Goal: Task Accomplishment & Management: Use online tool/utility

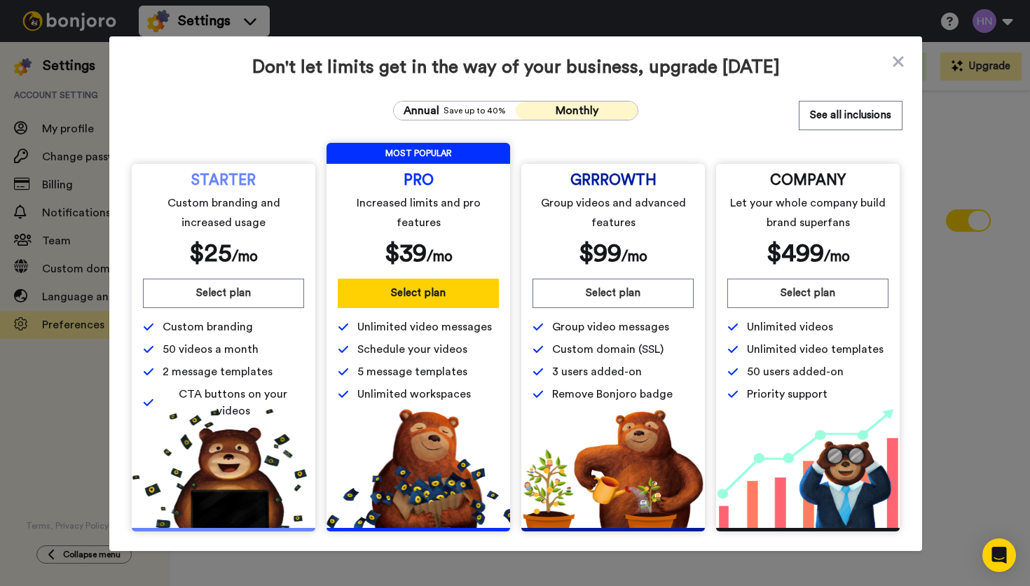
click at [900, 62] on icon at bounding box center [898, 61] width 14 height 17
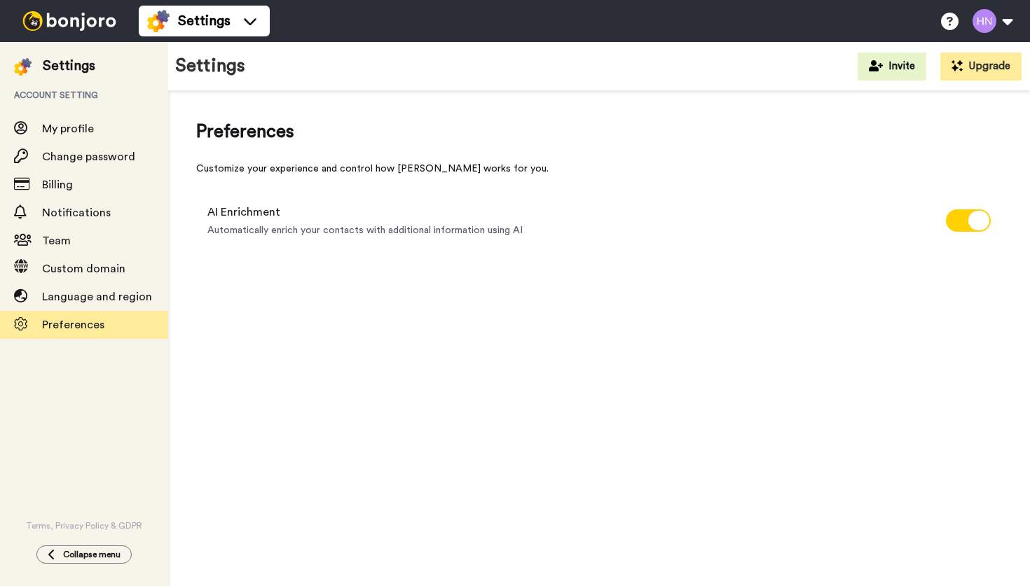
click at [57, 27] on img at bounding box center [69, 21] width 105 height 20
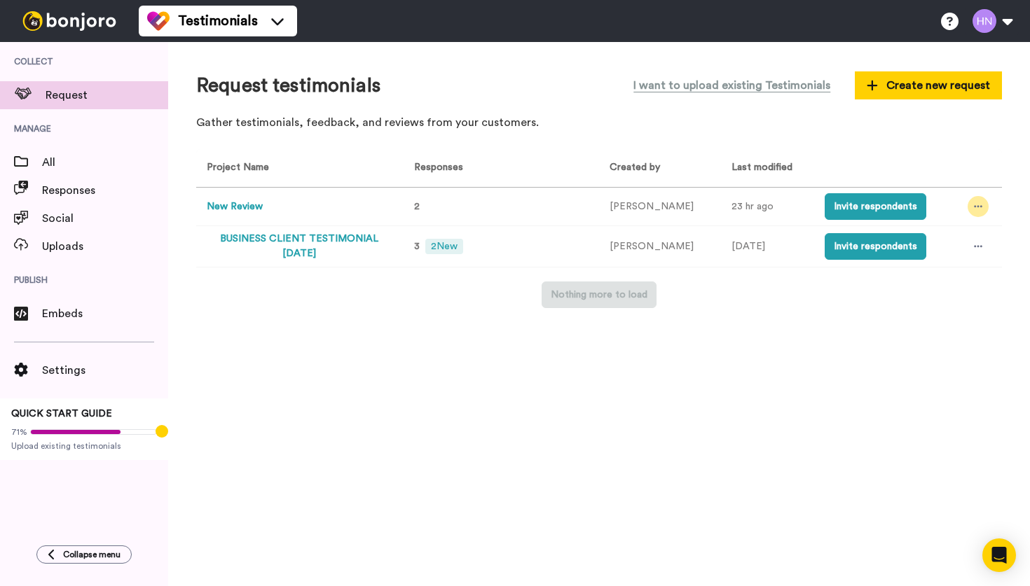
click at [974, 205] on icon at bounding box center [978, 207] width 8 height 10
click at [874, 212] on button "Invite respondents" at bounding box center [876, 206] width 102 height 27
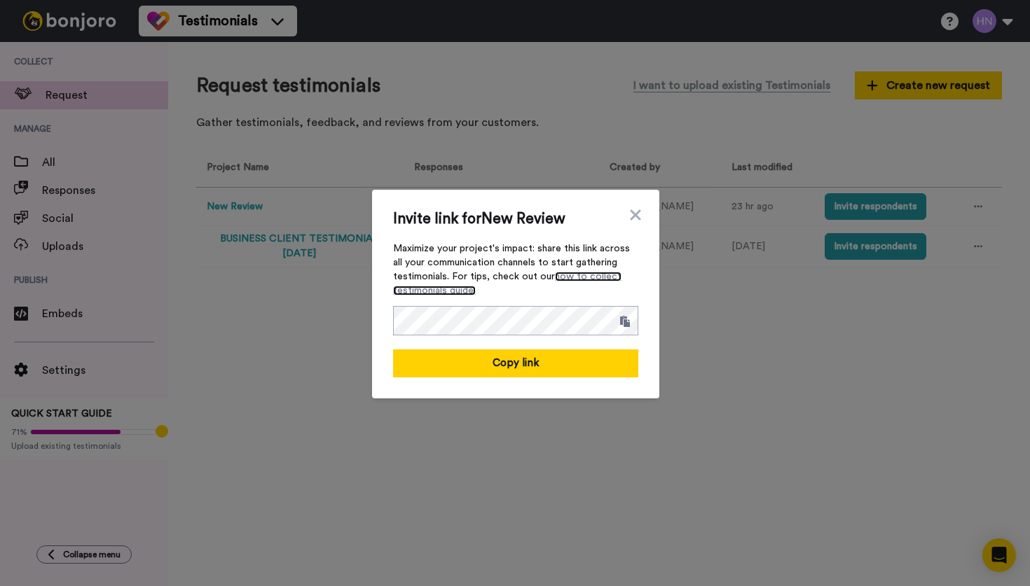
click at [570, 279] on link "how to collect testimonials guide." at bounding box center [507, 284] width 228 height 24
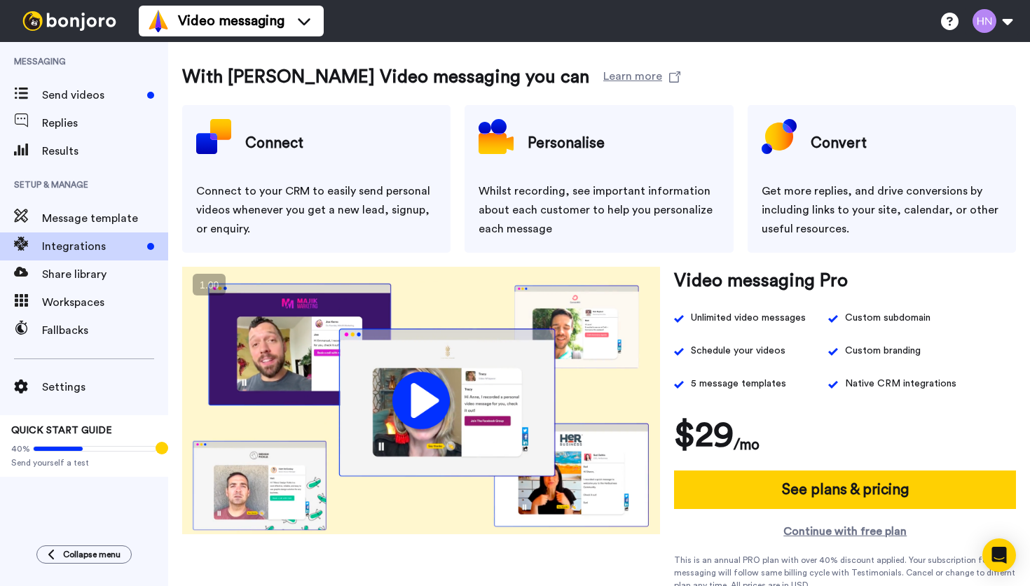
click at [415, 397] on video at bounding box center [421, 401] width 478 height 268
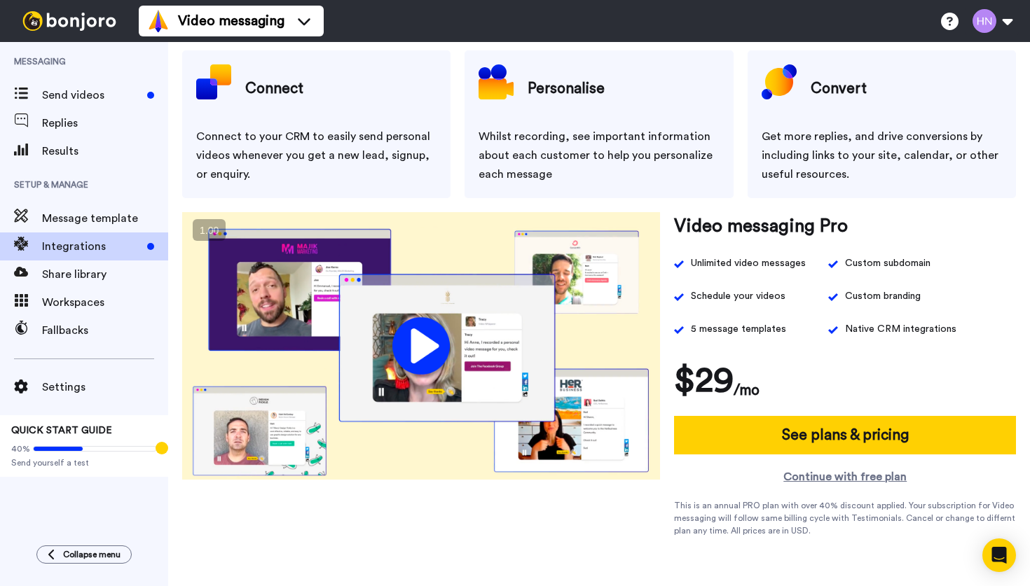
scroll to position [76, 0]
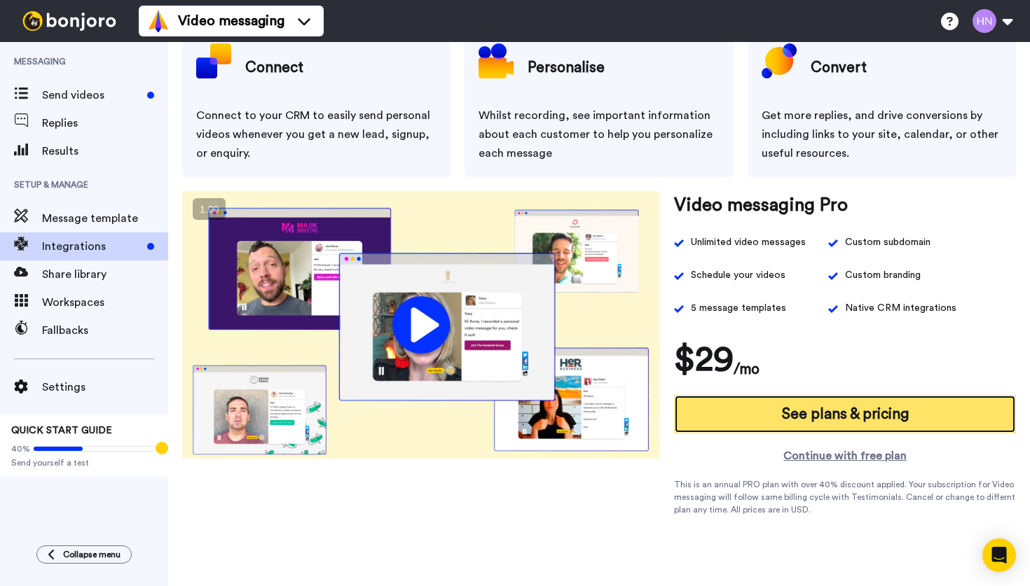
click at [773, 417] on link "See plans & pricing" at bounding box center [845, 414] width 342 height 39
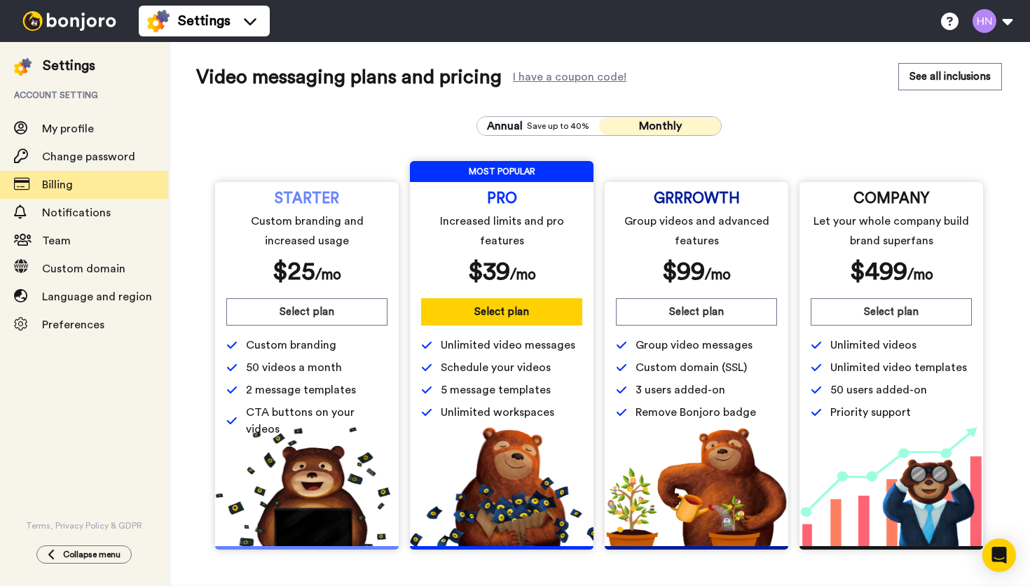
scroll to position [10, 0]
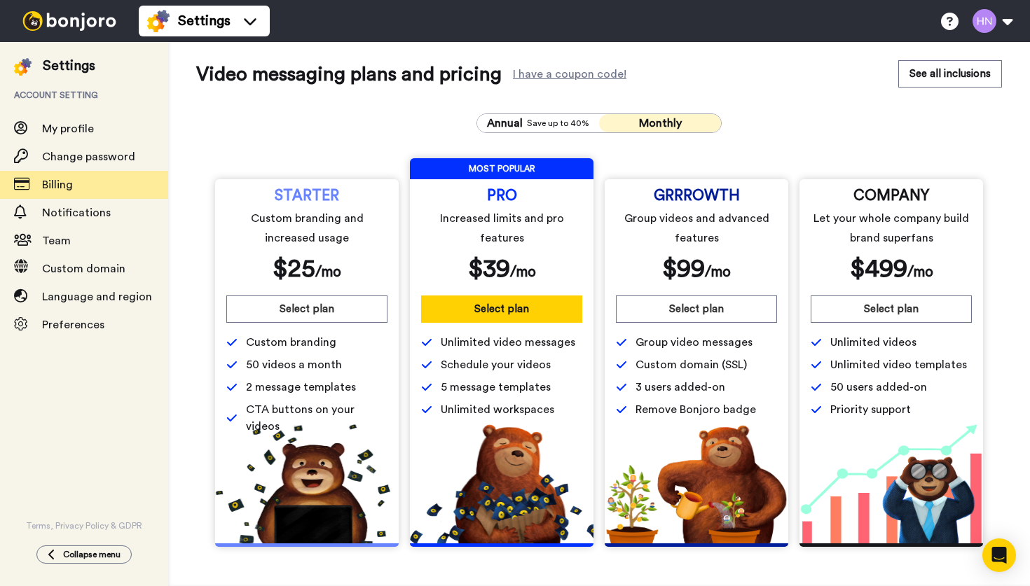
click at [649, 121] on span "Monthly" at bounding box center [660, 123] width 43 height 11
drag, startPoint x: 292, startPoint y: 240, endPoint x: 331, endPoint y: 242, distance: 39.3
click at [331, 242] on span "Custom branding and increased usage" at bounding box center [307, 228] width 156 height 39
drag, startPoint x: 265, startPoint y: 367, endPoint x: 318, endPoint y: 371, distance: 53.4
click at [318, 371] on span "50 videos a month" at bounding box center [294, 365] width 96 height 17
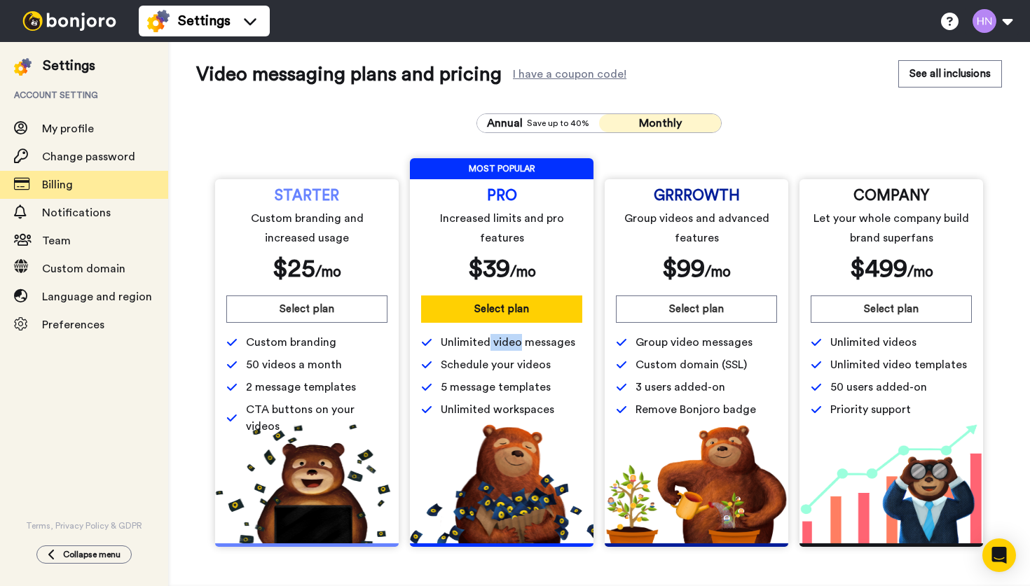
drag, startPoint x: 486, startPoint y: 342, endPoint x: 521, endPoint y: 351, distance: 36.2
click at [521, 351] on span "Unlimited video messages" at bounding box center [508, 342] width 135 height 17
drag, startPoint x: 489, startPoint y: 366, endPoint x: 509, endPoint y: 378, distance: 23.6
click at [509, 378] on div "Unlimited video messages Schedule your videos 5 message templates Unlimited wor…" at bounding box center [501, 376] width 161 height 84
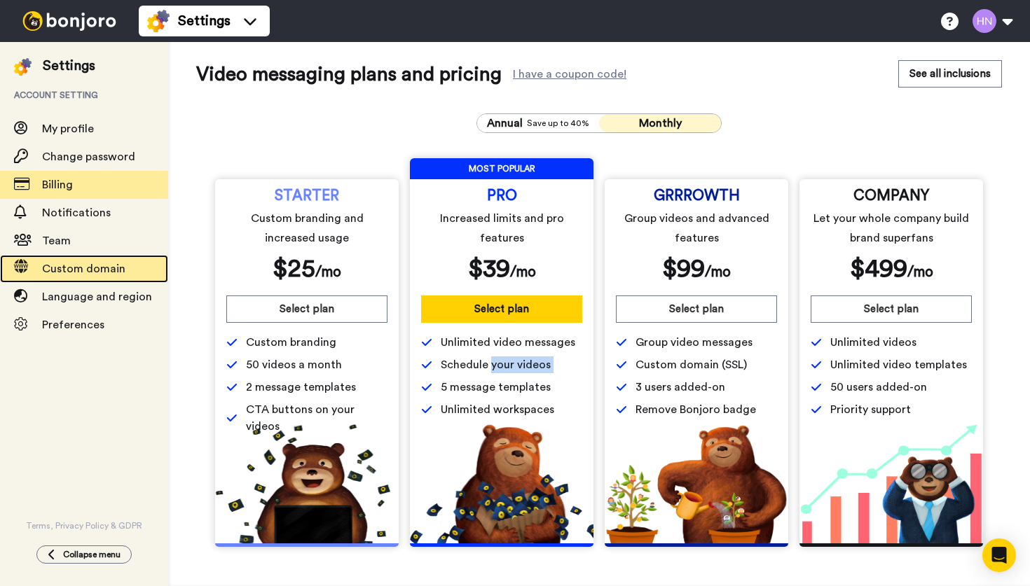
click at [67, 273] on span "Custom domain" at bounding box center [83, 268] width 83 height 11
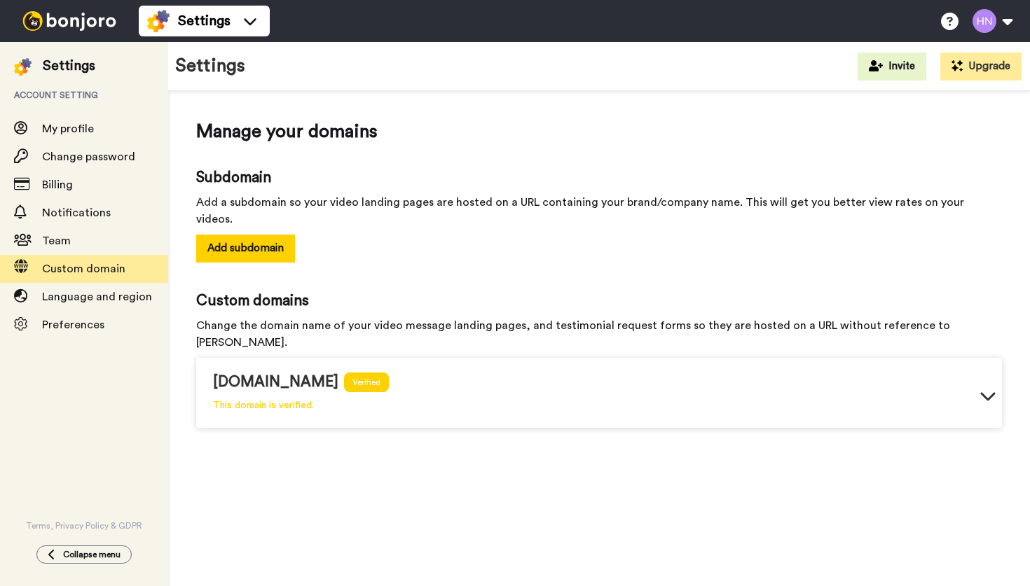
click at [242, 372] on div "review.clarityadvisor.au" at bounding box center [275, 382] width 125 height 21
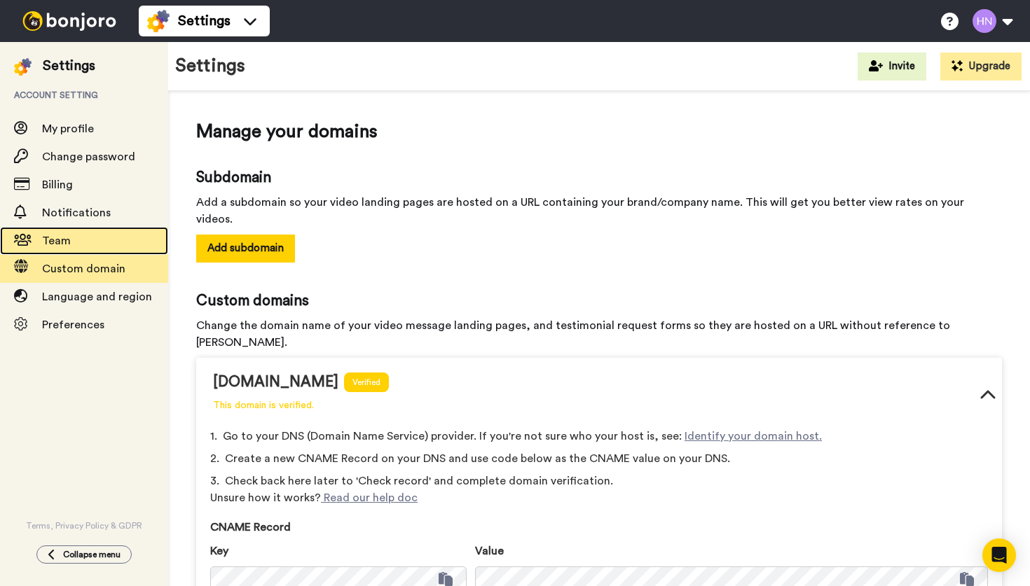
click at [82, 238] on span "Team" at bounding box center [105, 241] width 126 height 17
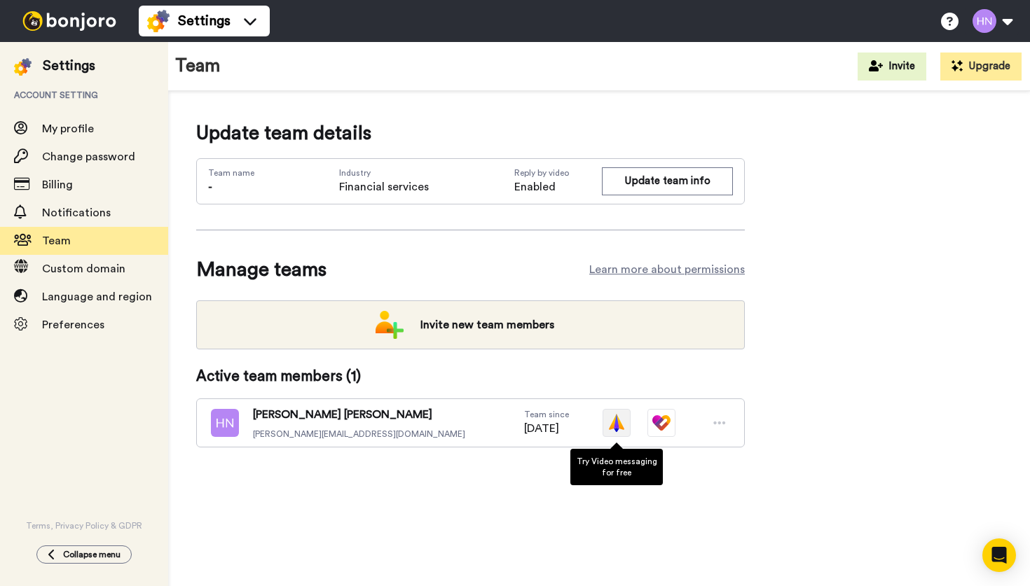
click at [614, 425] on img at bounding box center [617, 423] width 28 height 28
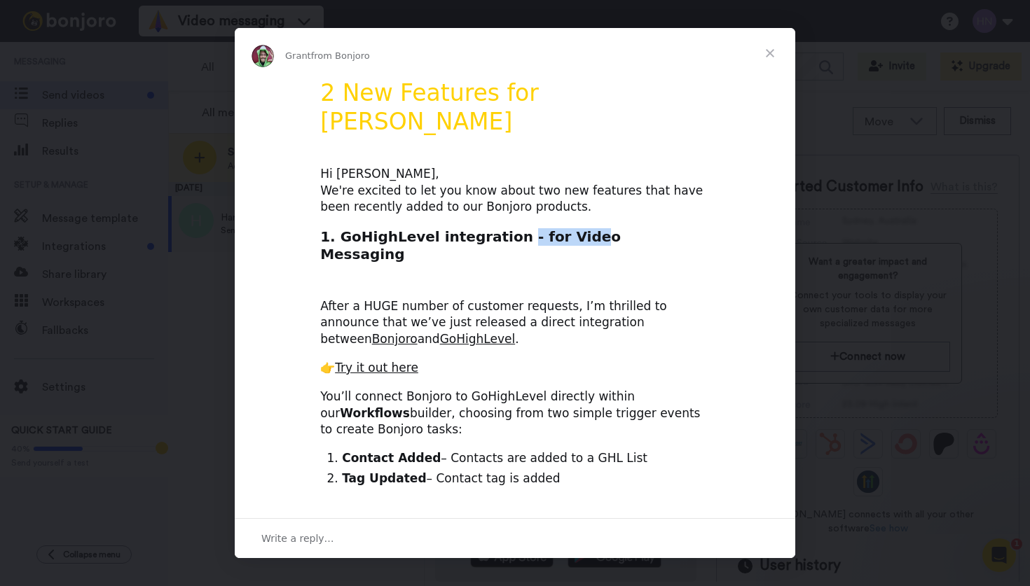
drag, startPoint x: 498, startPoint y: 214, endPoint x: 560, endPoint y: 212, distance: 62.4
click at [560, 228] on h2 "1. GoHighLevel integration - for Video Messaging" at bounding box center [515, 249] width 390 height 43
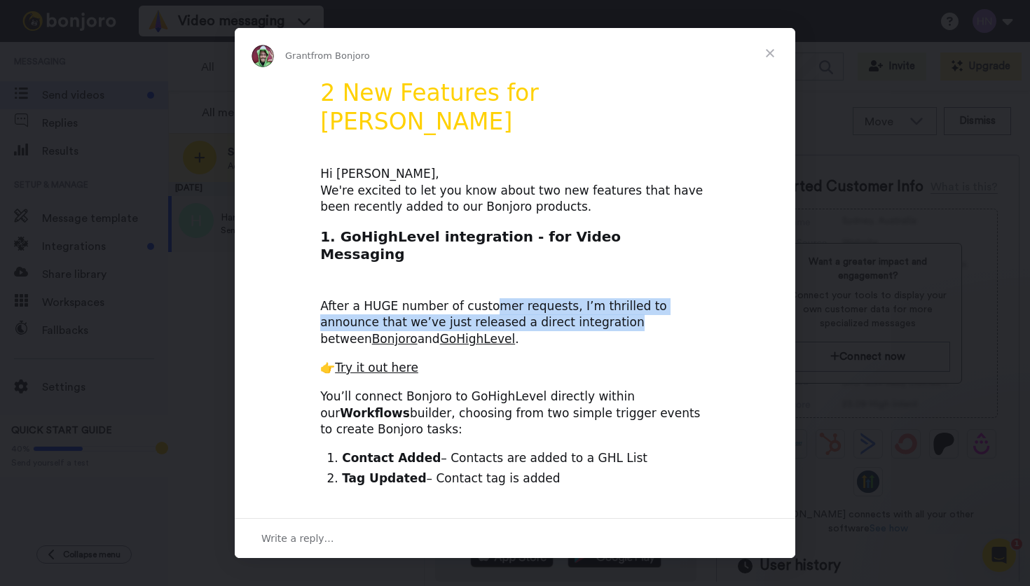
drag, startPoint x: 479, startPoint y: 260, endPoint x: 525, endPoint y: 273, distance: 47.3
click at [525, 282] on div "After a HUGE number of customer requests, I’m thrilled to announce that we’ve j…" at bounding box center [515, 315] width 390 height 67
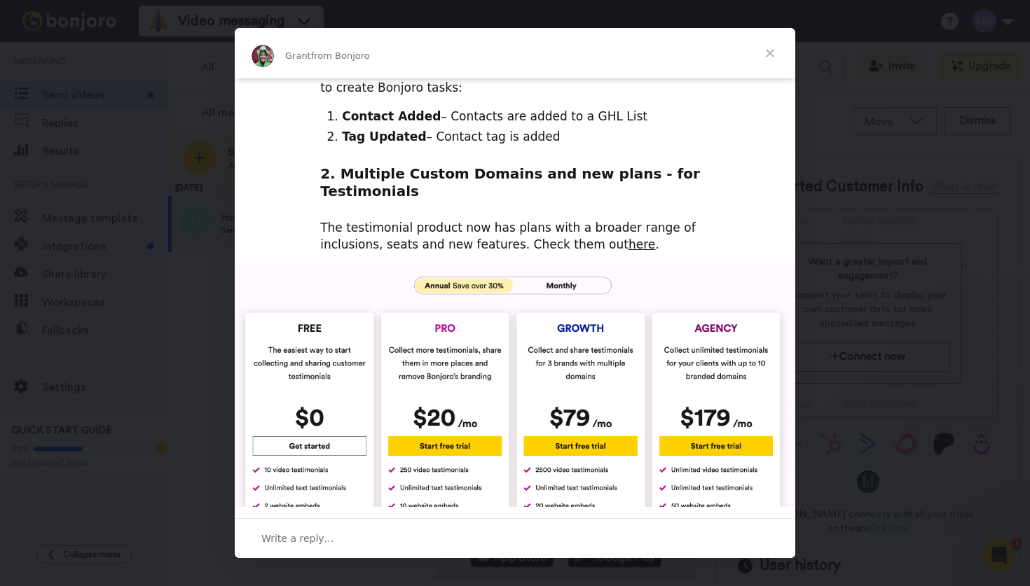
scroll to position [339, 0]
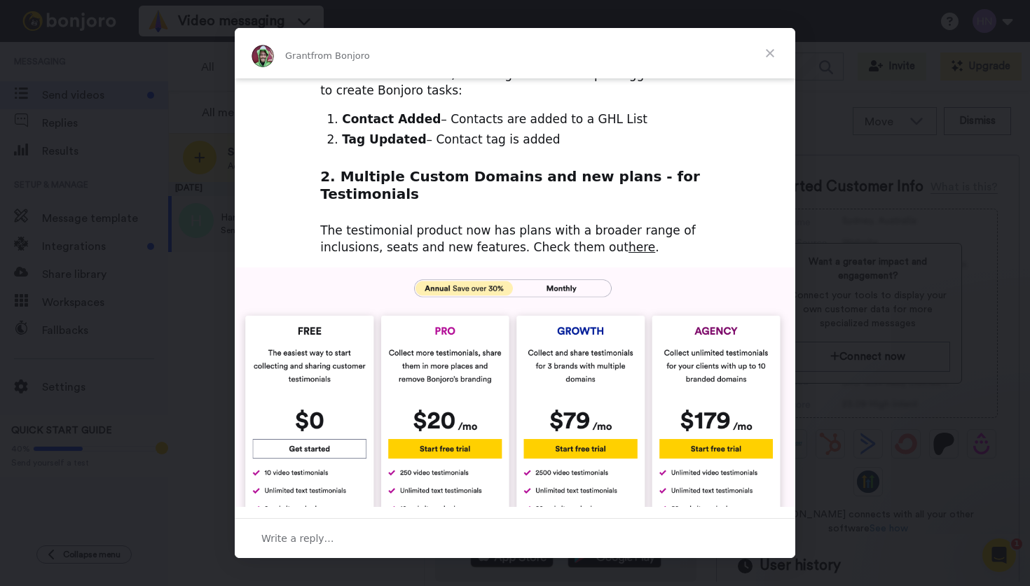
click at [541, 268] on img "Intercom messenger" at bounding box center [515, 413] width 560 height 291
click at [552, 268] on img "Intercom messenger" at bounding box center [515, 413] width 560 height 291
click at [550, 268] on img "Intercom messenger" at bounding box center [515, 413] width 560 height 291
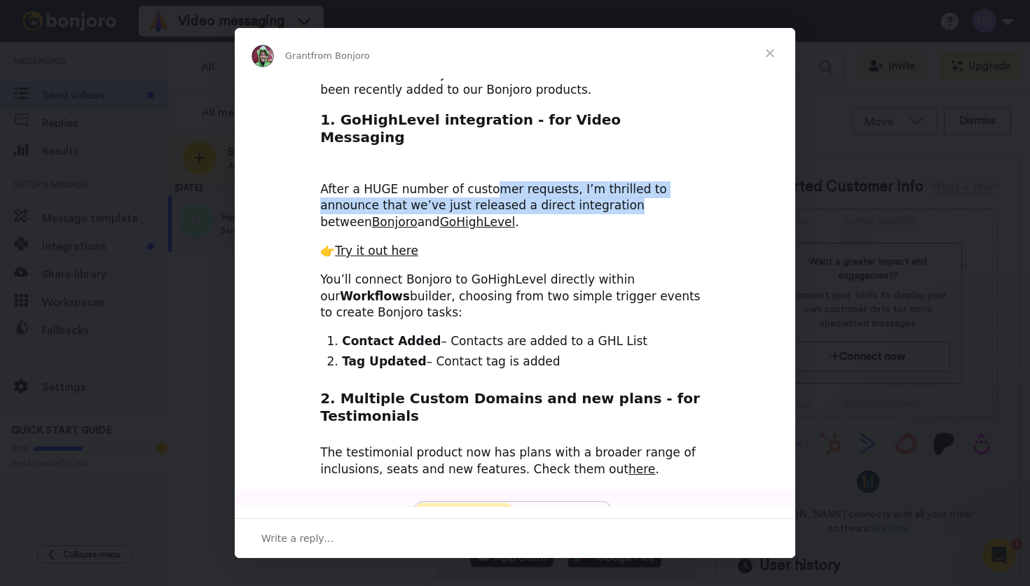
scroll to position [0, 0]
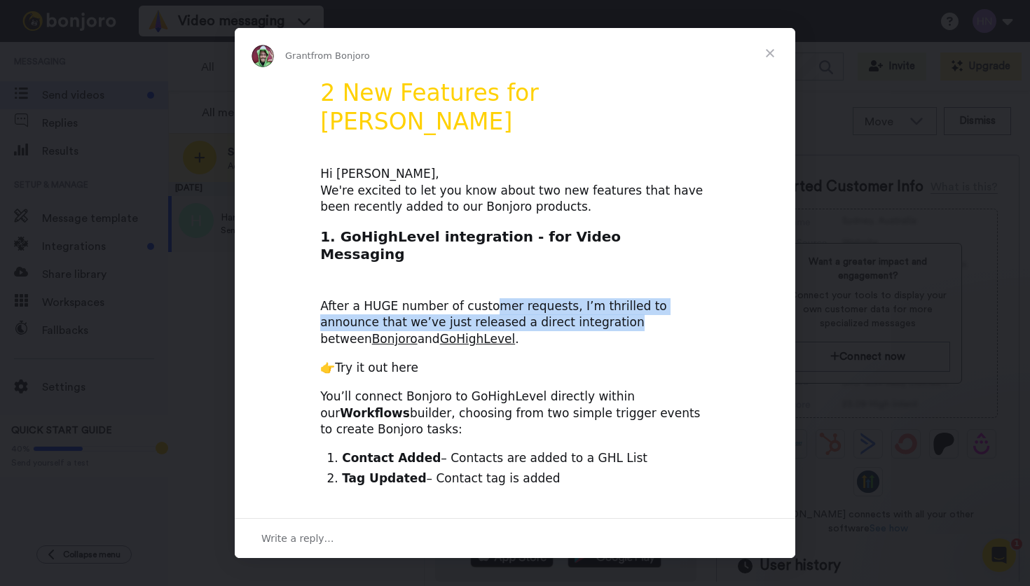
click at [368, 361] on link "Try it out here" at bounding box center [376, 368] width 83 height 14
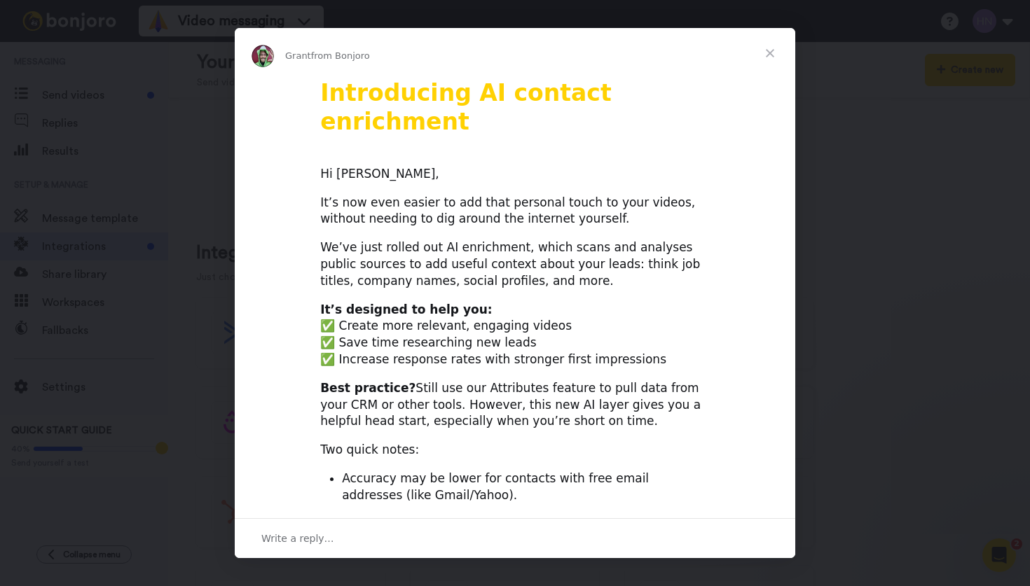
click at [769, 53] on span "Close" at bounding box center [770, 53] width 50 height 50
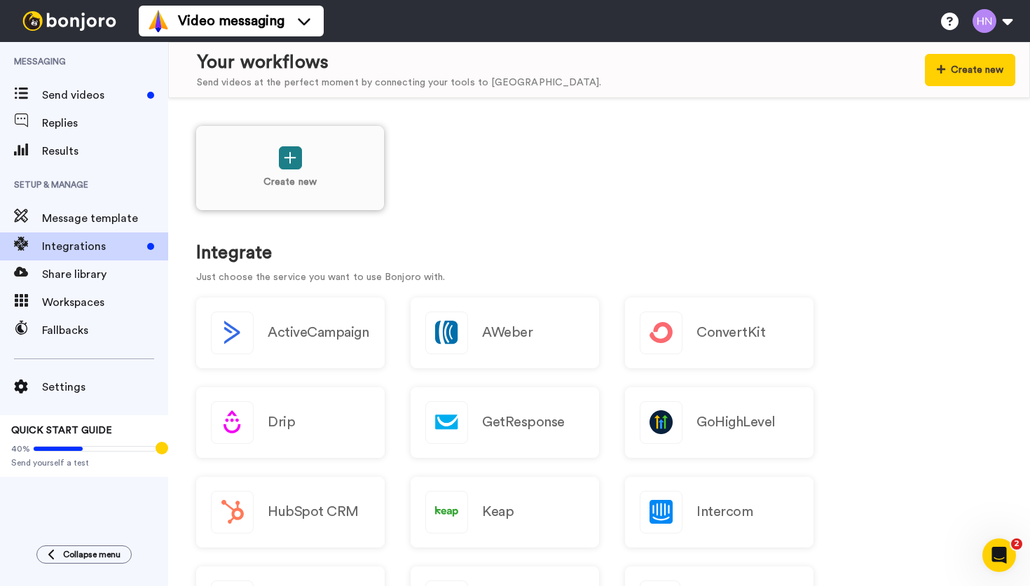
click at [287, 165] on button at bounding box center [290, 157] width 23 height 23
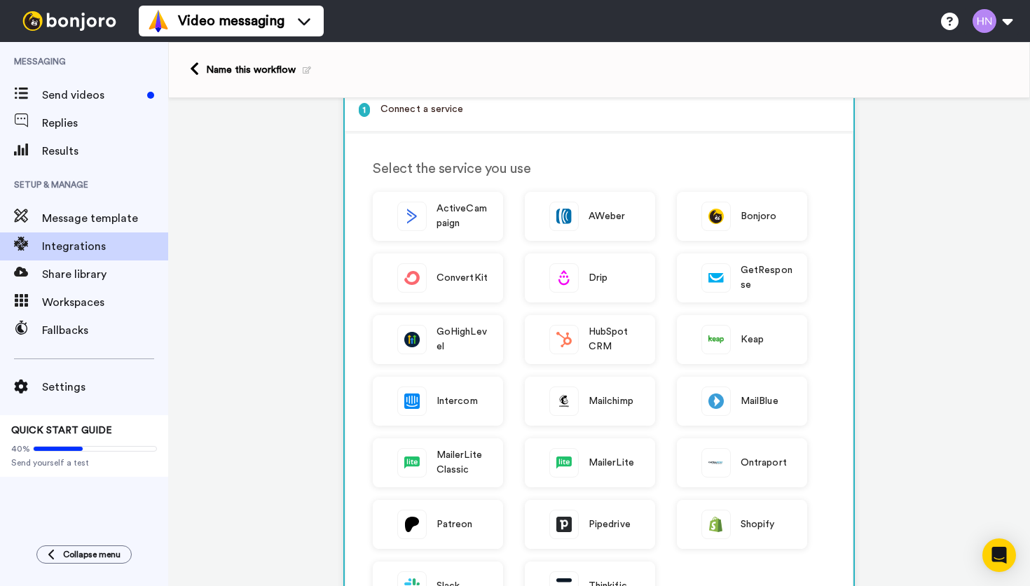
scroll to position [20, 0]
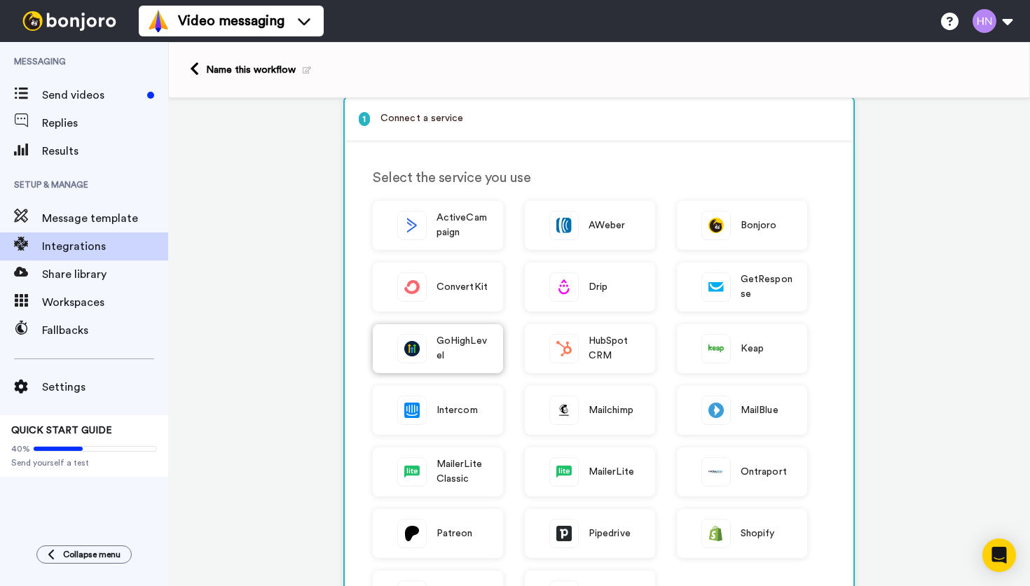
click at [461, 345] on span "GoHighLevel" at bounding box center [462, 348] width 52 height 29
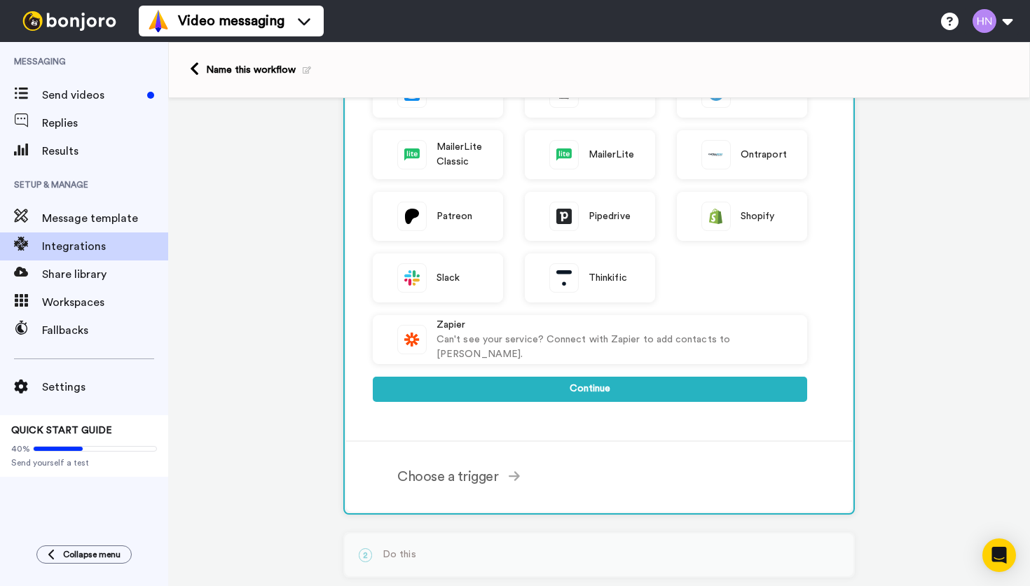
scroll to position [345, 0]
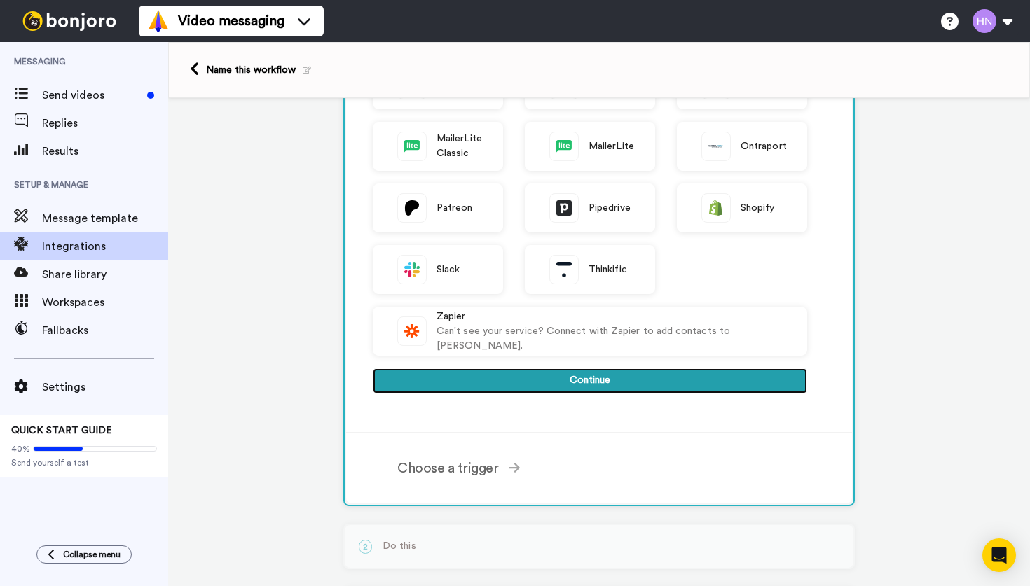
click at [574, 386] on button "Continue" at bounding box center [590, 381] width 434 height 25
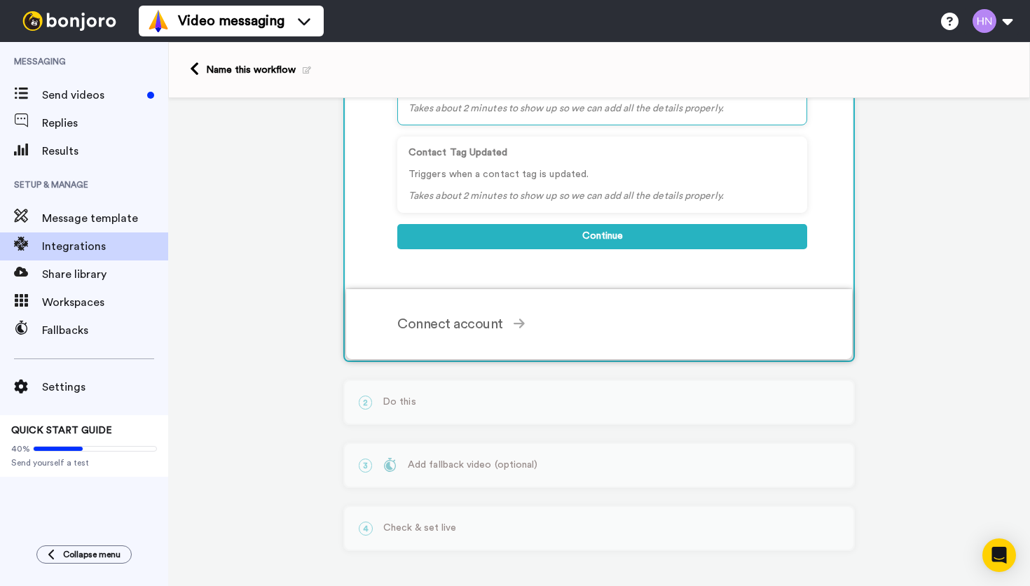
scroll to position [61, 0]
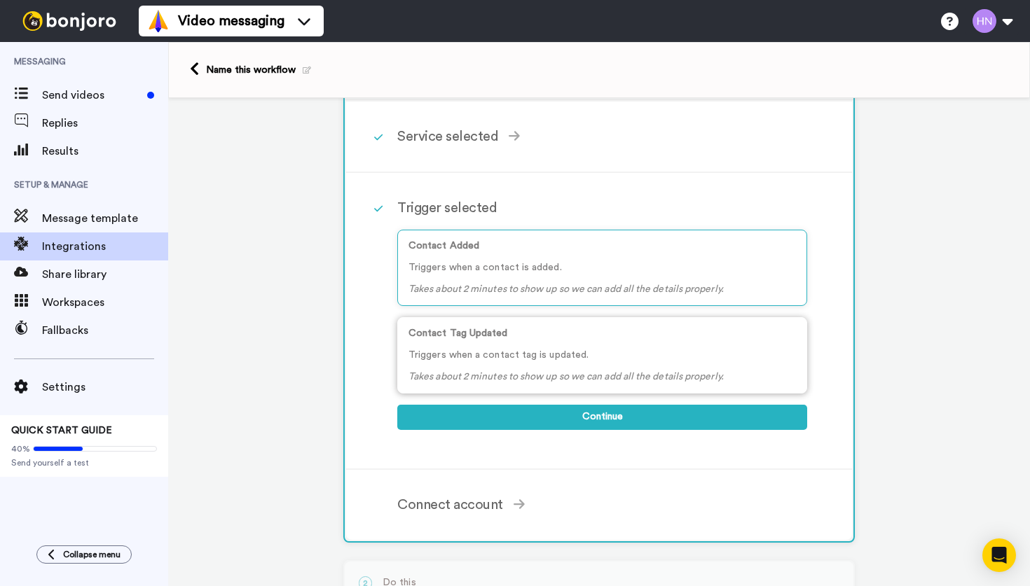
click at [476, 347] on div "Contact Tag Updated Triggers when a contact tag is updated. Takes about 2 minut…" at bounding box center [602, 355] width 410 height 76
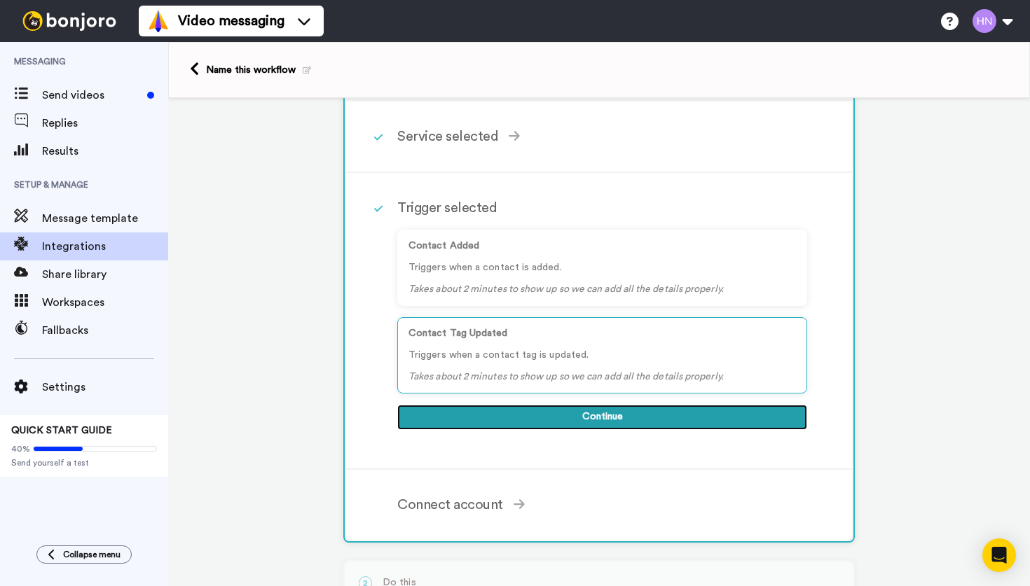
click at [574, 413] on button "Continue" at bounding box center [602, 417] width 410 height 25
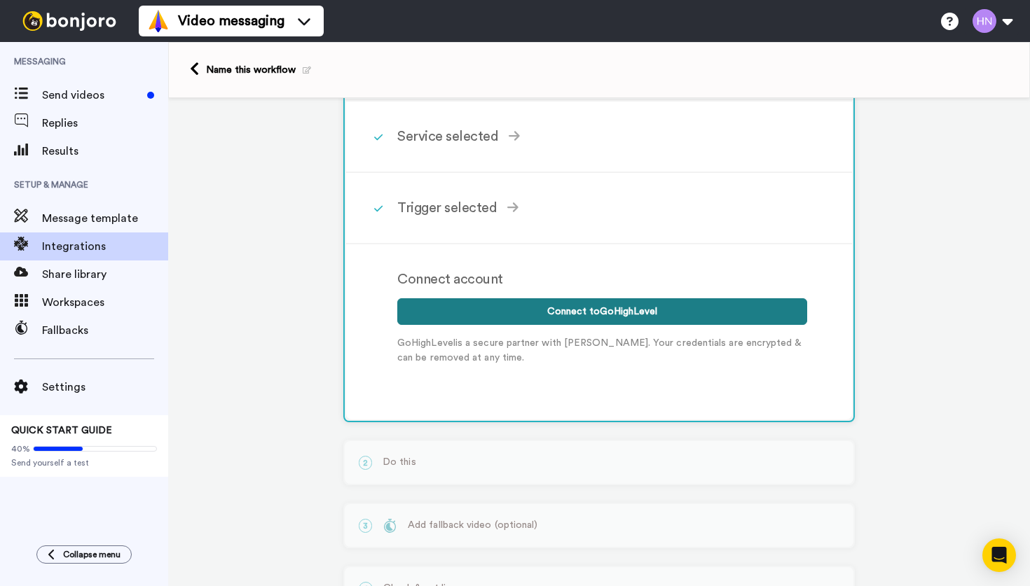
click at [532, 318] on button "Connect to GoHighLevel" at bounding box center [602, 311] width 410 height 27
click at [560, 310] on button "Connect to GoHighLevel" at bounding box center [602, 311] width 410 height 27
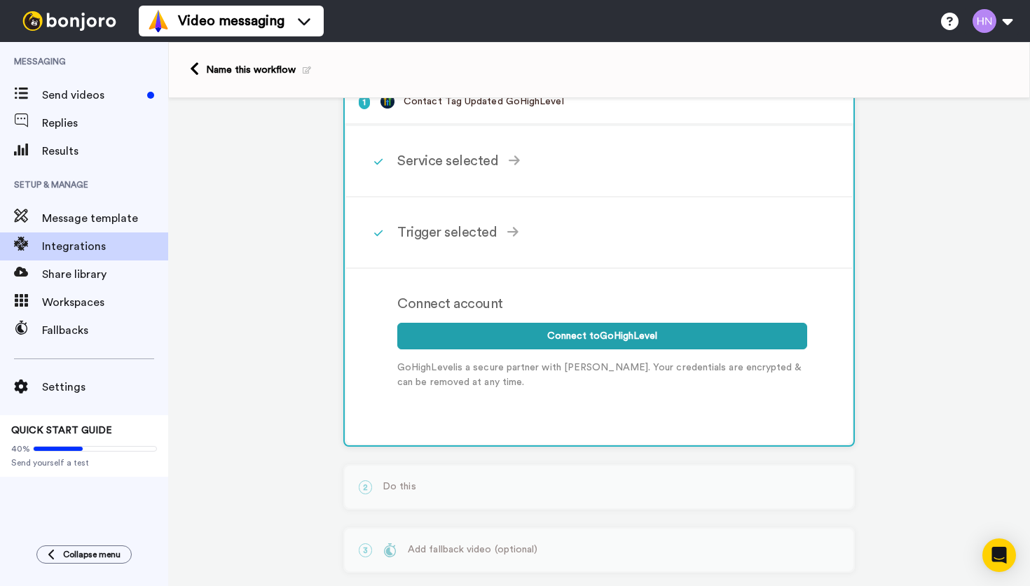
scroll to position [124, 0]
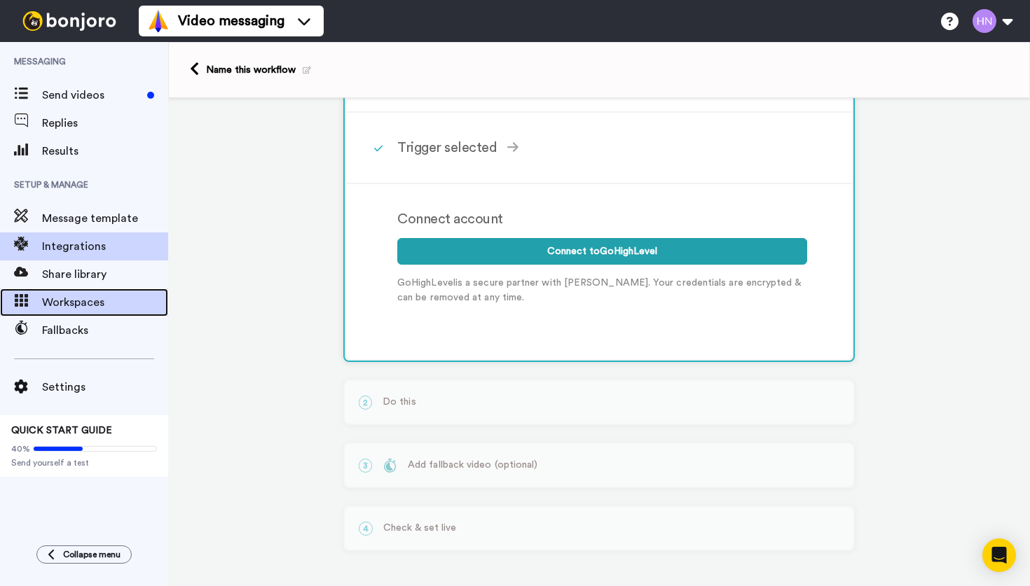
click at [88, 302] on span "Workspaces" at bounding box center [105, 302] width 126 height 17
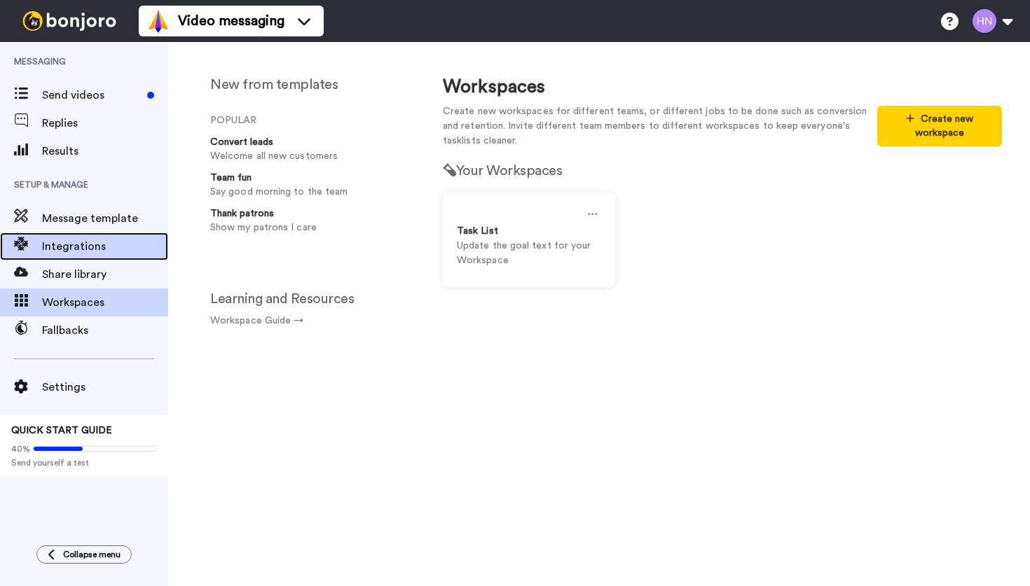
click at [88, 250] on span "Integrations" at bounding box center [105, 246] width 126 height 17
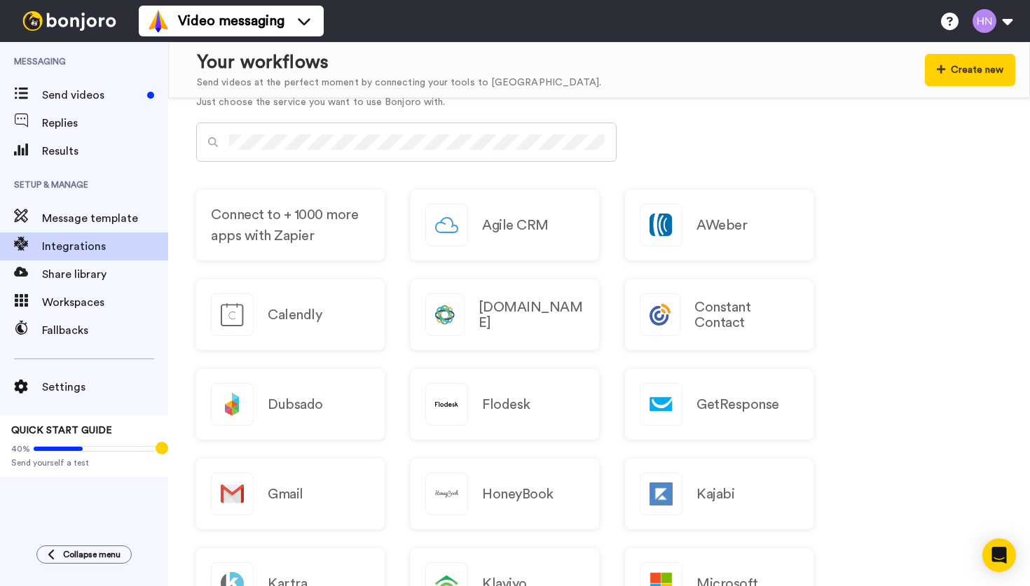
scroll to position [552, 0]
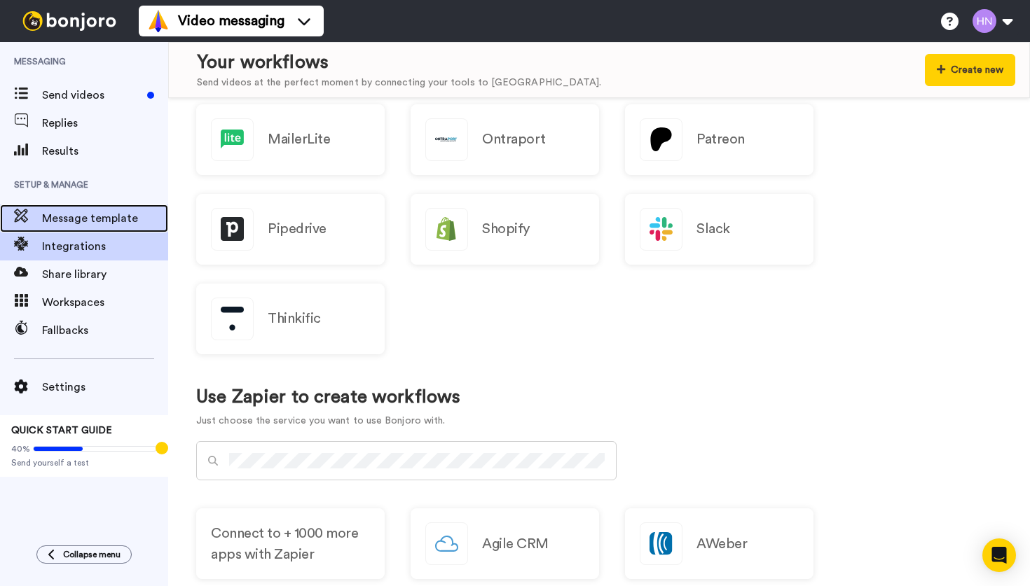
click at [78, 212] on span "Message template" at bounding box center [105, 218] width 126 height 17
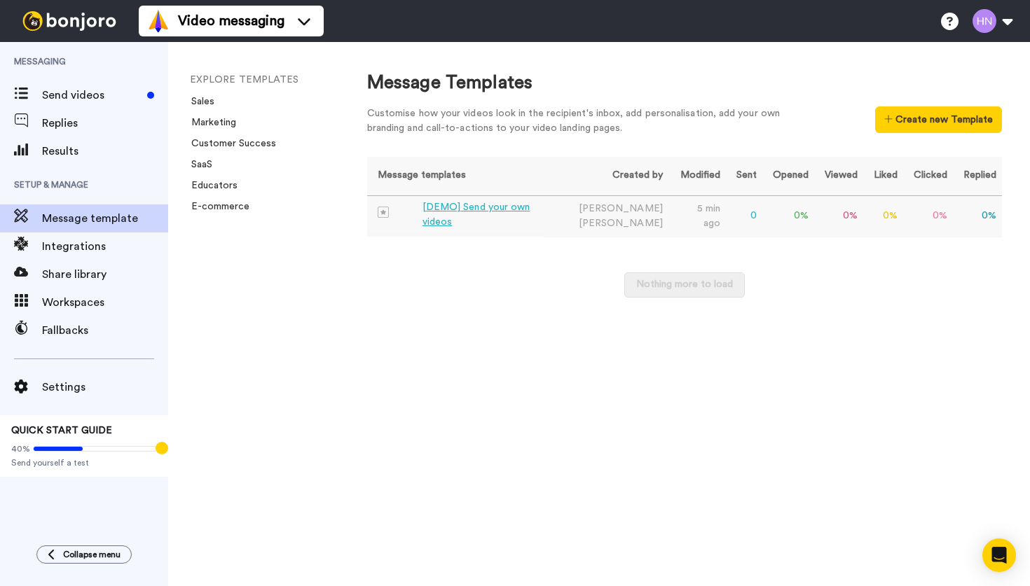
click at [512, 217] on div "[DEMO] Send your own videos" at bounding box center [480, 214] width 116 height 29
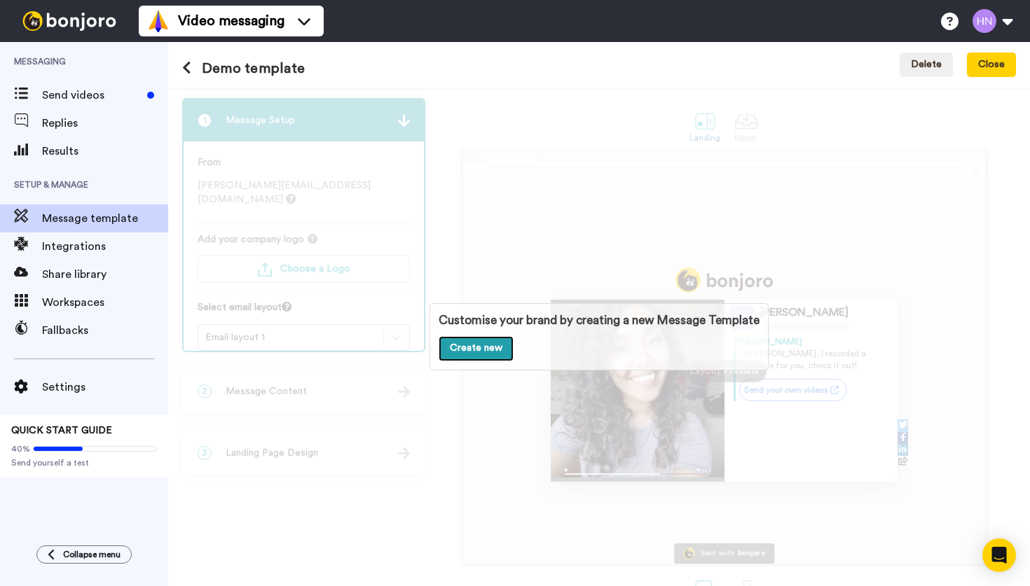
click at [476, 348] on link "Create new" at bounding box center [476, 348] width 75 height 25
click at [278, 192] on div "Customise your brand by creating a new Message Template Create new" at bounding box center [599, 337] width 862 height 499
click at [282, 251] on div "Customise your brand by creating a new Message Template Create new" at bounding box center [599, 337] width 862 height 499
click at [478, 350] on link "Create new" at bounding box center [476, 348] width 75 height 25
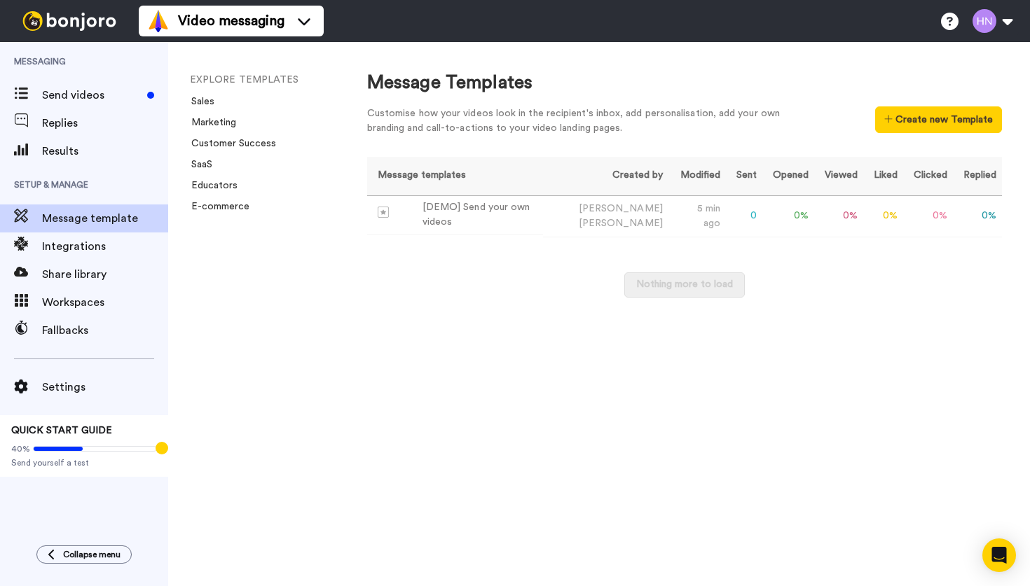
click at [738, 390] on div "Message Templates Customise how your videos look in the recipient's inbox, add …" at bounding box center [684, 314] width 691 height 544
click at [497, 216] on div "[DEMO] Send your own videos" at bounding box center [480, 214] width 116 height 29
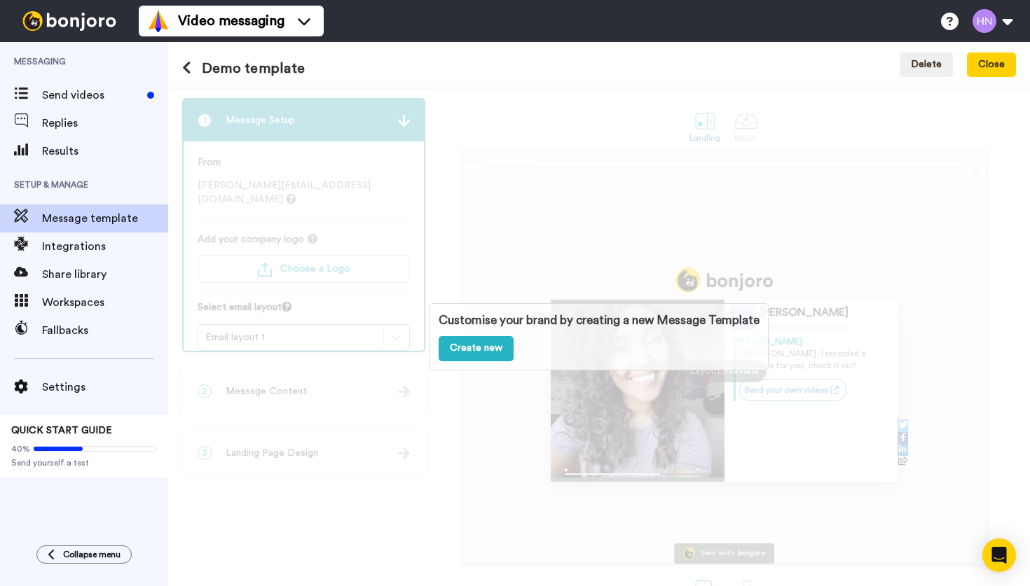
click at [454, 403] on div "Customise your brand by creating a new Message Template Create new" at bounding box center [599, 337] width 862 height 499
click at [593, 182] on div "Customise your brand by creating a new Message Template Create new" at bounding box center [599, 337] width 862 height 499
click at [988, 73] on button "Close" at bounding box center [991, 65] width 49 height 25
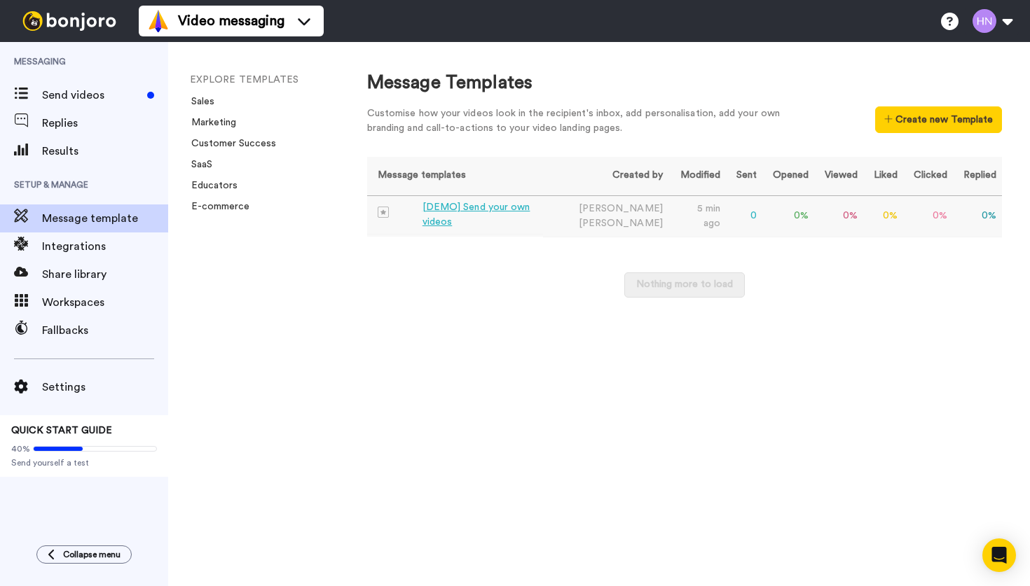
click at [489, 222] on td "[DEMO] Send your own videos" at bounding box center [455, 215] width 177 height 39
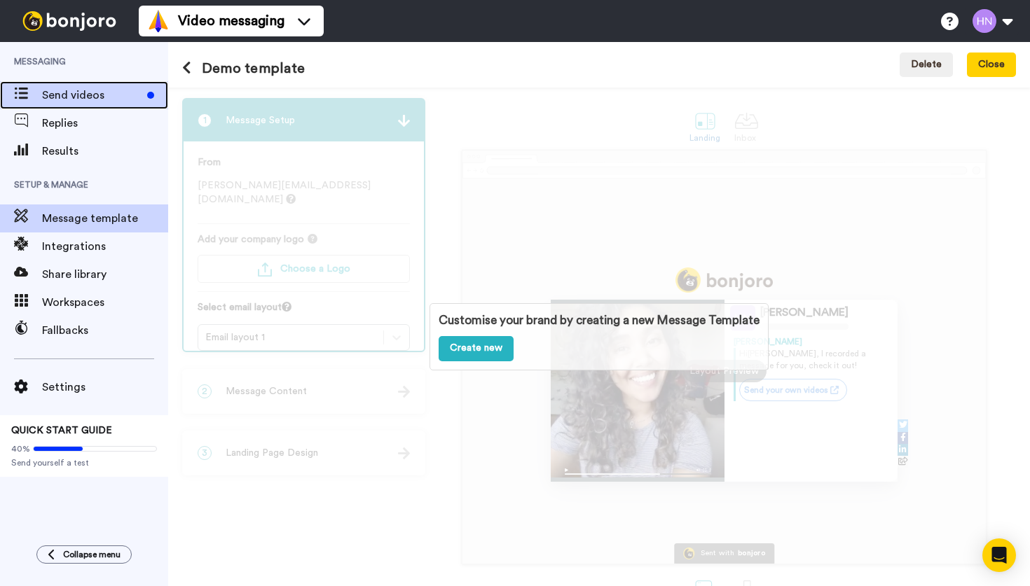
click at [62, 94] on span "Send videos" at bounding box center [91, 95] width 99 height 17
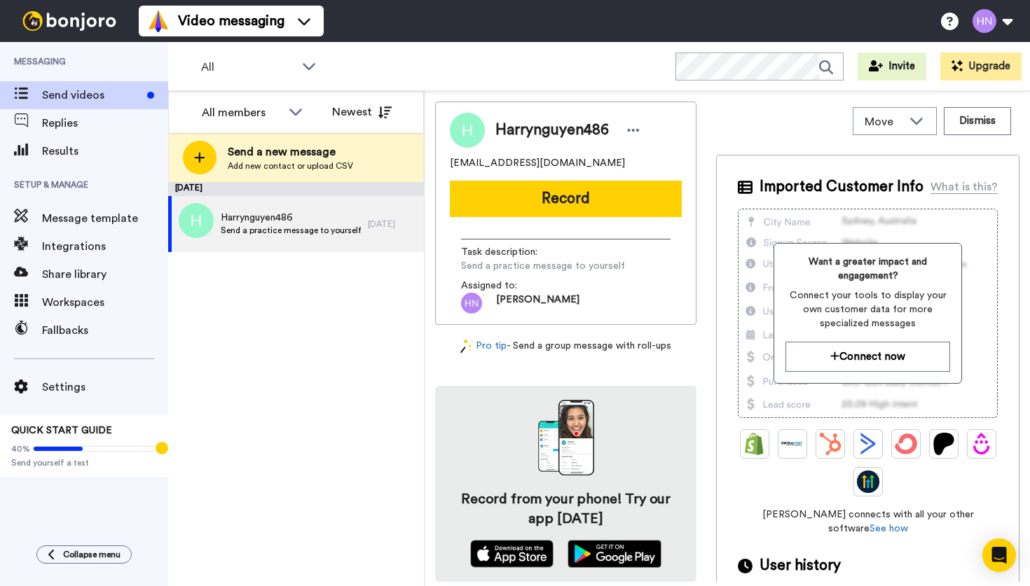
scroll to position [44, 0]
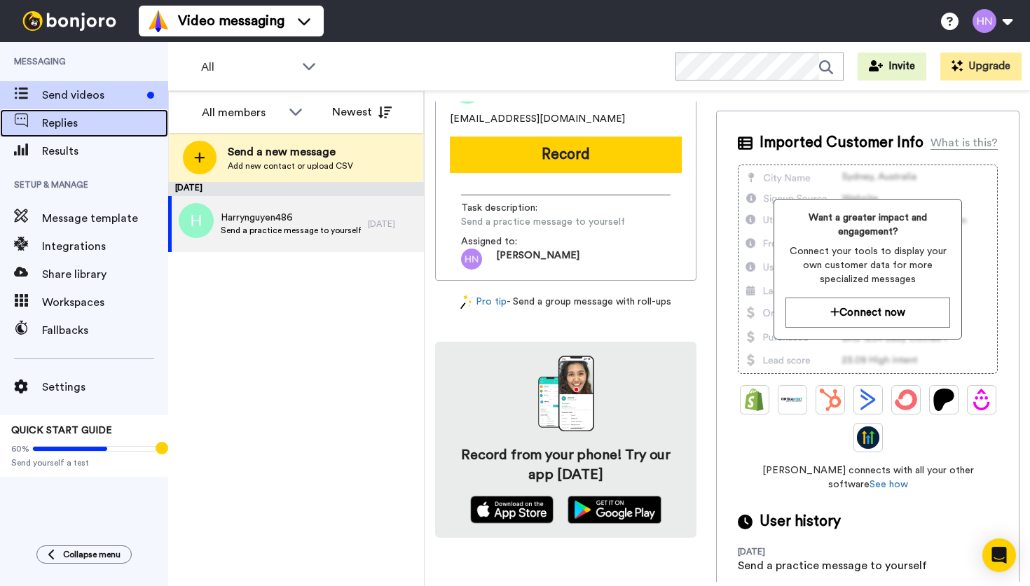
click at [60, 129] on span "Replies" at bounding box center [105, 123] width 126 height 17
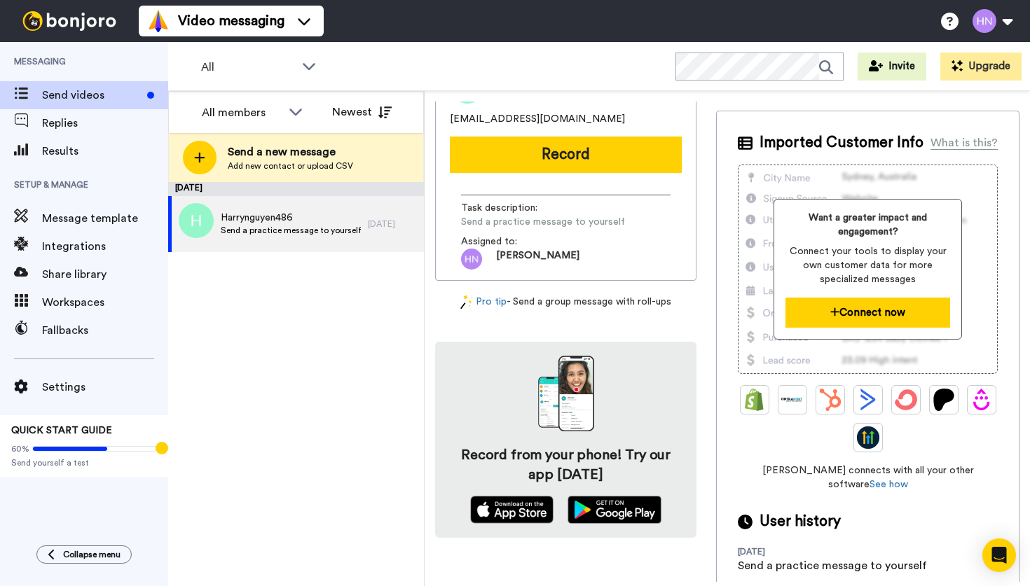
click at [846, 305] on button "Connect now" at bounding box center [867, 313] width 165 height 30
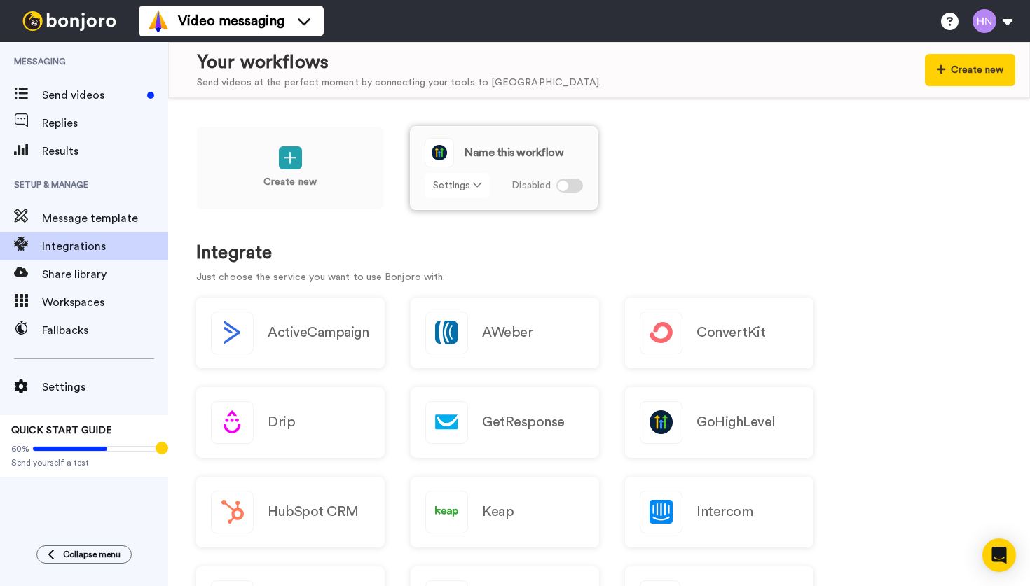
click at [476, 188] on icon at bounding box center [477, 185] width 8 height 10
click at [475, 188] on icon at bounding box center [477, 185] width 8 height 10
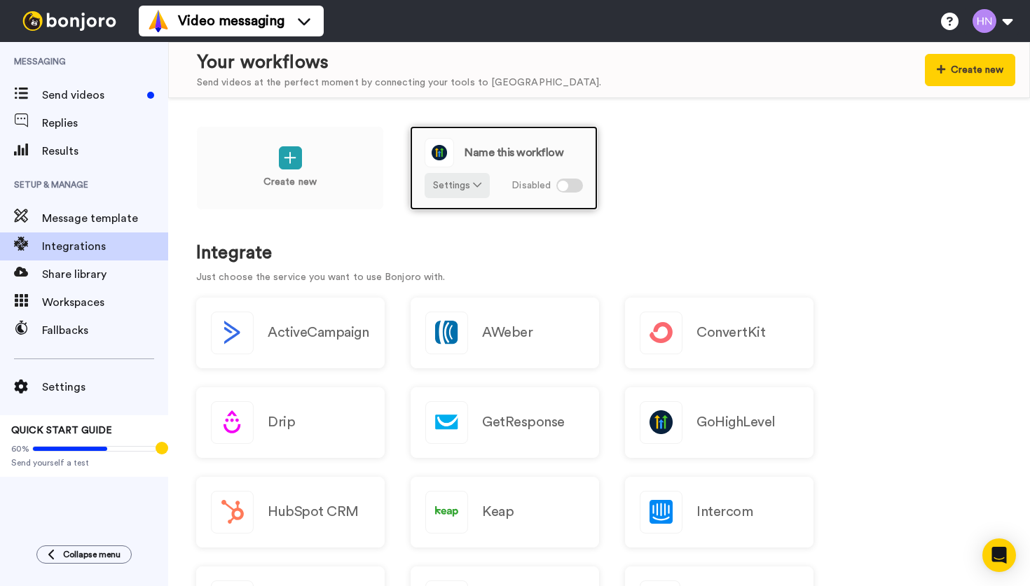
click at [561, 184] on div at bounding box center [563, 186] width 11 height 11
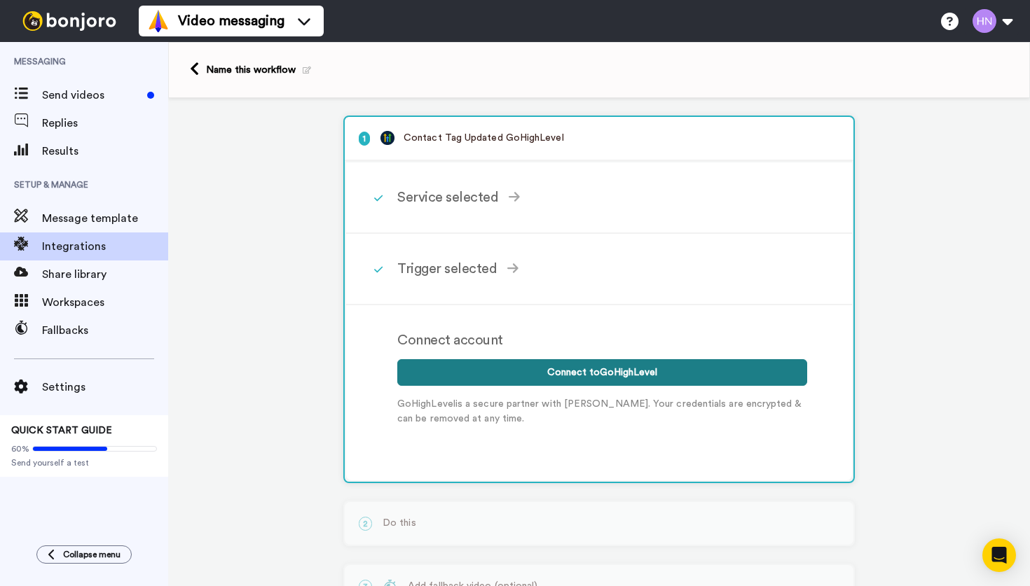
click at [627, 366] on button "Connect to GoHighLevel" at bounding box center [602, 372] width 410 height 27
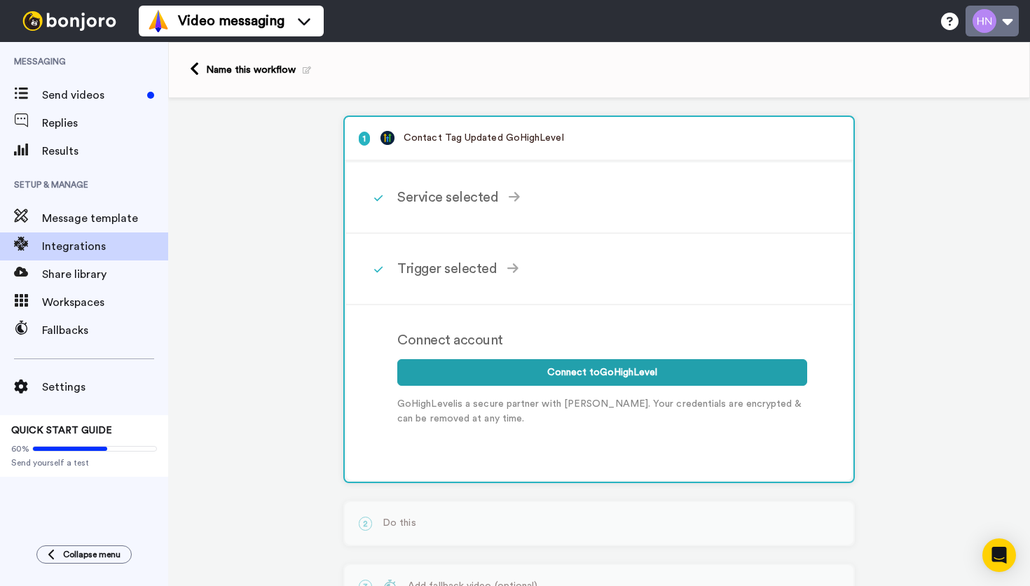
click at [991, 28] on button at bounding box center [991, 21] width 53 height 31
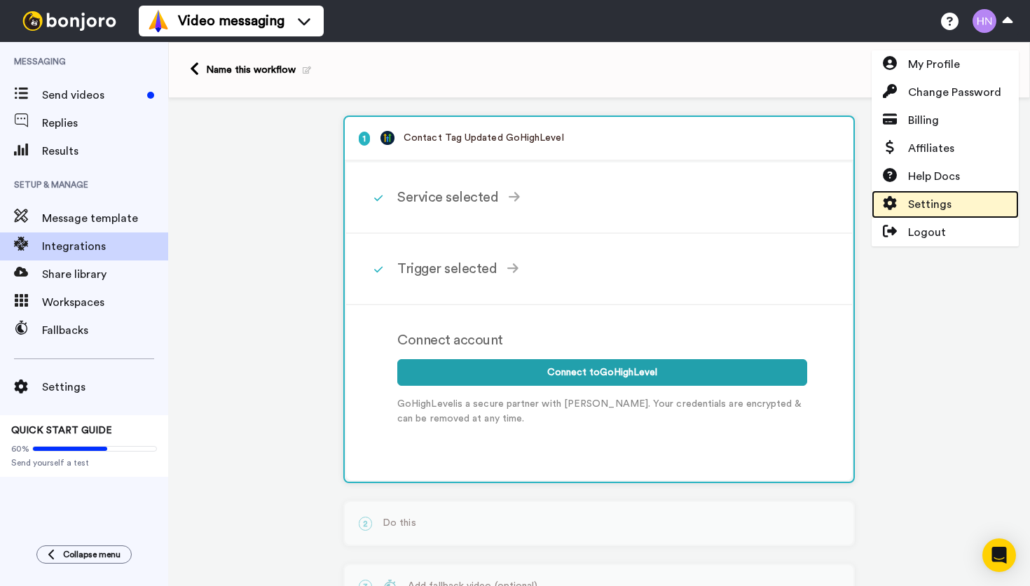
click at [945, 201] on span "Settings" at bounding box center [929, 204] width 43 height 17
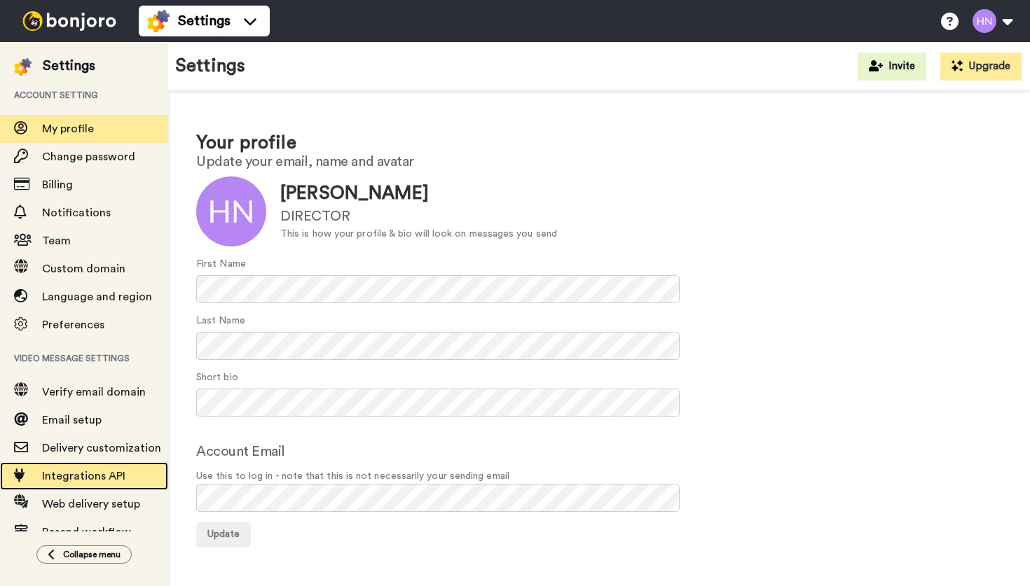
click at [99, 474] on span "Integrations API" at bounding box center [83, 476] width 83 height 11
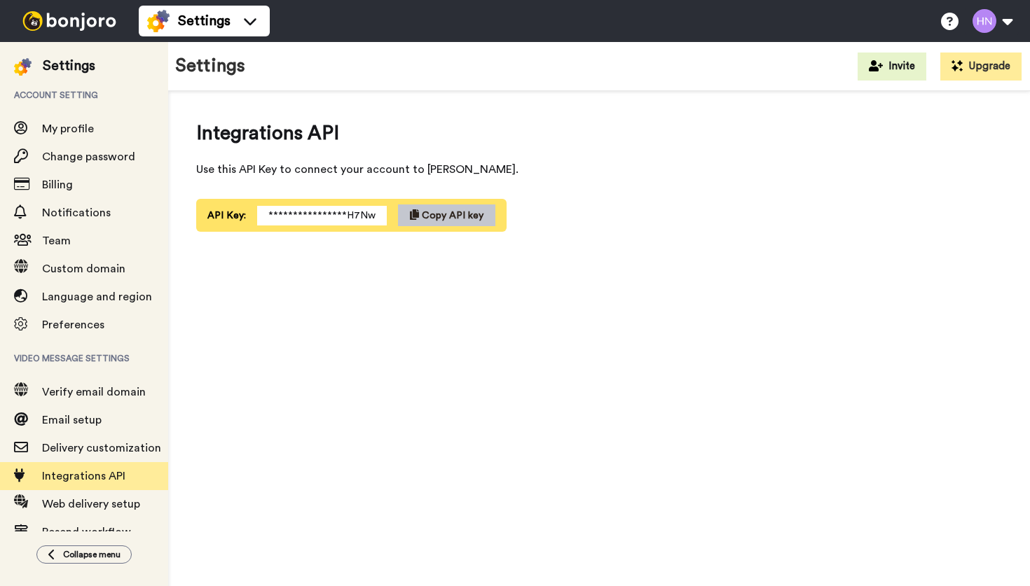
click at [422, 217] on span "Copy API key" at bounding box center [453, 216] width 62 height 10
click at [62, 20] on img at bounding box center [69, 21] width 105 height 20
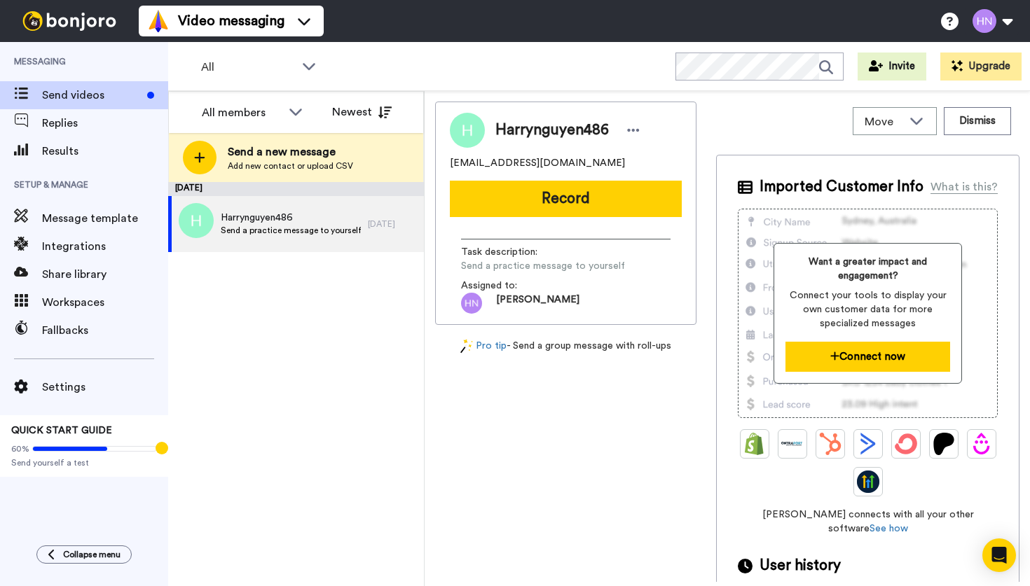
click at [837, 350] on button "Connect now" at bounding box center [867, 357] width 165 height 30
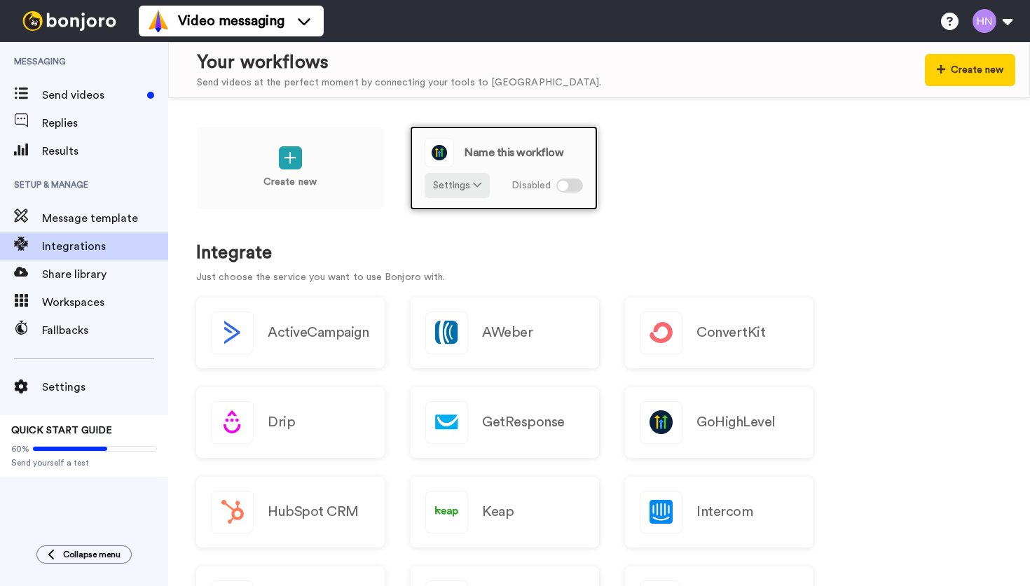
click at [571, 186] on div at bounding box center [569, 186] width 27 height 14
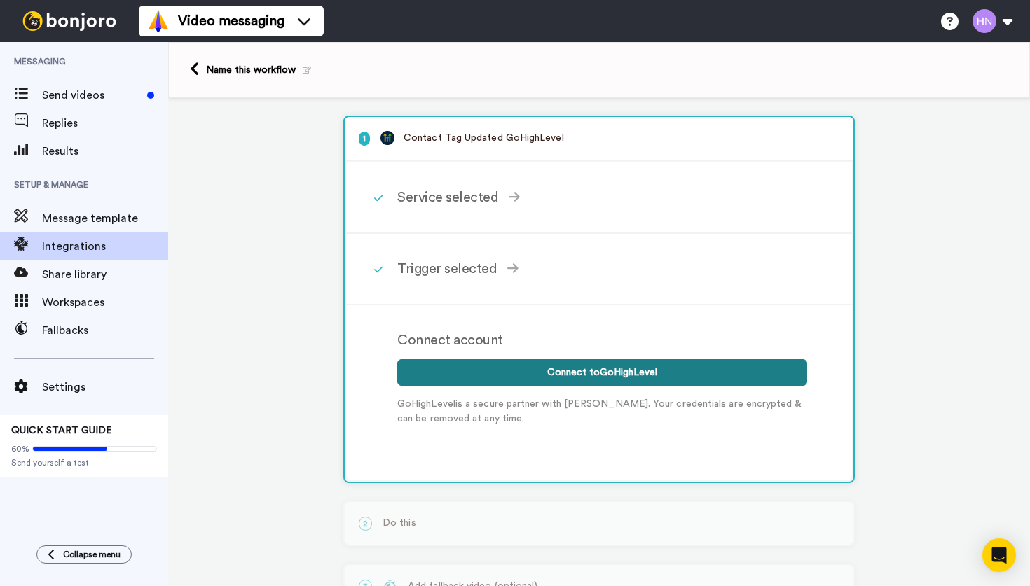
click at [605, 372] on button "Connect to GoHighLevel" at bounding box center [602, 372] width 410 height 27
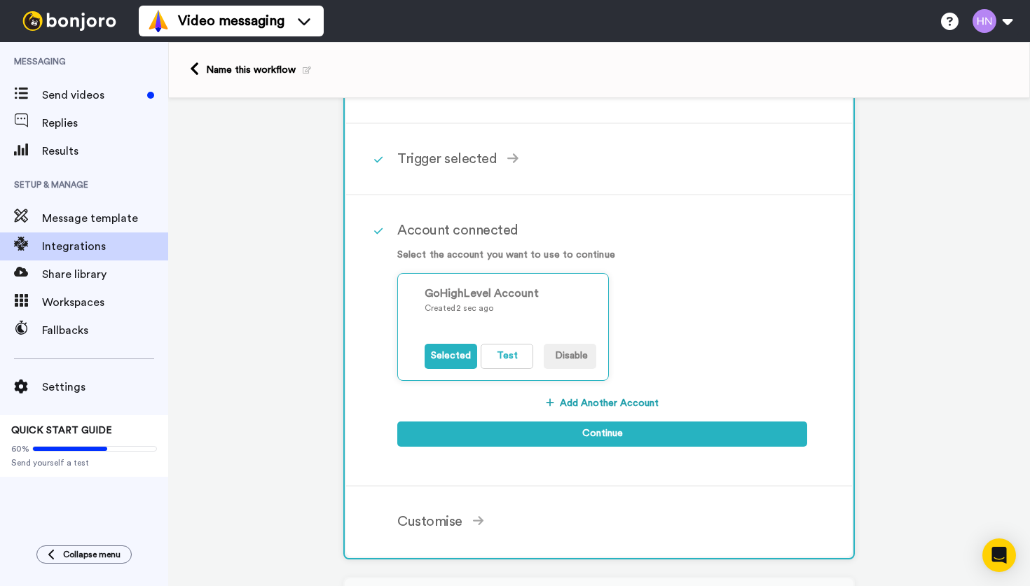
scroll to position [132, 0]
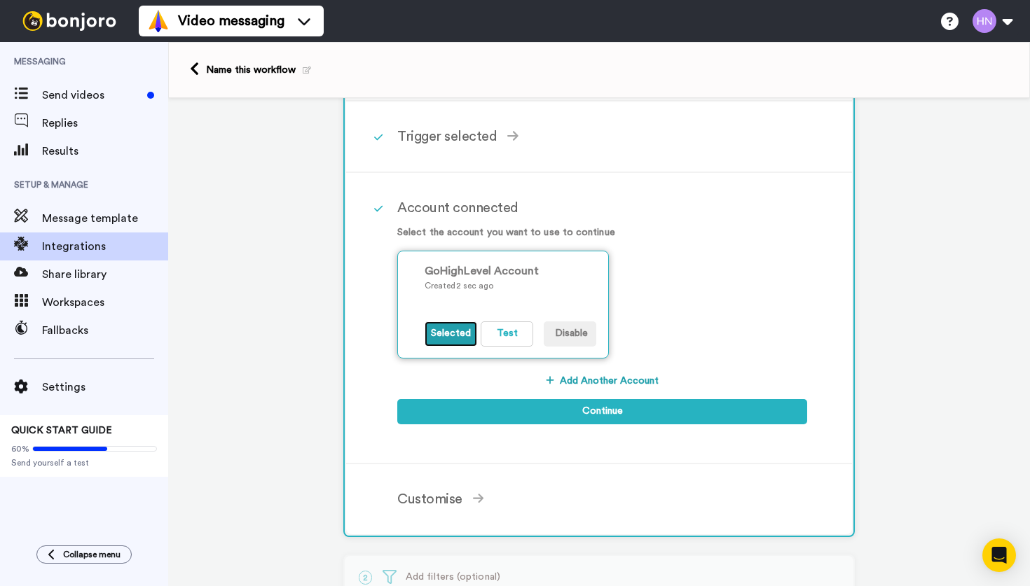
click at [459, 335] on button "Selected" at bounding box center [451, 334] width 53 height 25
click at [504, 336] on button "Test" at bounding box center [507, 334] width 53 height 25
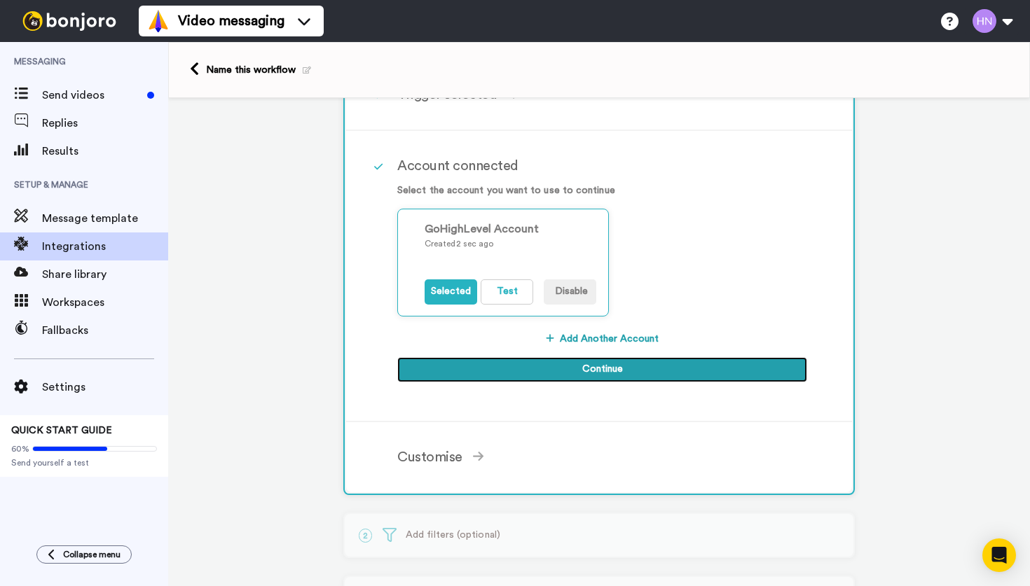
click at [550, 374] on button "Continue" at bounding box center [602, 369] width 410 height 25
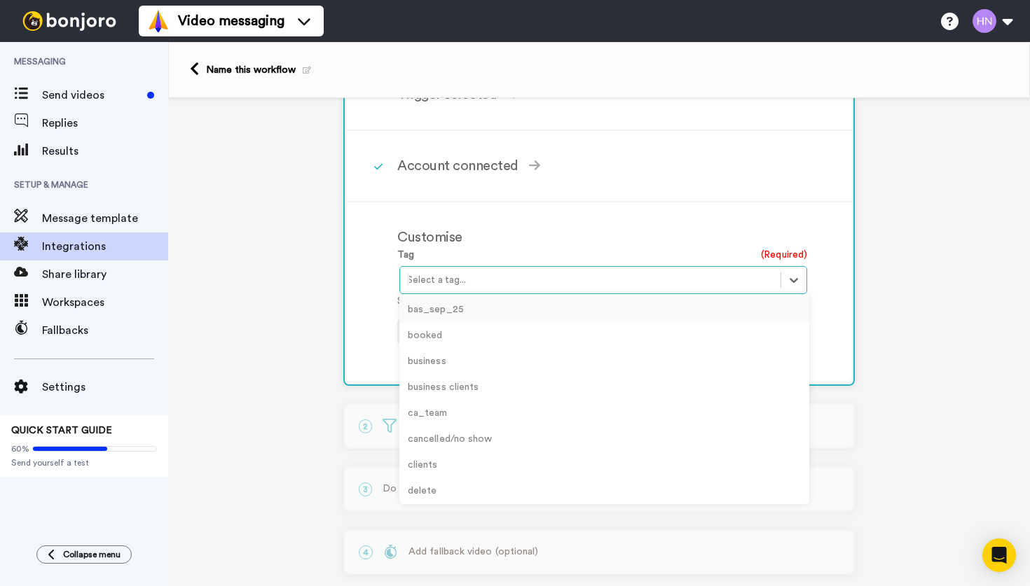
click at [462, 285] on div at bounding box center [590, 280] width 366 height 17
click at [377, 259] on div "Customise Tag (Required) option verified step 1 focused, 13 of 13. 13 results a…" at bounding box center [599, 292] width 506 height 181
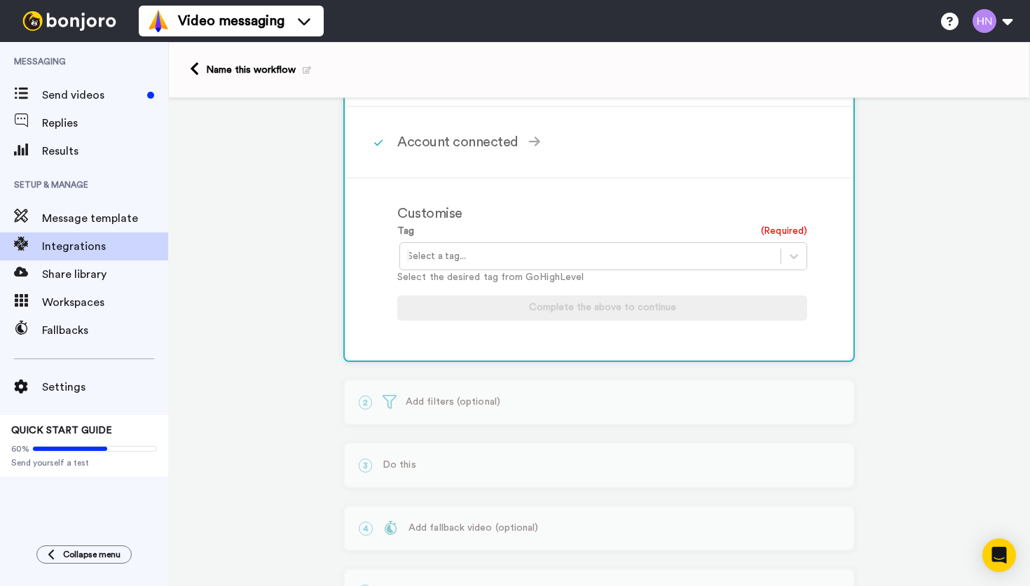
scroll to position [208, 0]
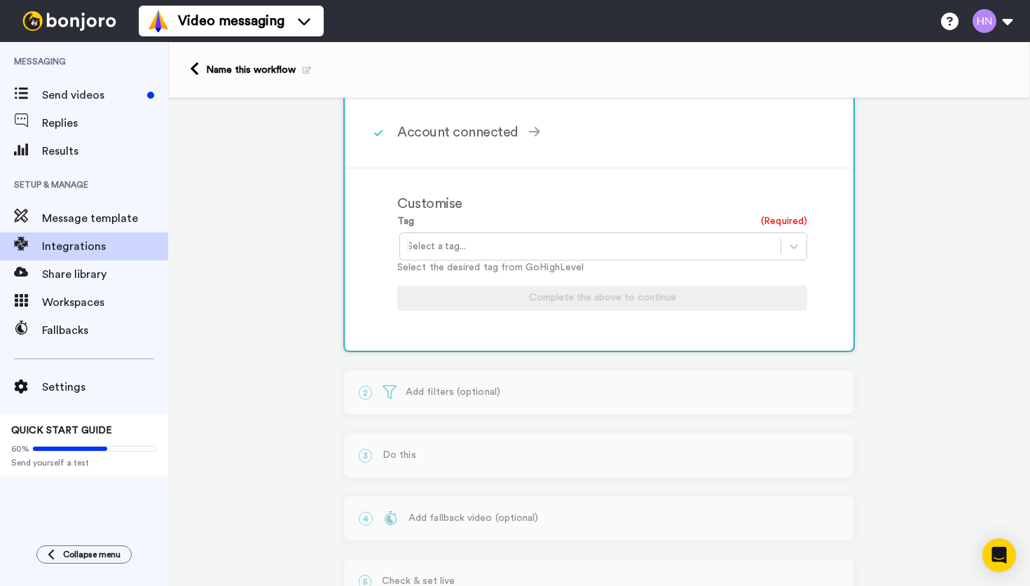
click at [509, 255] on div at bounding box center [590, 246] width 366 height 17
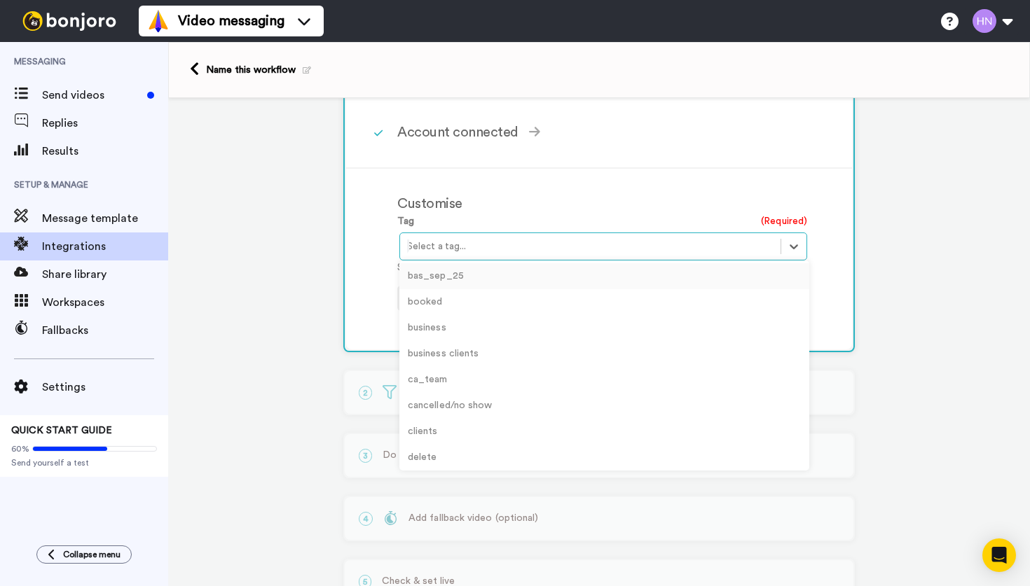
click at [430, 249] on div at bounding box center [590, 246] width 366 height 17
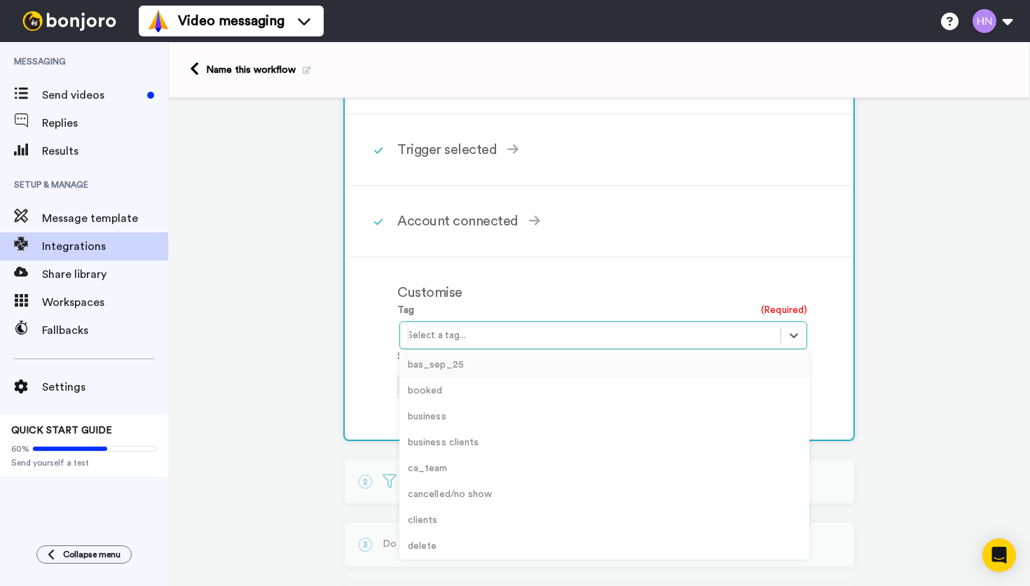
scroll to position [103, 0]
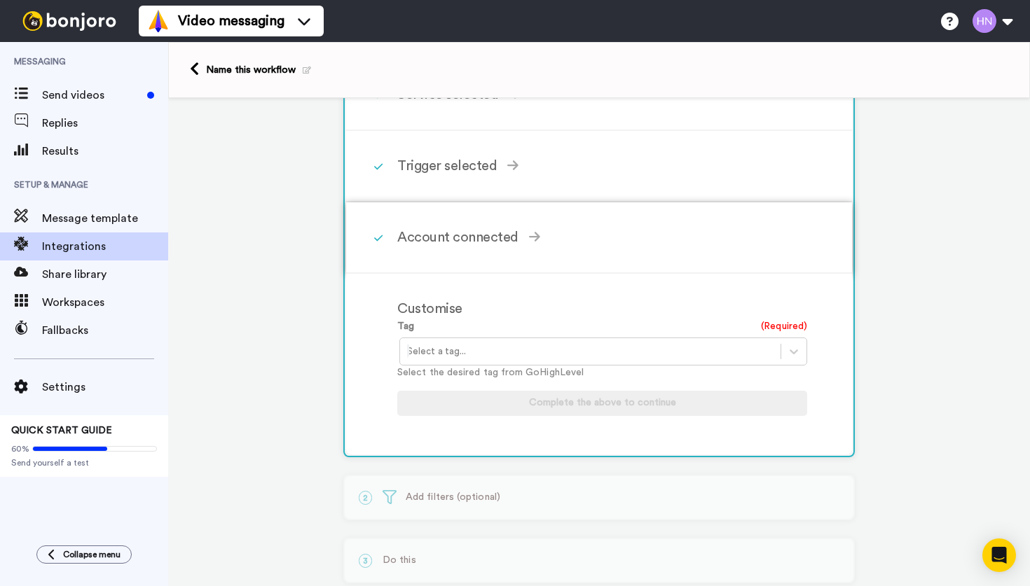
click at [454, 239] on div "Account connected" at bounding box center [602, 237] width 410 height 21
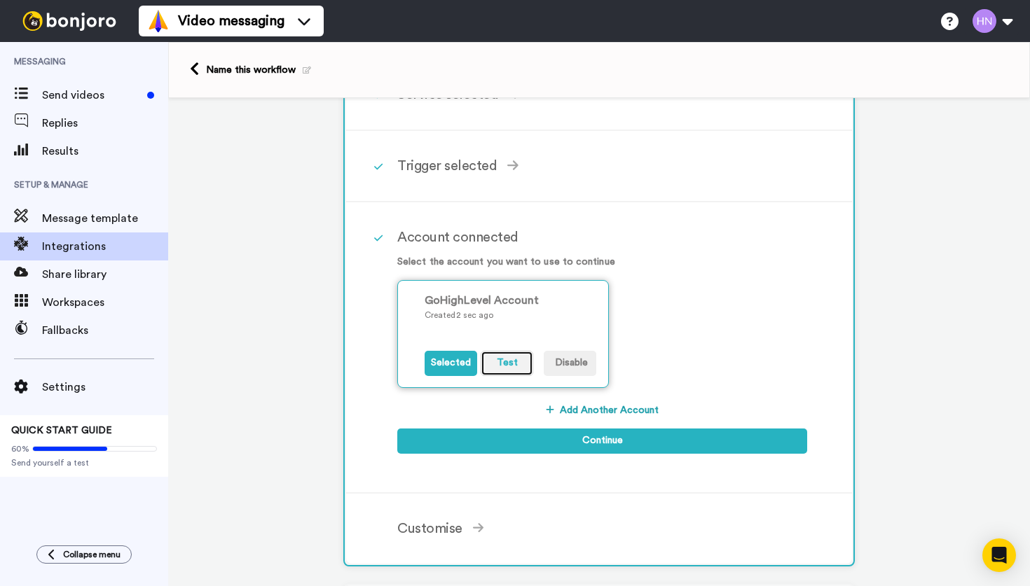
click at [503, 370] on button "Test" at bounding box center [507, 363] width 53 height 25
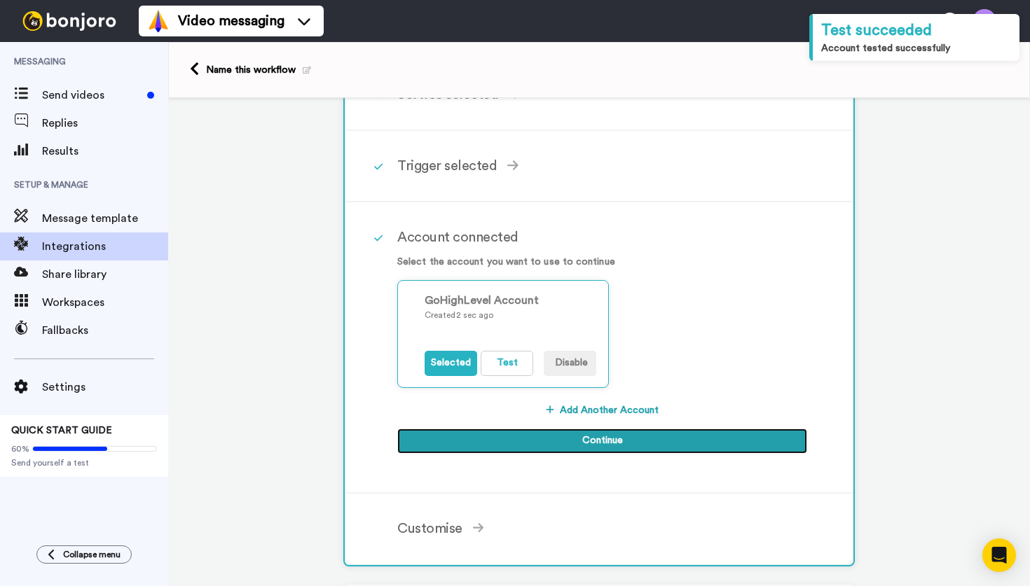
click at [567, 446] on button "Continue" at bounding box center [602, 441] width 410 height 25
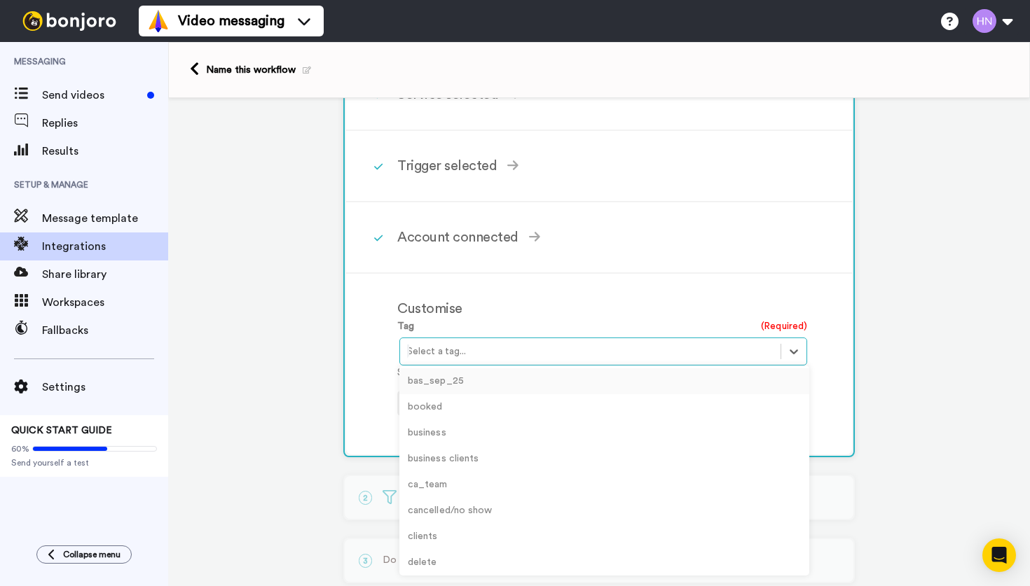
click at [441, 354] on div at bounding box center [590, 351] width 366 height 17
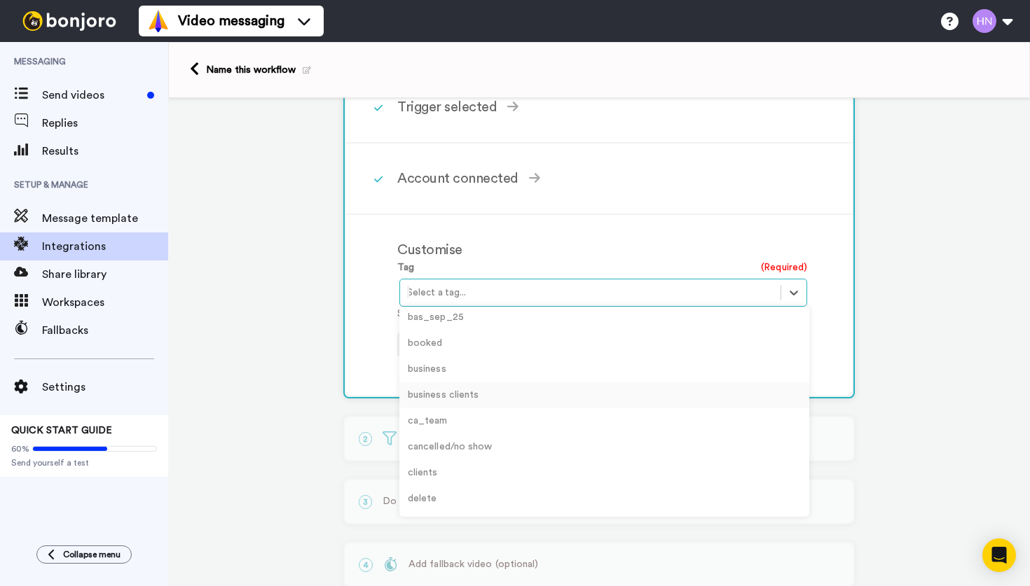
scroll to position [0, 0]
click at [408, 182] on div "Account connected" at bounding box center [602, 178] width 410 height 21
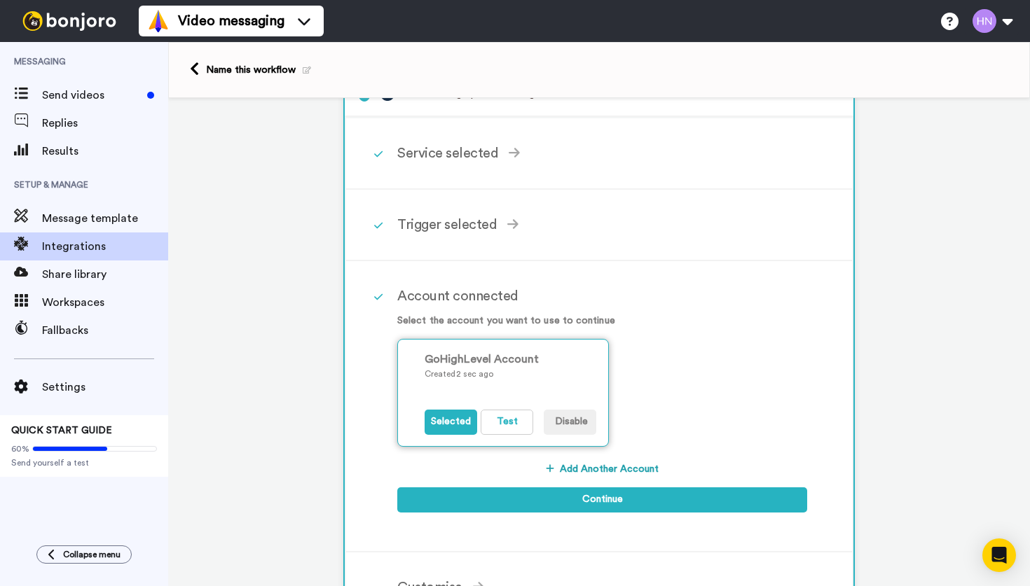
scroll to position [52, 0]
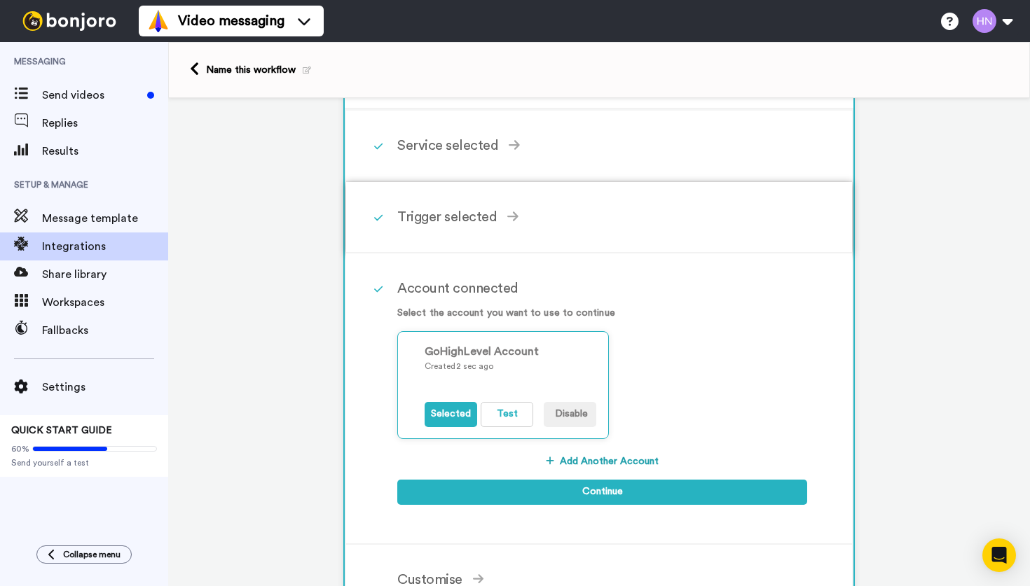
click at [458, 221] on div "Trigger selected" at bounding box center [602, 217] width 410 height 21
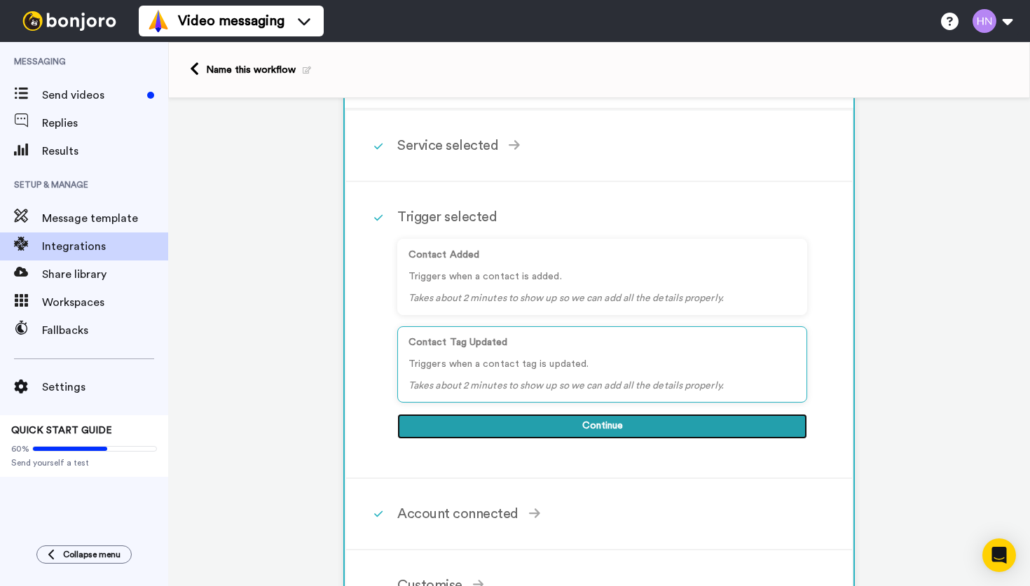
click at [589, 431] on button "Continue" at bounding box center [602, 426] width 410 height 25
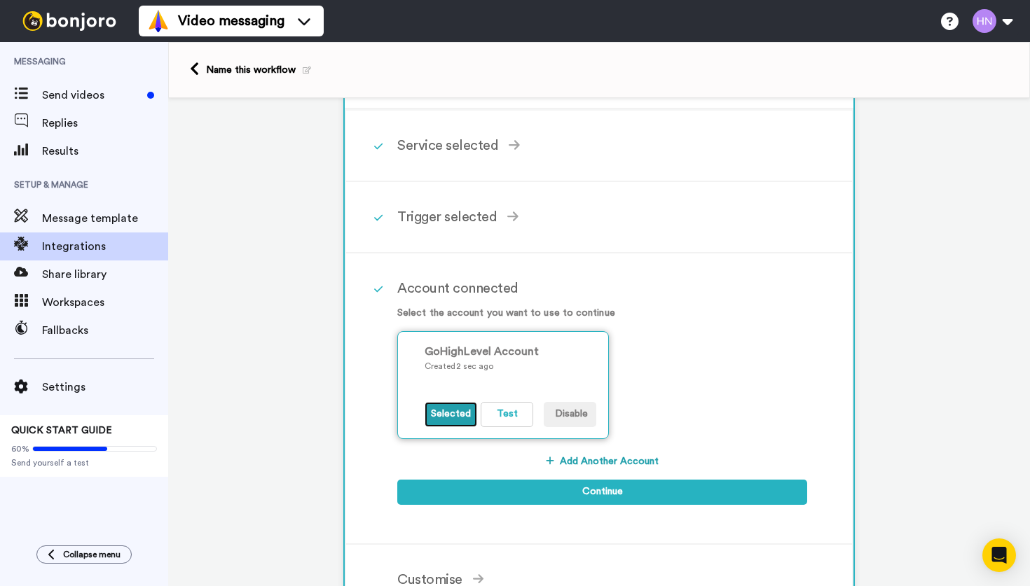
click at [455, 410] on button "Selected" at bounding box center [451, 414] width 53 height 25
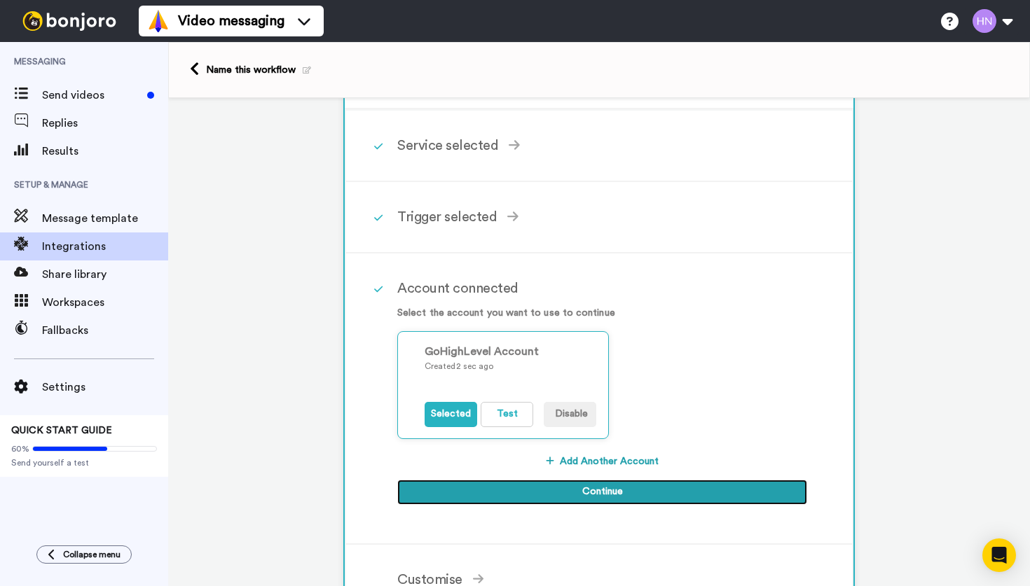
click at [589, 491] on button "Continue" at bounding box center [602, 492] width 410 height 25
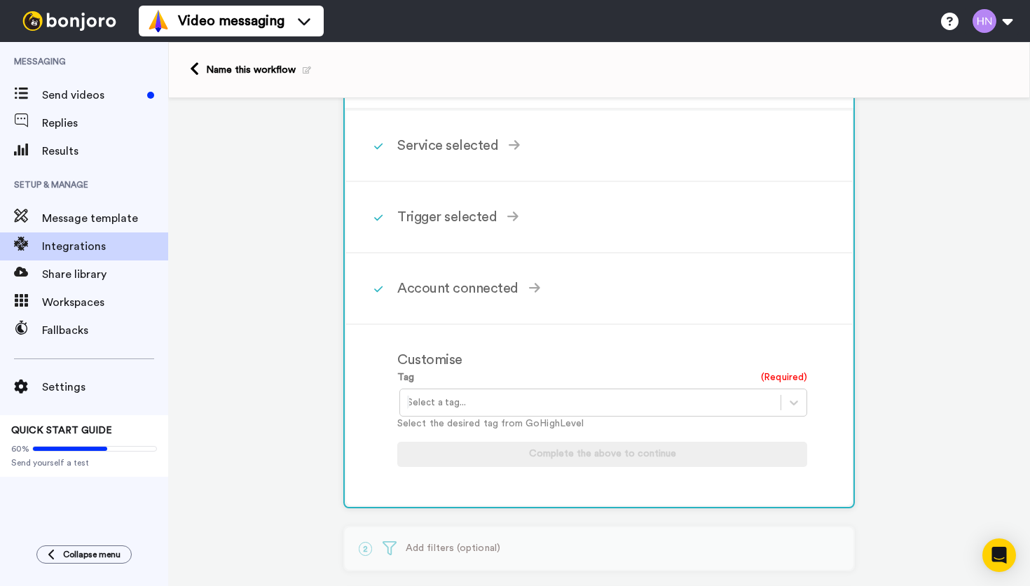
click at [475, 409] on div at bounding box center [590, 402] width 366 height 17
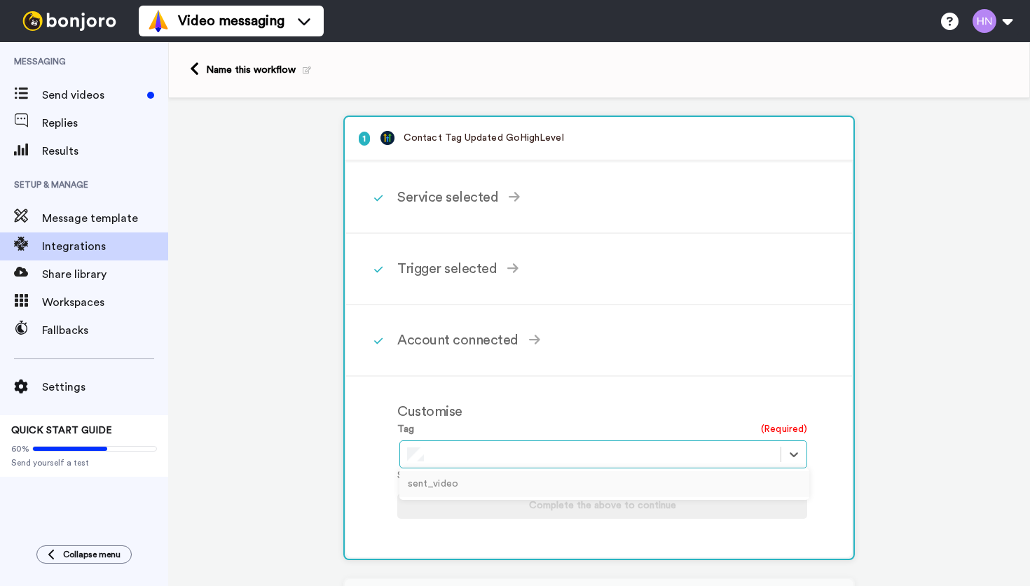
click at [453, 479] on div "sent_video" at bounding box center [604, 485] width 410 height 26
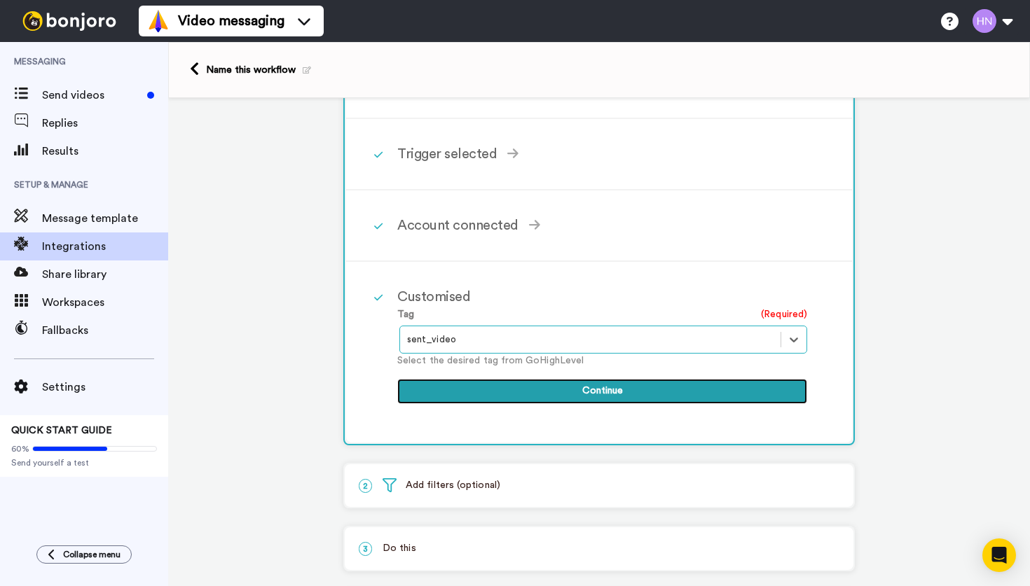
click at [574, 396] on button "Continue" at bounding box center [602, 391] width 410 height 25
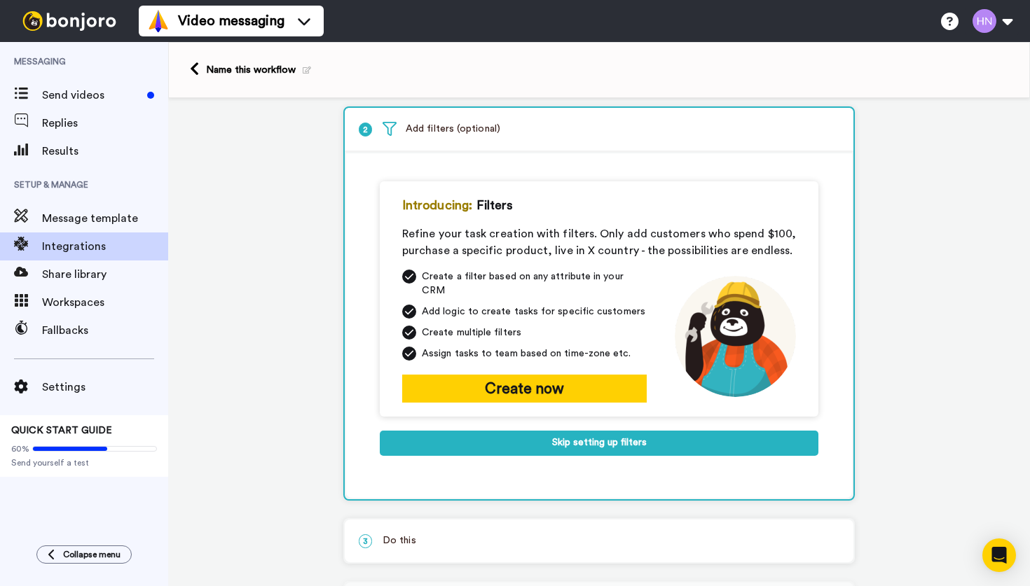
scroll to position [75, 0]
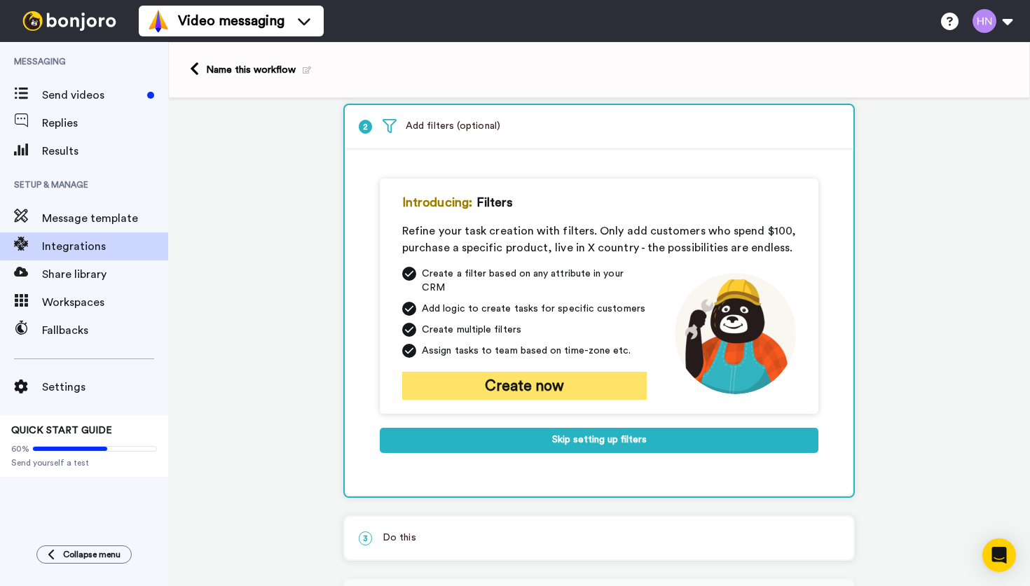
click at [530, 372] on button "Create now" at bounding box center [524, 386] width 245 height 28
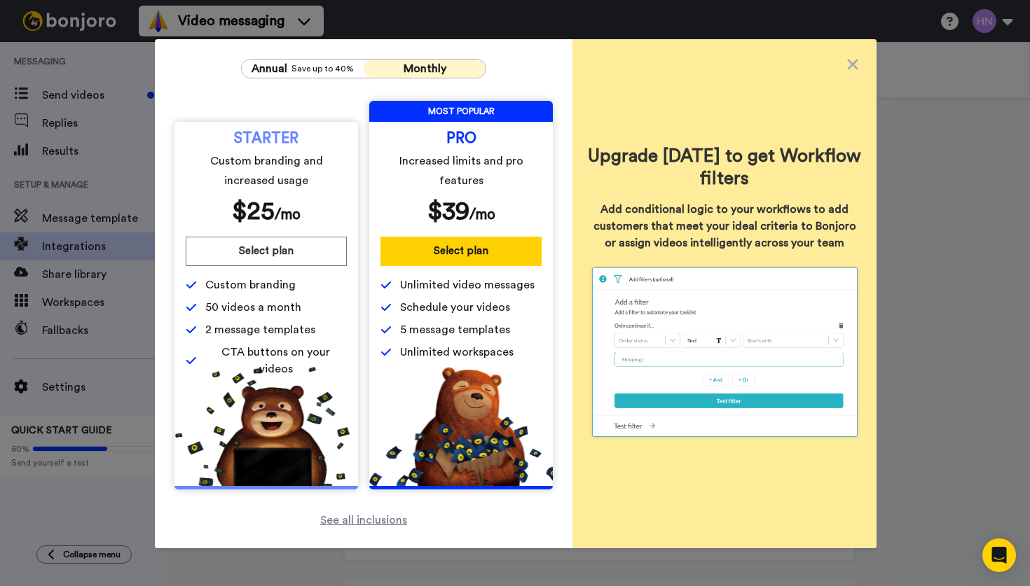
click at [408, 69] on span "Monthly" at bounding box center [425, 68] width 43 height 11
click at [319, 70] on span "Save up to 40%" at bounding box center [322, 68] width 62 height 11
click at [400, 74] on button "Monthly" at bounding box center [425, 69] width 122 height 18
click at [317, 67] on span "Save up to 40%" at bounding box center [322, 68] width 62 height 11
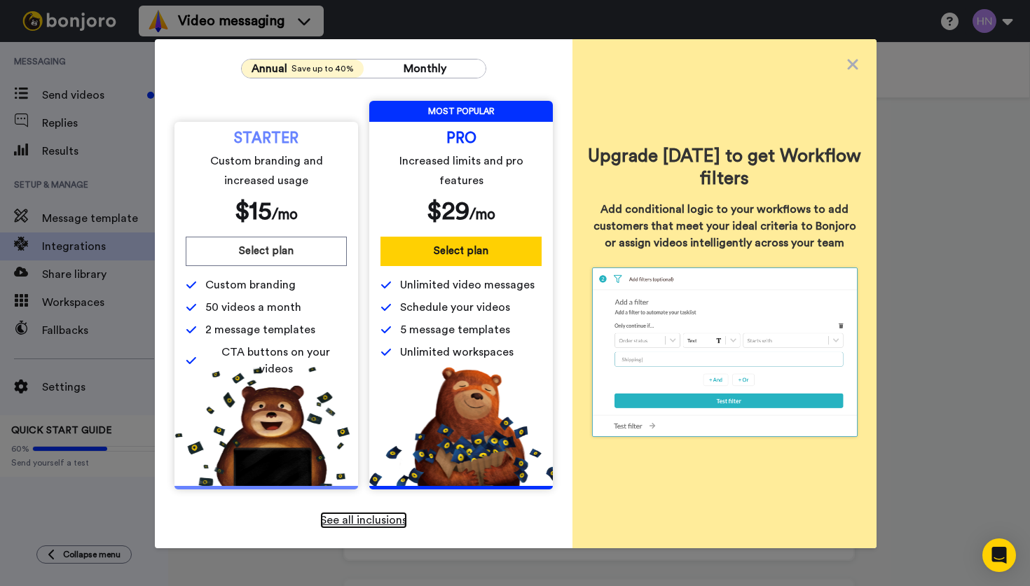
click at [372, 522] on span "See all inclusions" at bounding box center [363, 520] width 87 height 11
click at [435, 67] on span "Monthly" at bounding box center [425, 68] width 43 height 11
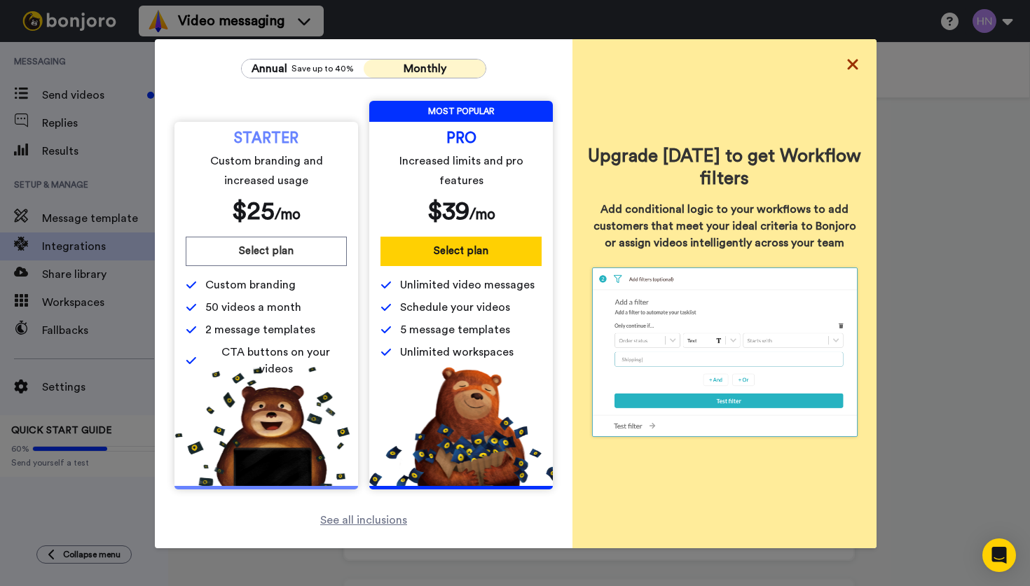
click at [851, 64] on icon at bounding box center [852, 64] width 11 height 11
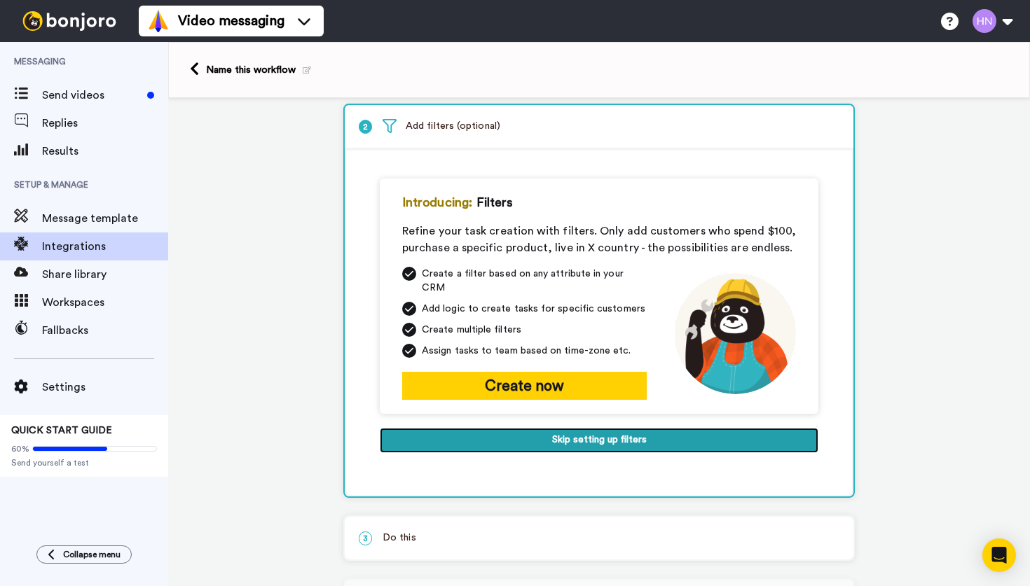
click at [586, 436] on button "Skip setting up filters" at bounding box center [599, 440] width 439 height 25
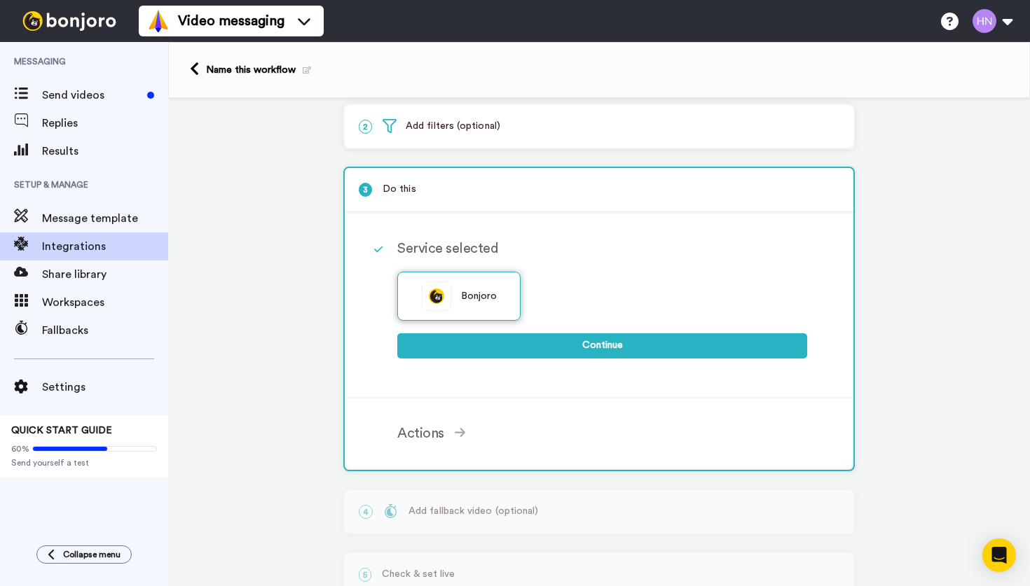
click at [464, 298] on span "Bonjoro" at bounding box center [479, 296] width 36 height 15
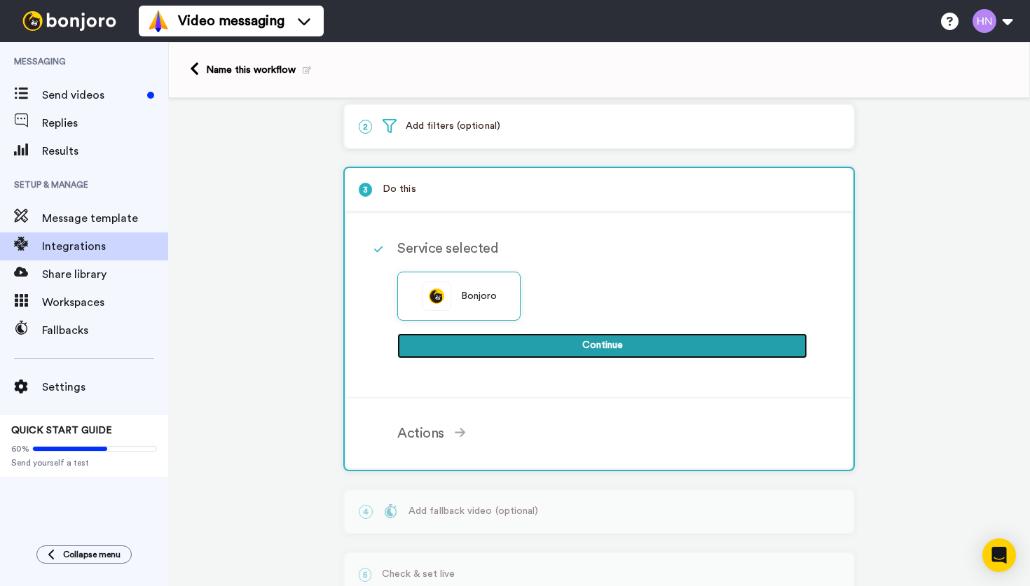
click at [581, 350] on button "Continue" at bounding box center [602, 345] width 410 height 25
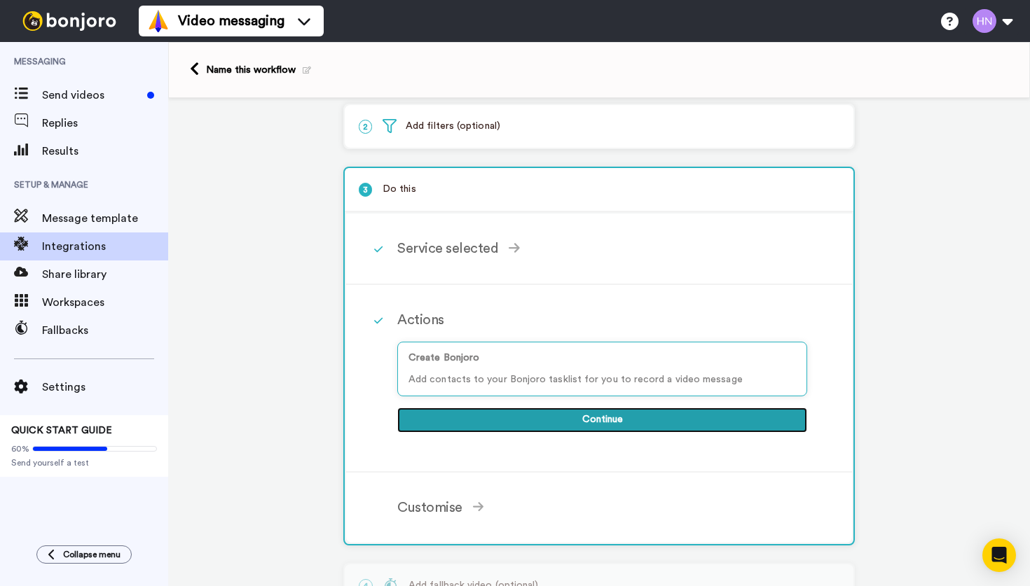
click at [595, 427] on button "Continue" at bounding box center [602, 420] width 410 height 25
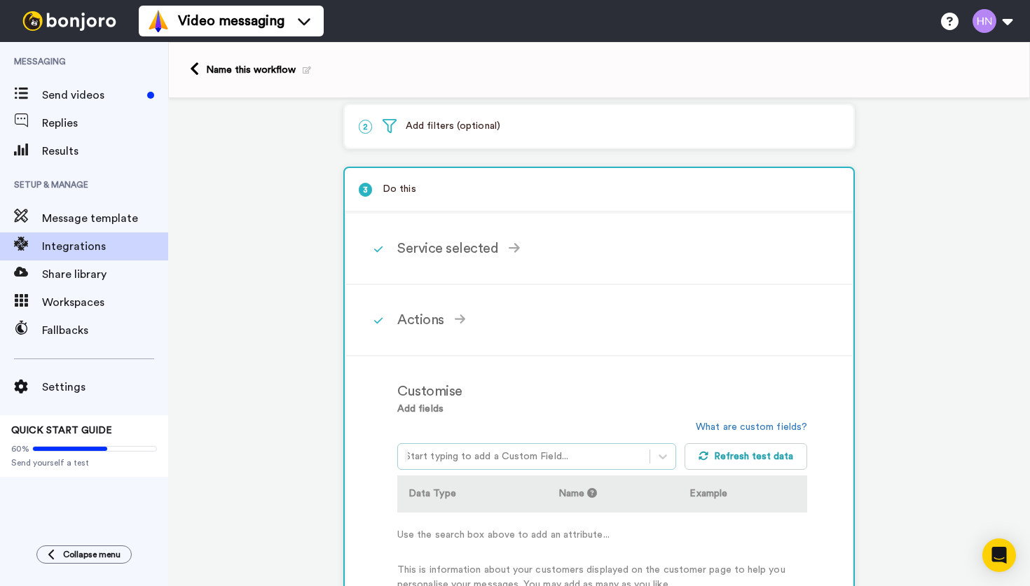
scroll to position [173, 0]
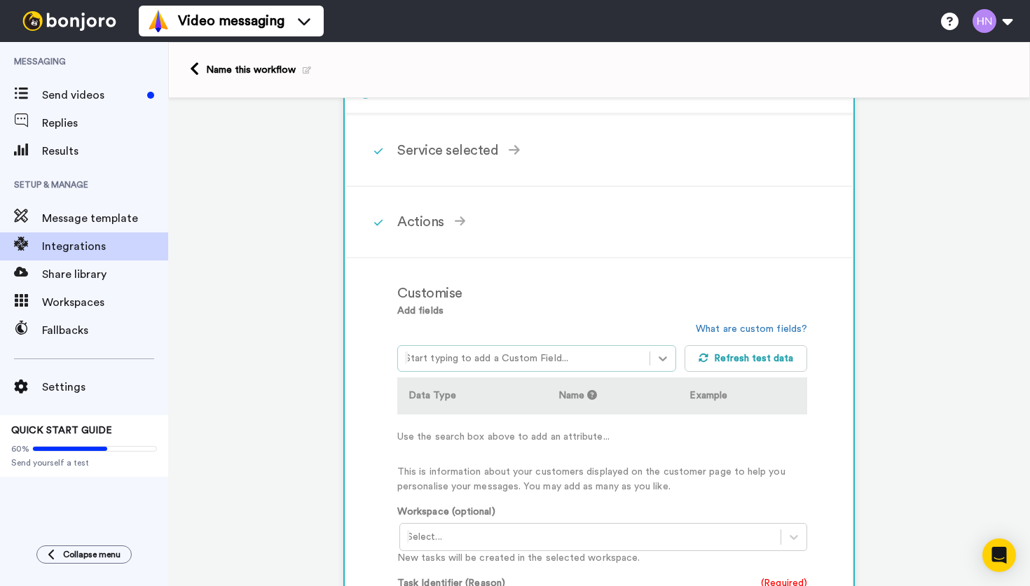
click at [658, 362] on icon at bounding box center [663, 359] width 14 height 14
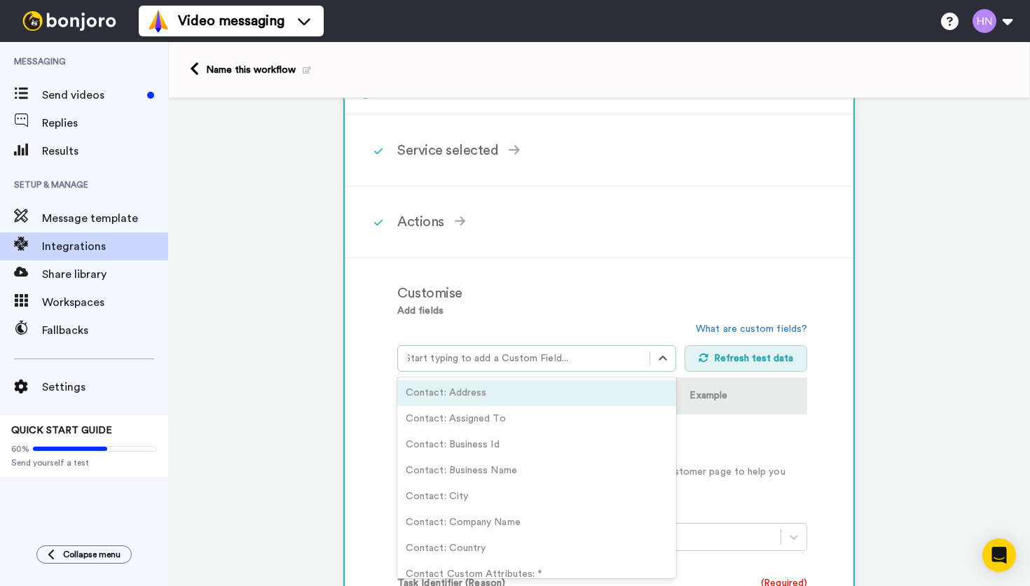
click at [724, 364] on button "Refresh test data" at bounding box center [745, 358] width 123 height 27
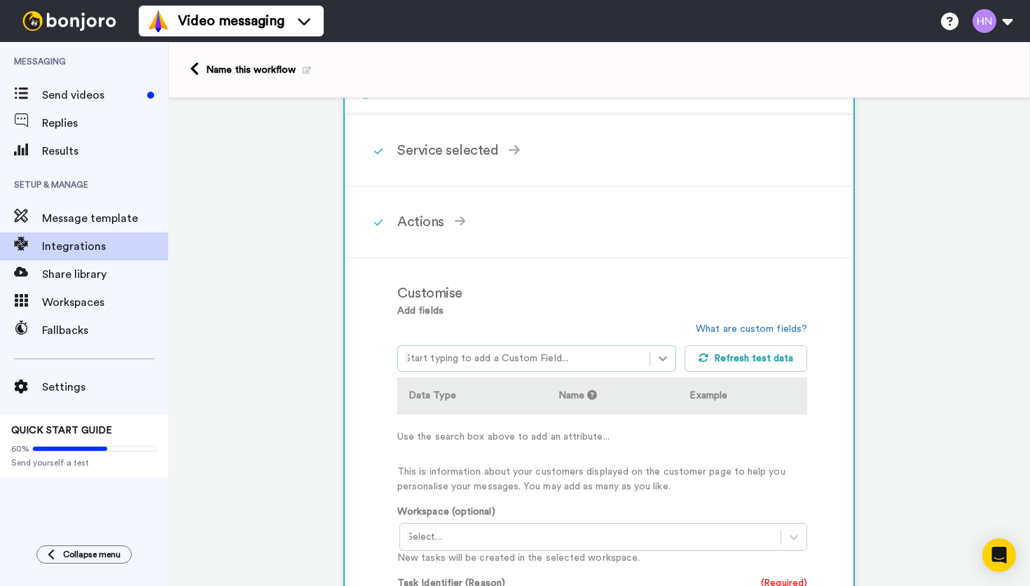
click at [666, 364] on icon at bounding box center [663, 359] width 14 height 14
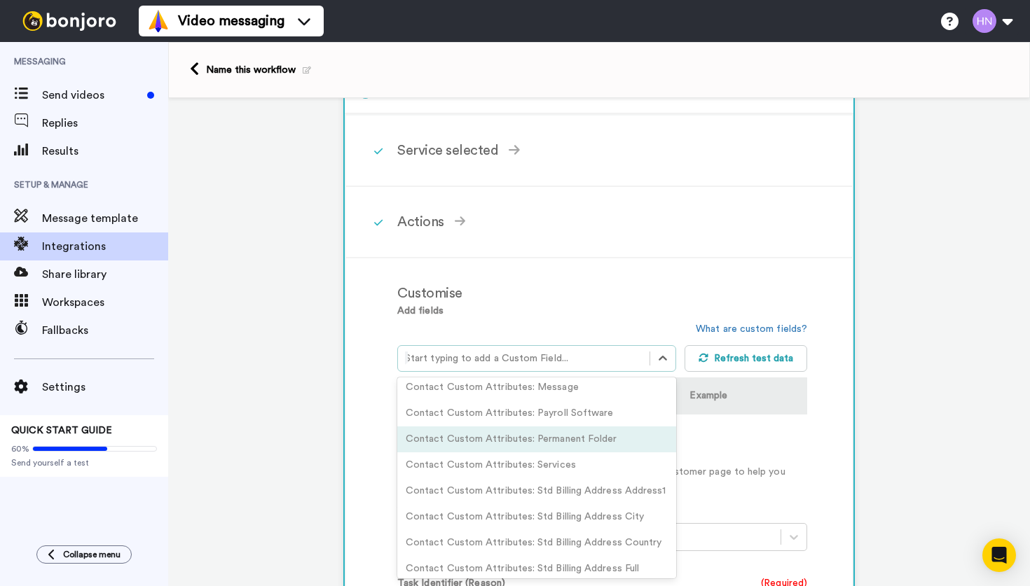
scroll to position [474, 0]
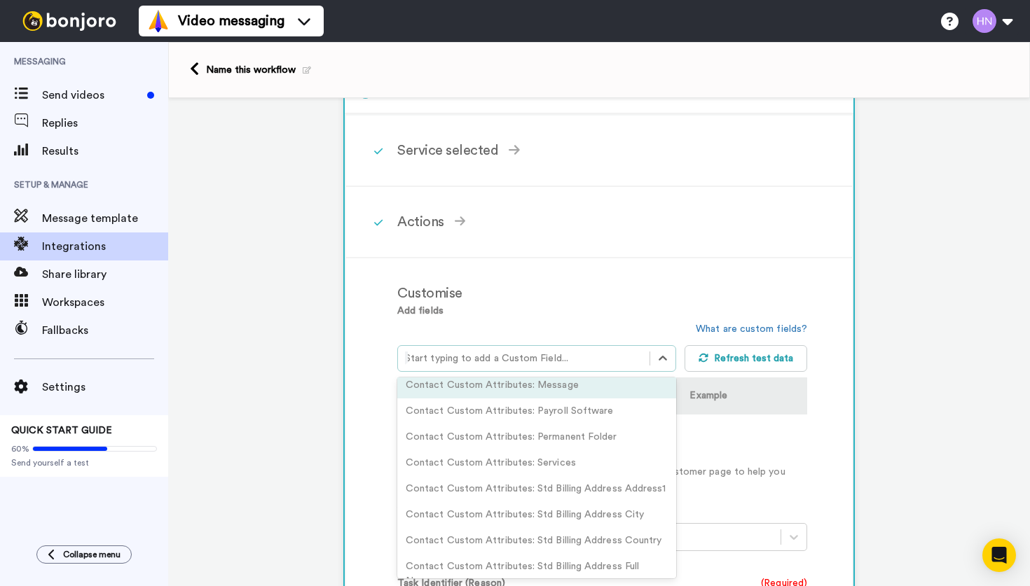
click at [573, 322] on div "Add fields option Contact Custom Attributes: Message focused, 19 of 52. 52 resu…" at bounding box center [602, 399] width 410 height 191
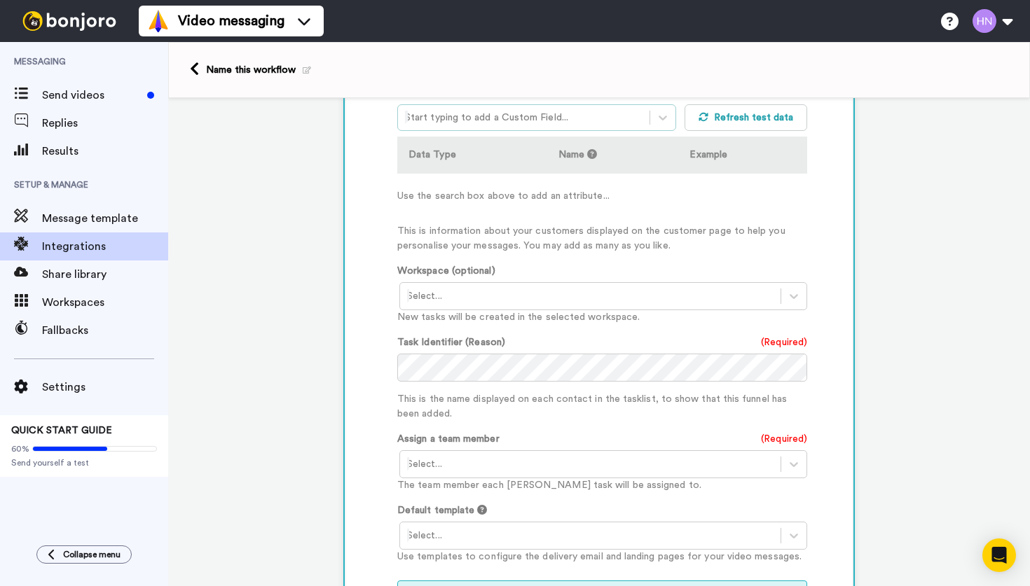
scroll to position [417, 0]
click at [572, 338] on div "Task Identifier (Reason) (Required) This is the name displayed on each contact …" at bounding box center [602, 376] width 410 height 86
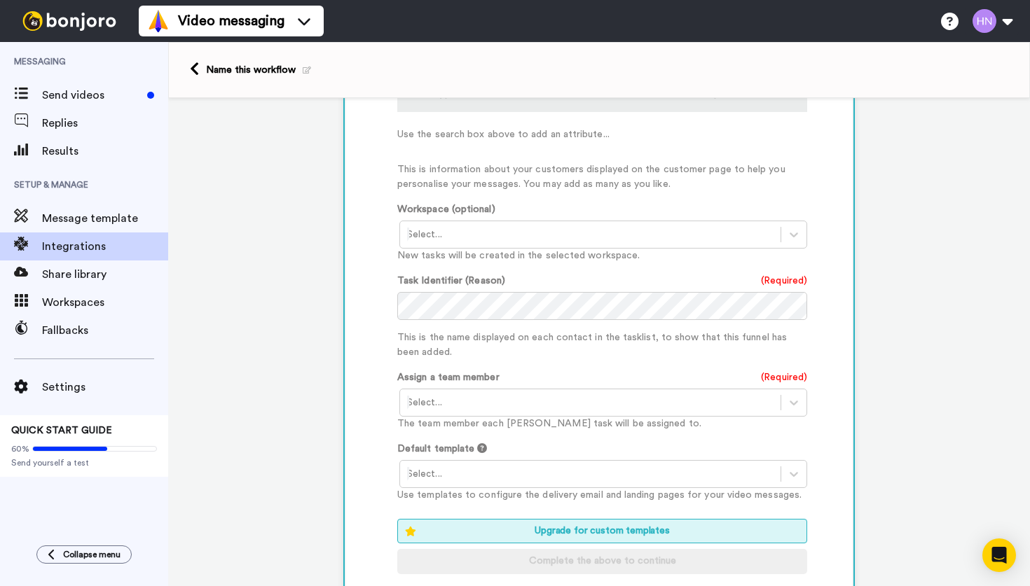
scroll to position [479, 0]
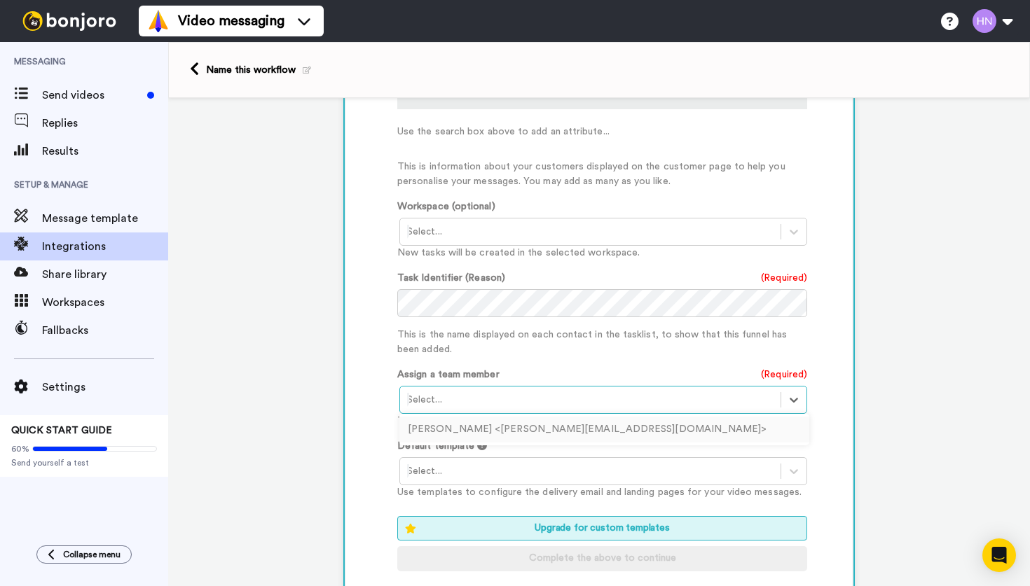
click at [596, 405] on div at bounding box center [590, 400] width 366 height 17
click at [593, 434] on div "Harry Nguyen <harry@clarityadvisor.com.au>" at bounding box center [604, 430] width 410 height 26
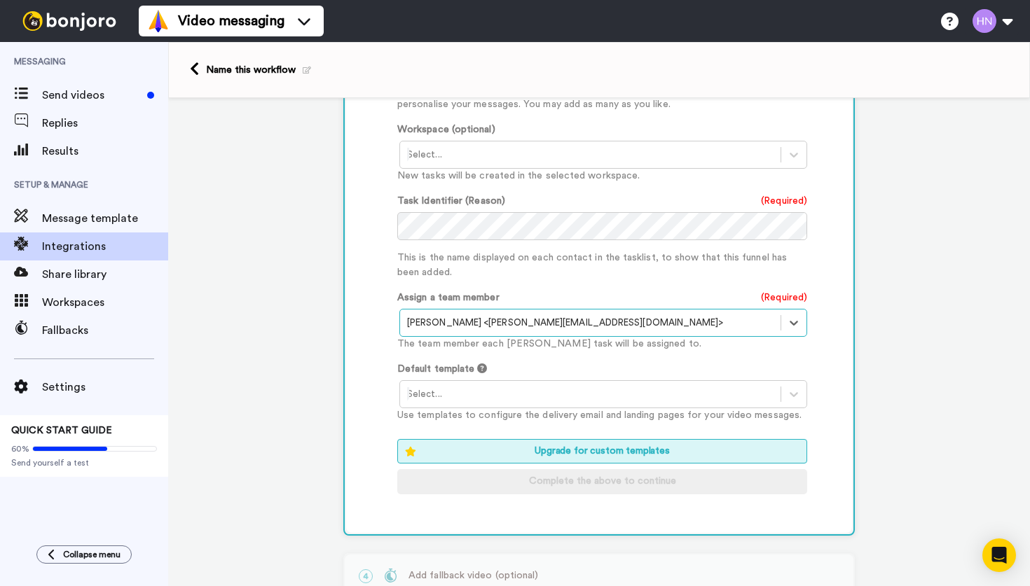
scroll to position [580, 0]
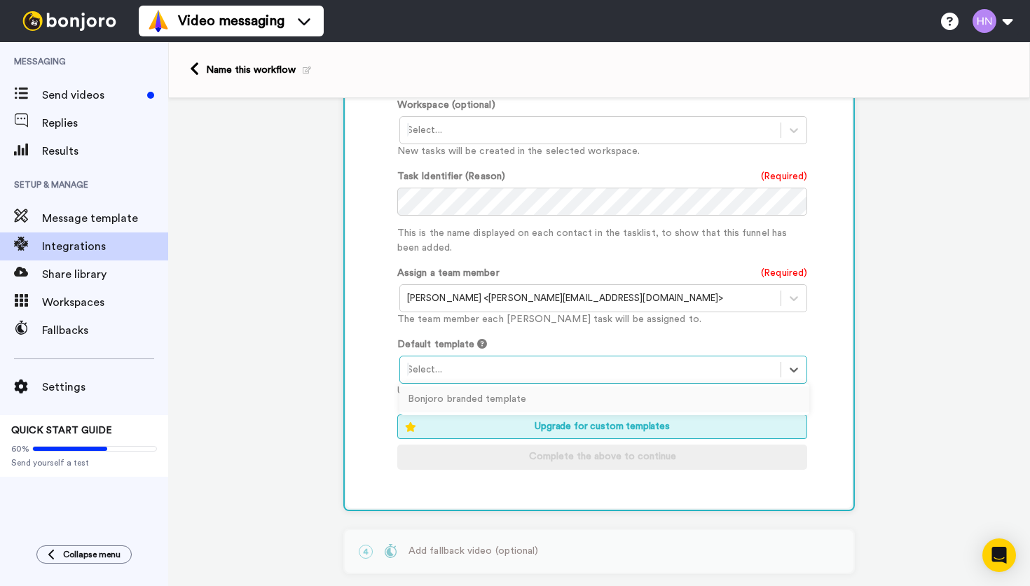
click at [521, 381] on div "Select..." at bounding box center [590, 370] width 380 height 22
click at [521, 400] on div "Bonjoro branded template" at bounding box center [604, 400] width 410 height 26
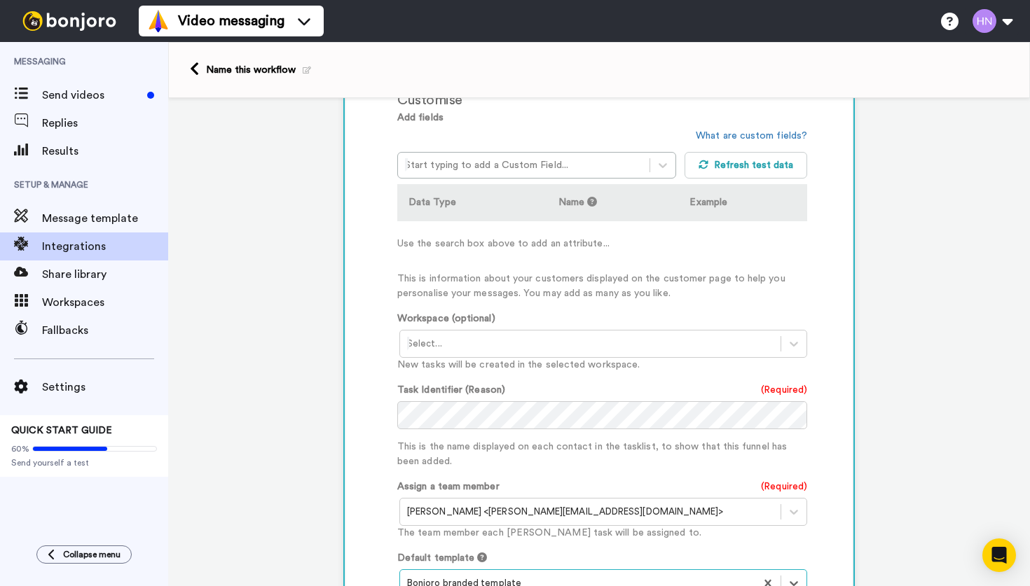
scroll to position [368, 0]
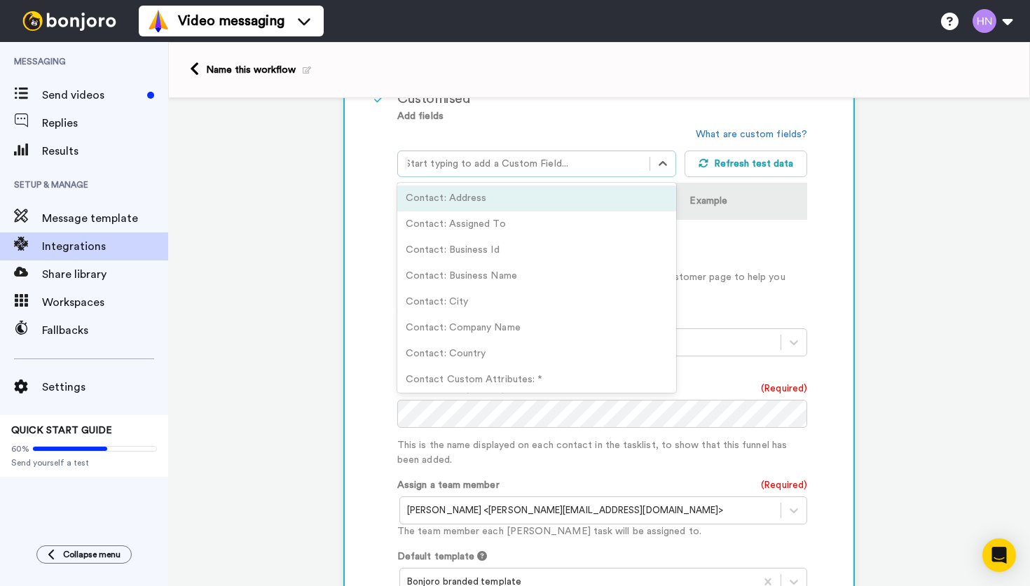
click at [497, 167] on div at bounding box center [524, 164] width 238 height 17
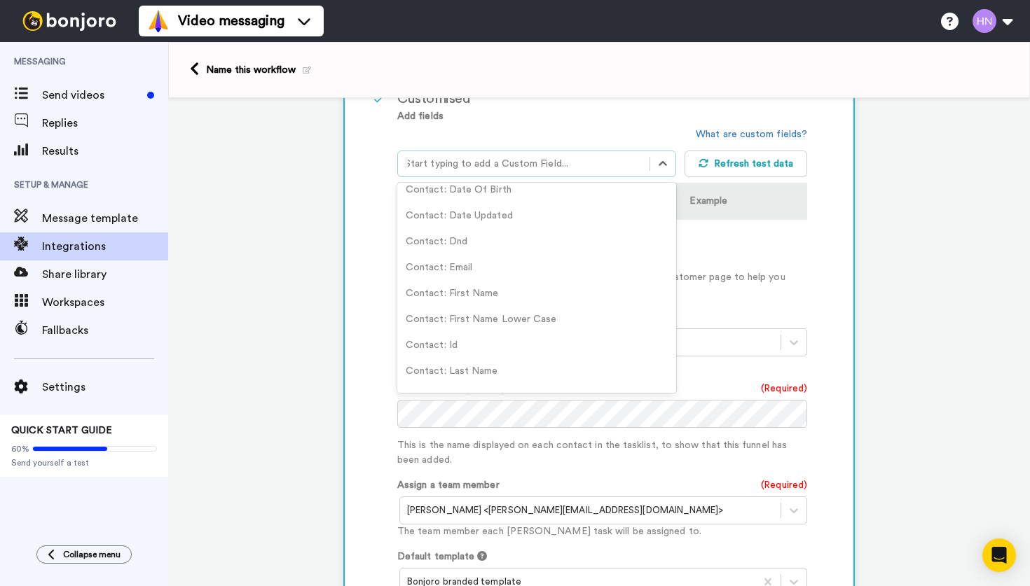
scroll to position [869, 0]
click at [493, 284] on div "Contact: First Name" at bounding box center [536, 293] width 279 height 26
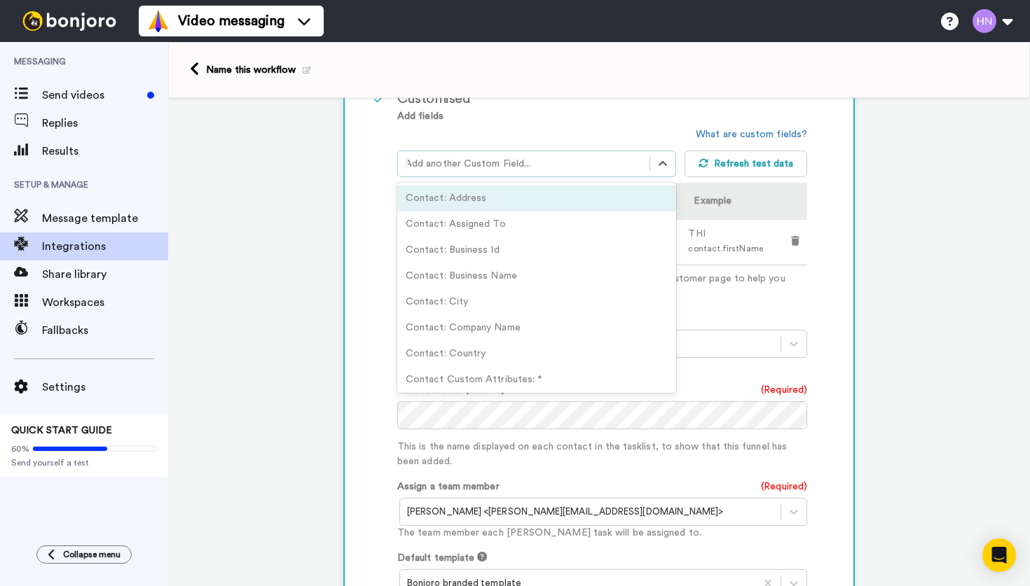
click at [528, 174] on div "Add another Custom Field..." at bounding box center [524, 164] width 252 height 22
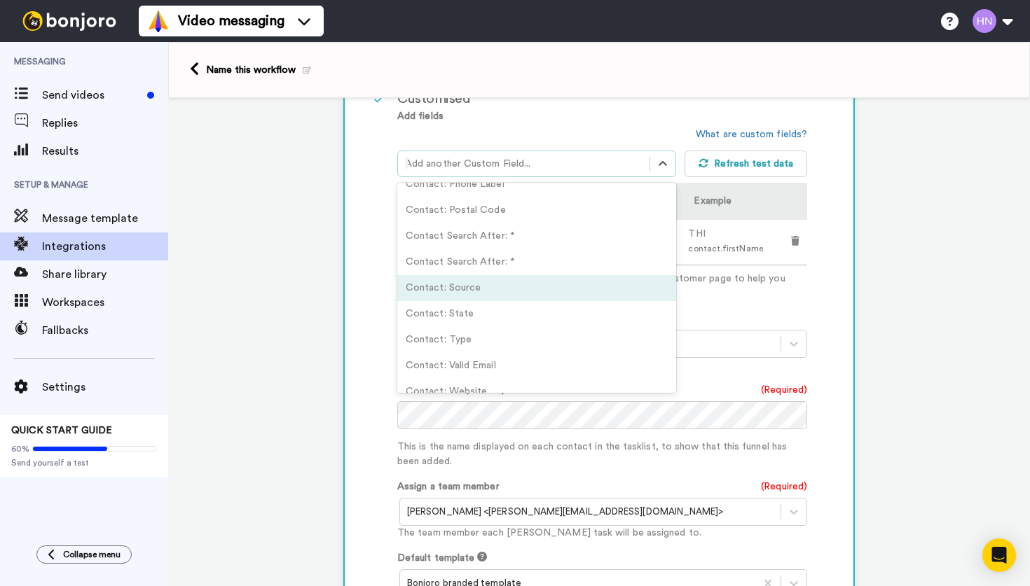
scroll to position [1153, 0]
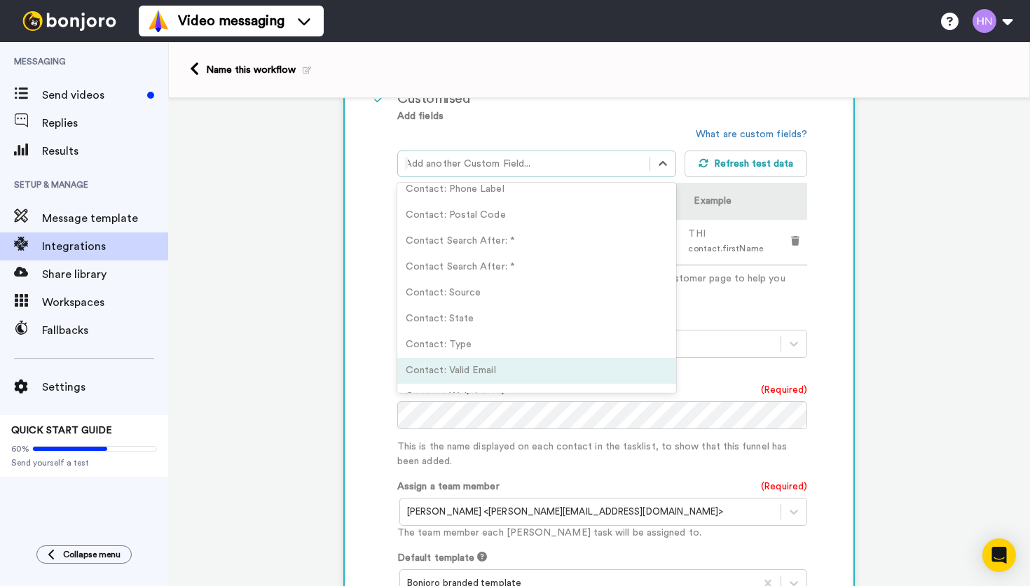
click at [560, 358] on div "Contact: Valid Email" at bounding box center [536, 371] width 279 height 26
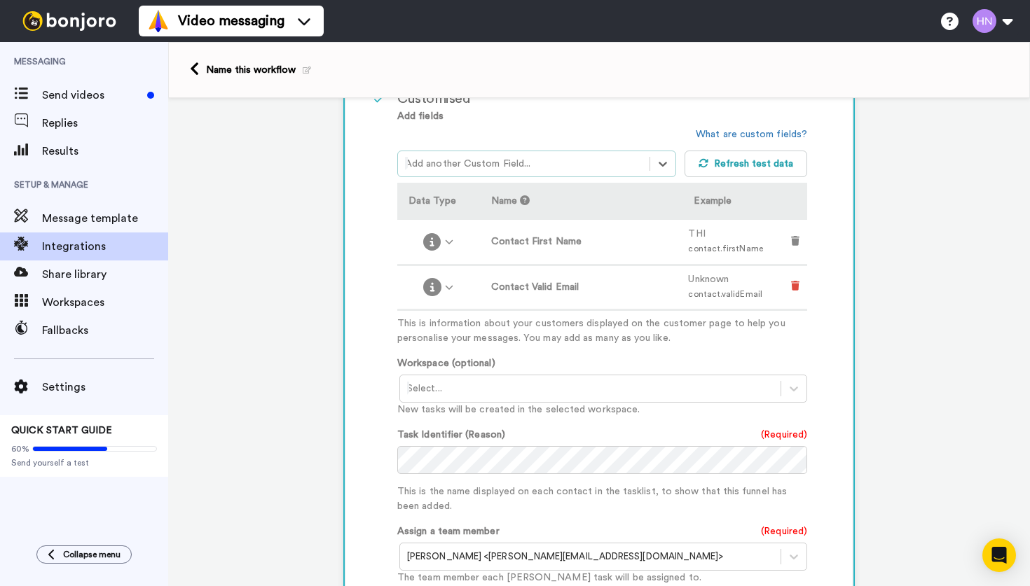
click at [795, 288] on icon at bounding box center [795, 286] width 8 height 10
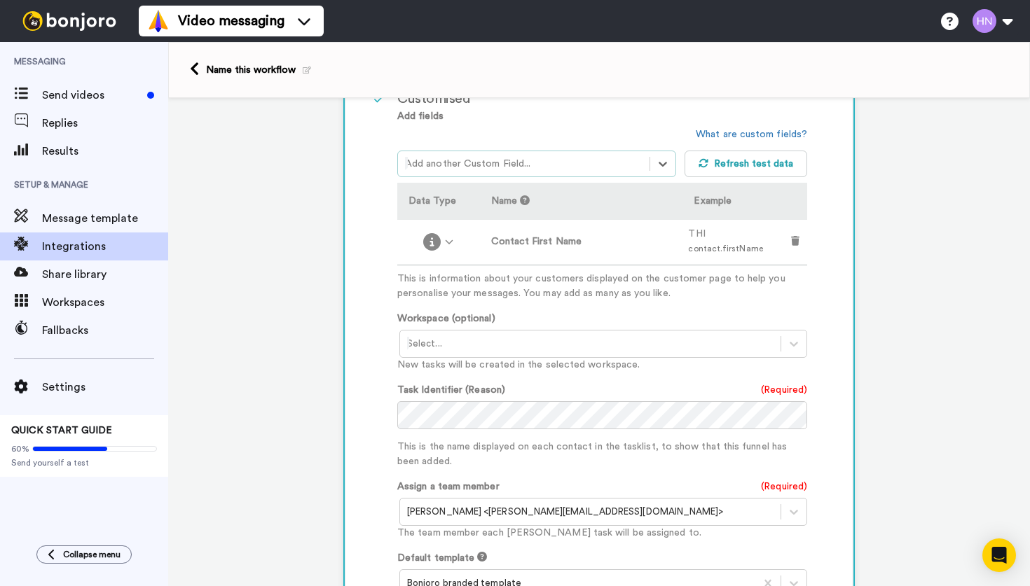
click at [533, 169] on div at bounding box center [524, 164] width 238 height 17
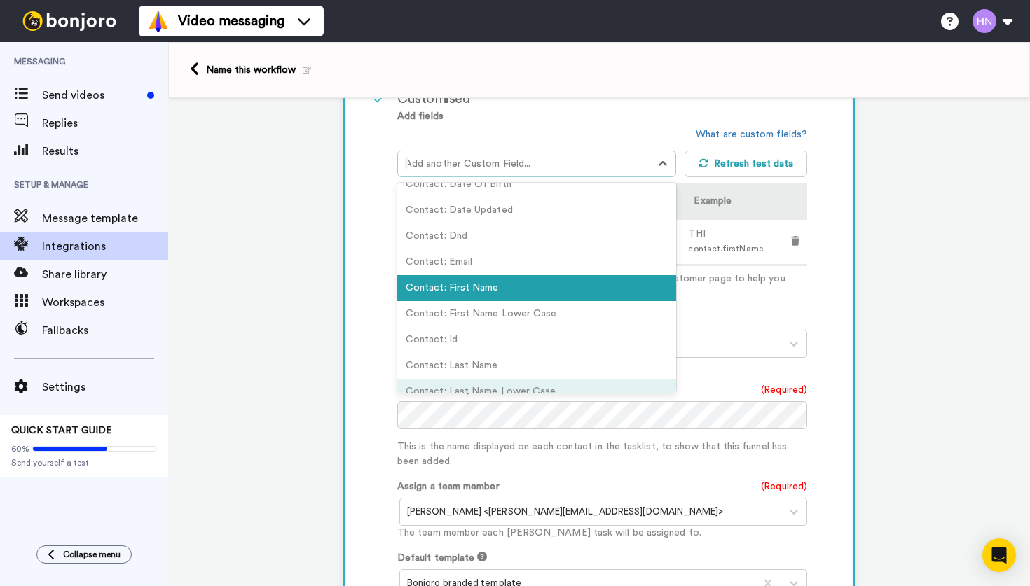
scroll to position [853, 0]
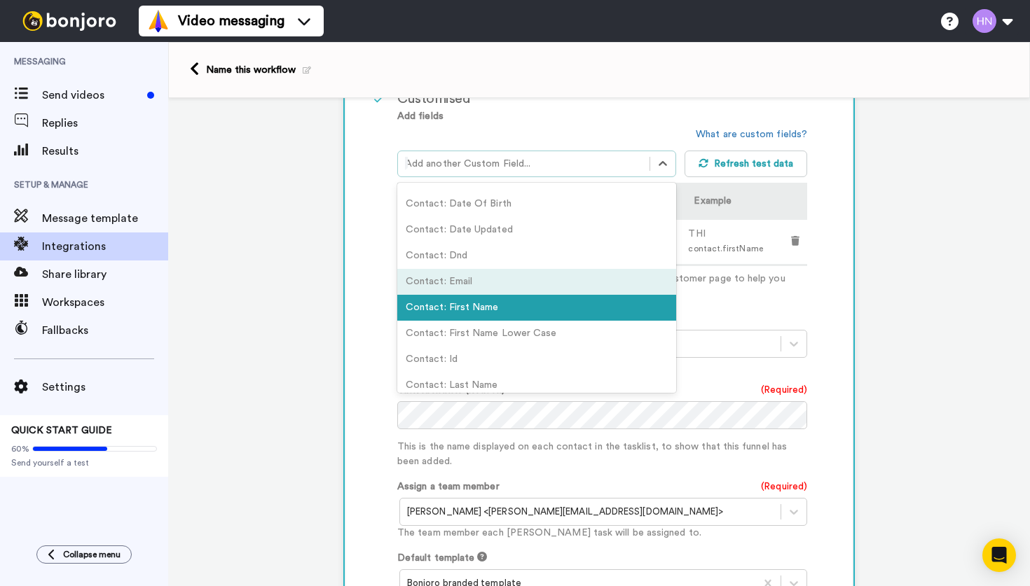
click at [521, 269] on div "Contact: Email" at bounding box center [536, 282] width 279 height 26
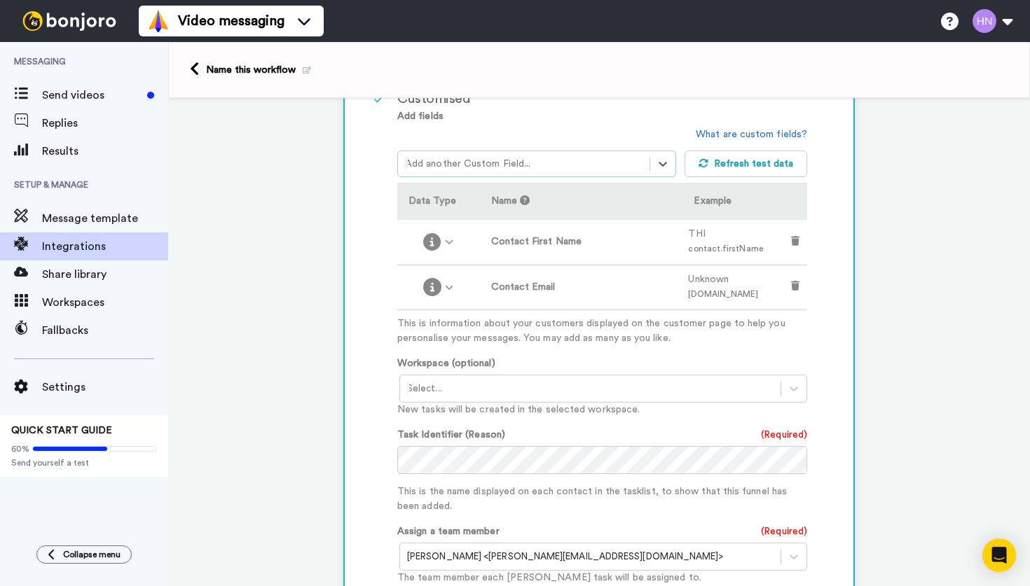
click at [502, 168] on div at bounding box center [524, 164] width 238 height 17
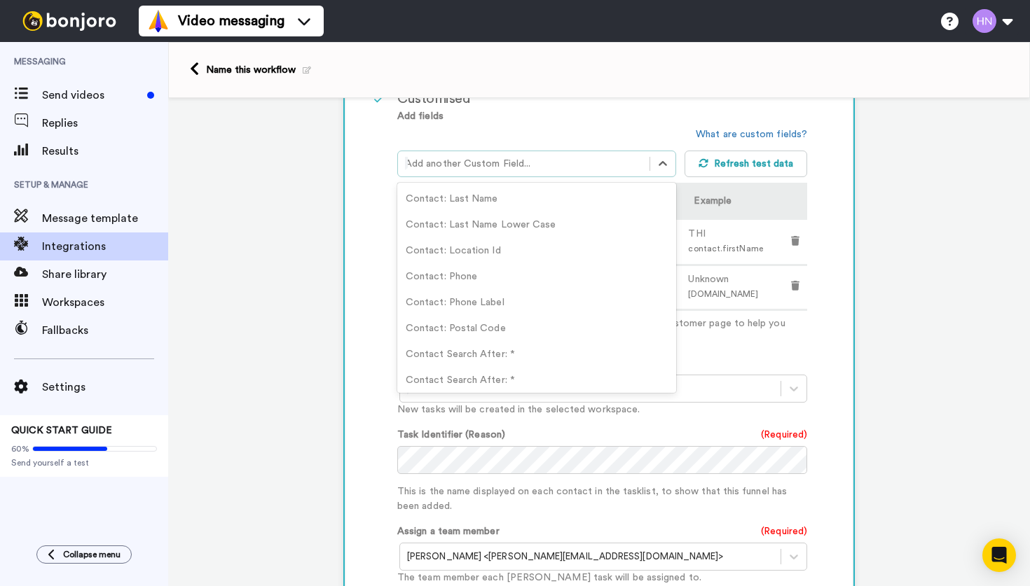
scroll to position [1036, 0]
click at [488, 272] on div "Contact: Phone" at bounding box center [536, 281] width 279 height 26
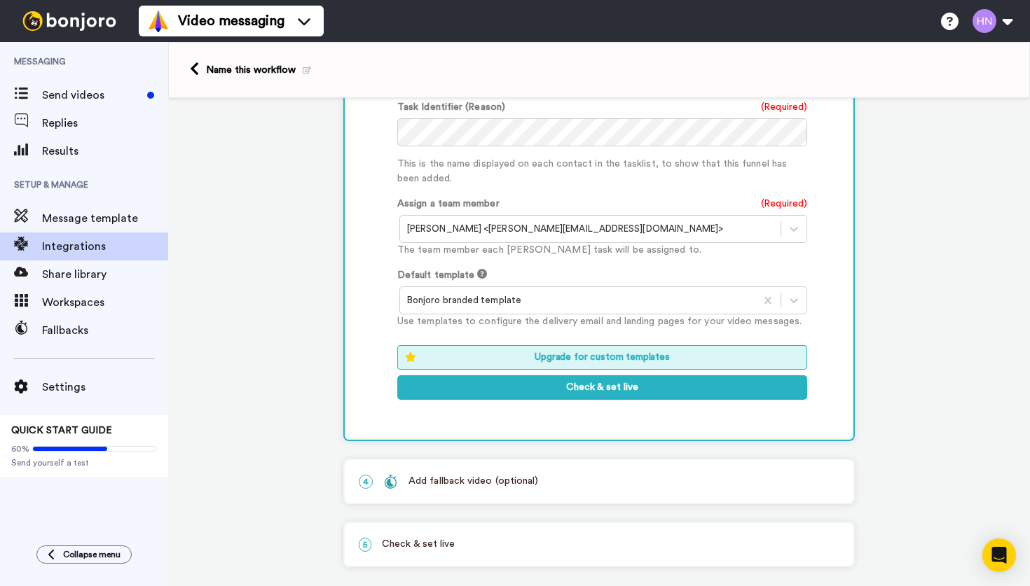
scroll to position [760, 0]
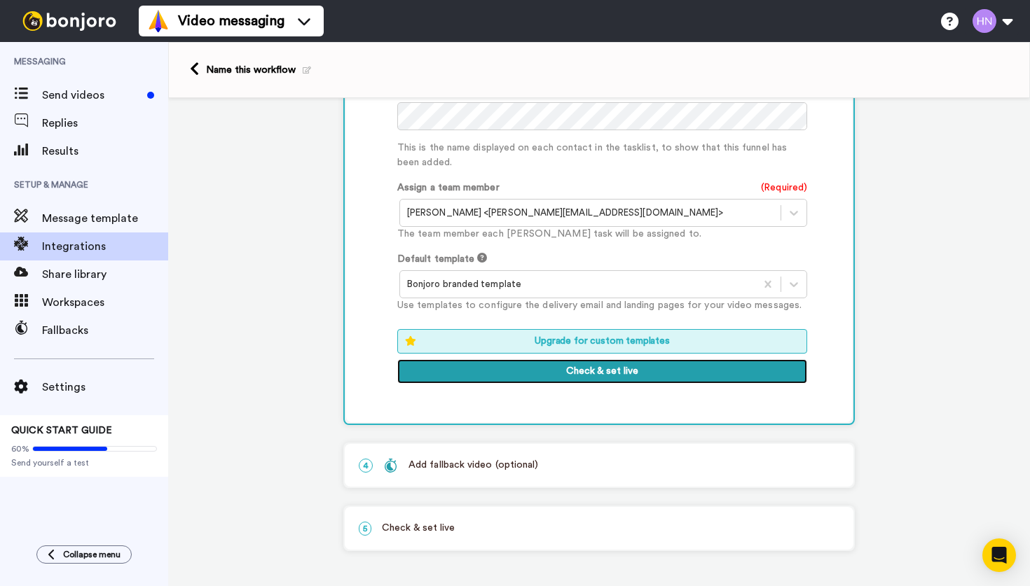
click at [597, 370] on button "Check & set live" at bounding box center [602, 371] width 410 height 25
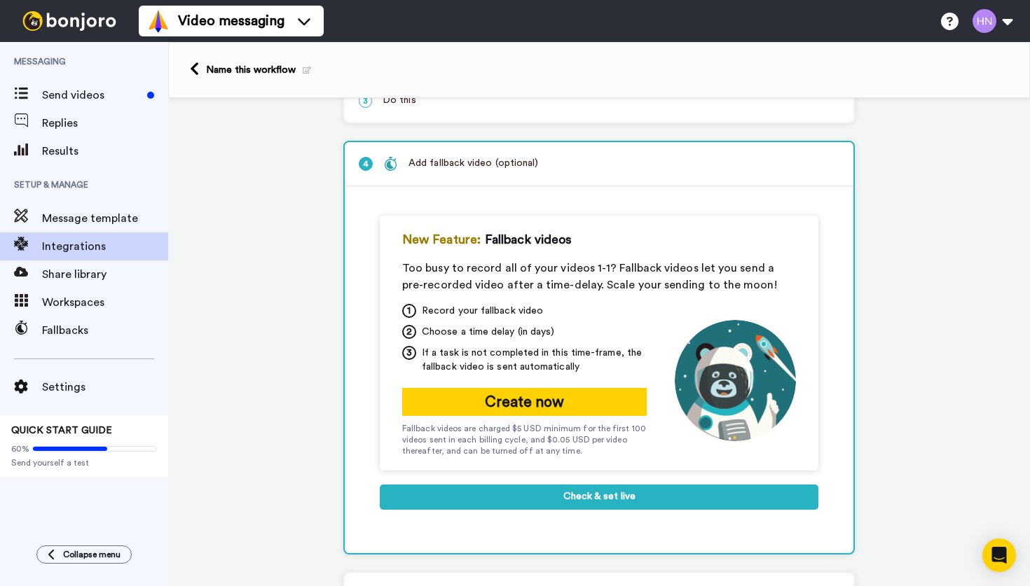
scroll to position [160, 0]
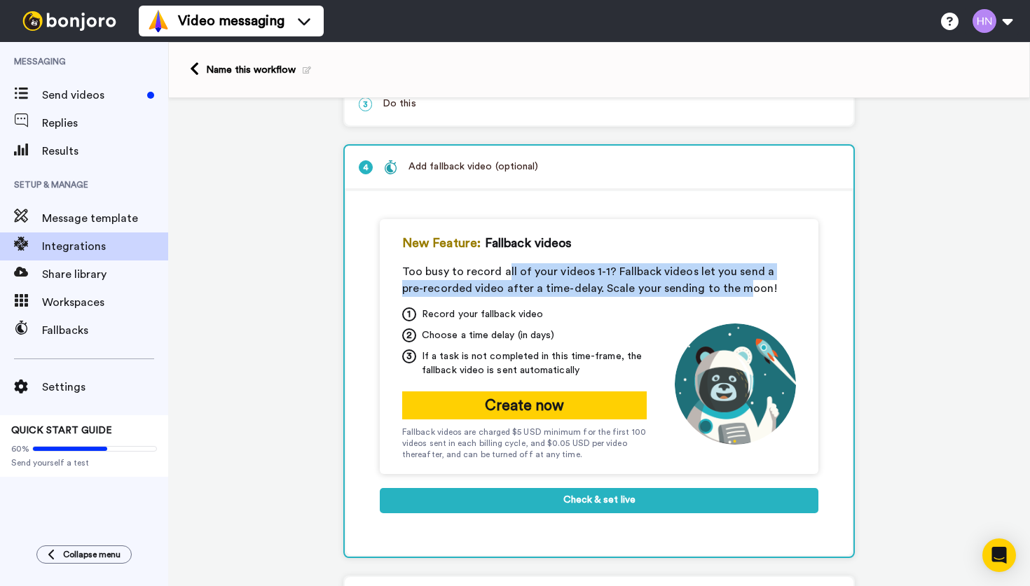
drag, startPoint x: 504, startPoint y: 274, endPoint x: 718, endPoint y: 291, distance: 214.4
click at [718, 291] on div "Too busy to record all of your videos 1-1? Fallback videos let you send a pre-r…" at bounding box center [599, 280] width 394 height 34
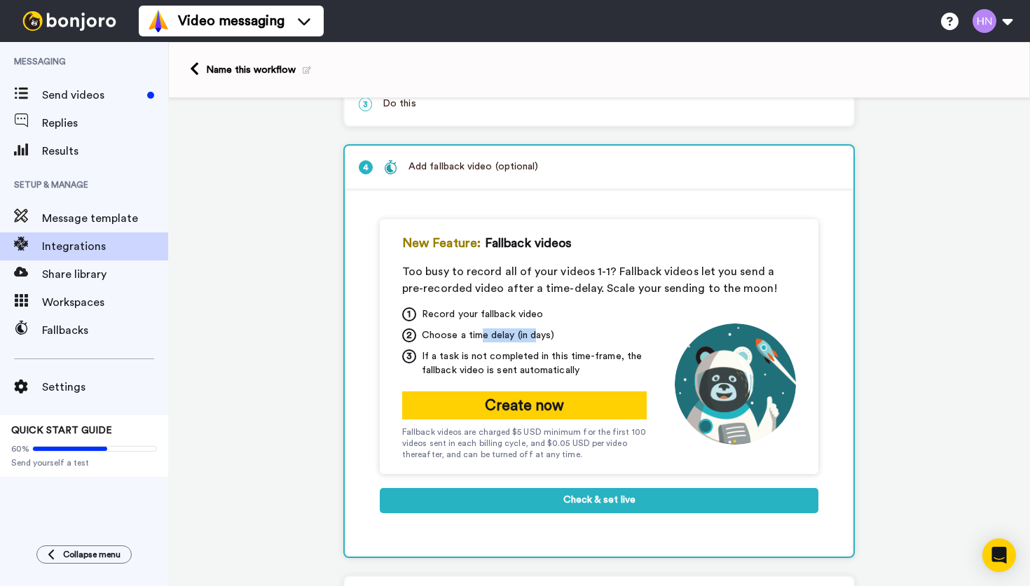
drag, startPoint x: 478, startPoint y: 341, endPoint x: 532, endPoint y: 335, distance: 55.0
click at [533, 336] on span "Choose a time delay (in days)" at bounding box center [488, 336] width 132 height 14
drag, startPoint x: 511, startPoint y: 362, endPoint x: 581, endPoint y: 366, distance: 70.9
click at [581, 369] on span "If a task is not completed in this time-frame, the fallback video is sent autom…" at bounding box center [534, 364] width 225 height 28
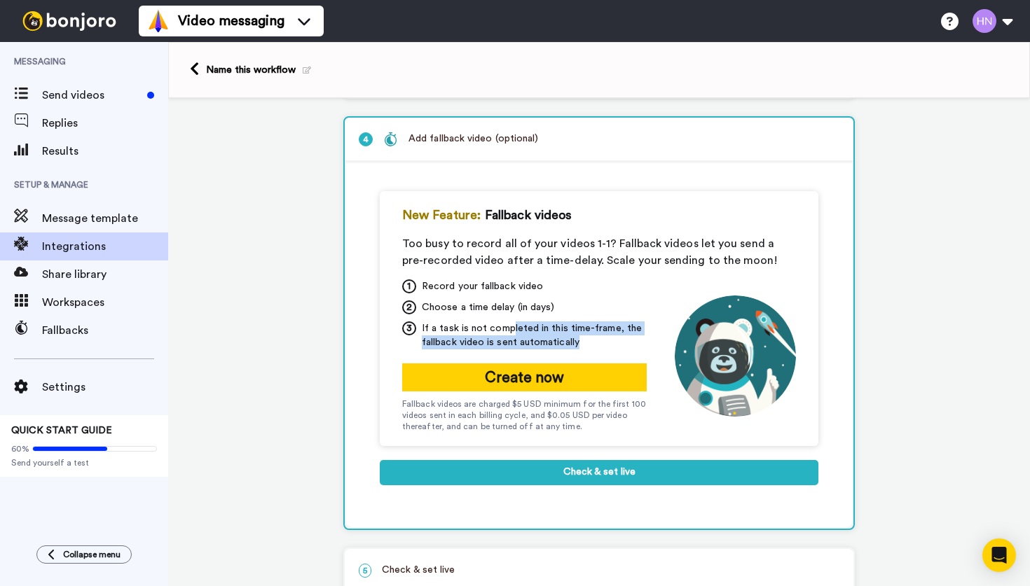
scroll to position [191, 0]
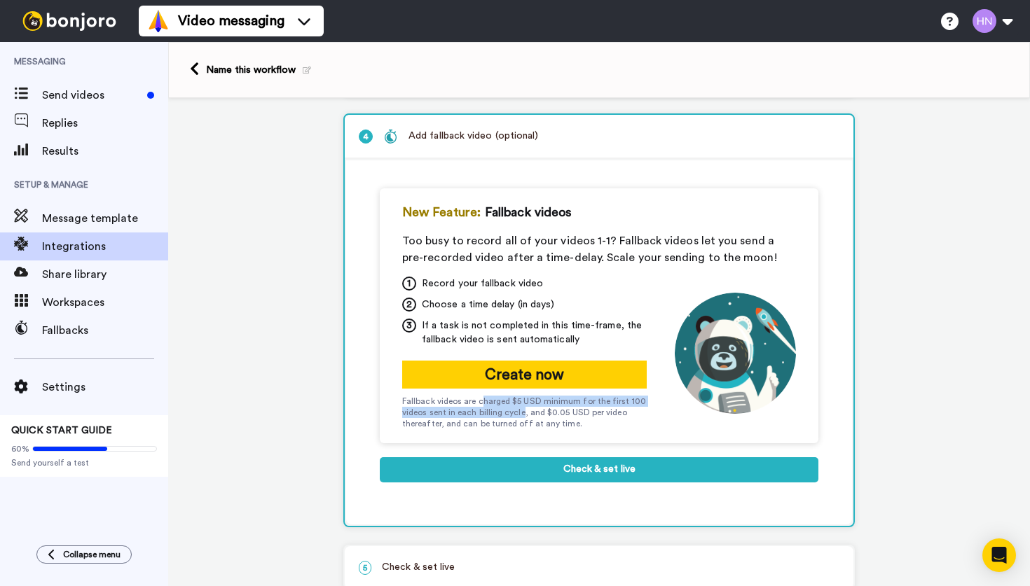
drag, startPoint x: 482, startPoint y: 408, endPoint x: 523, endPoint y: 416, distance: 42.0
click at [523, 416] on div "Fallback videos are charged $5 USD minimum for the first 100 videos sent in eac…" at bounding box center [524, 413] width 245 height 34
drag, startPoint x: 549, startPoint y: 417, endPoint x: 600, endPoint y: 425, distance: 51.0
click at [600, 425] on div "Fallback videos are charged $5 USD minimum for the first 100 videos sent in eac…" at bounding box center [524, 413] width 245 height 34
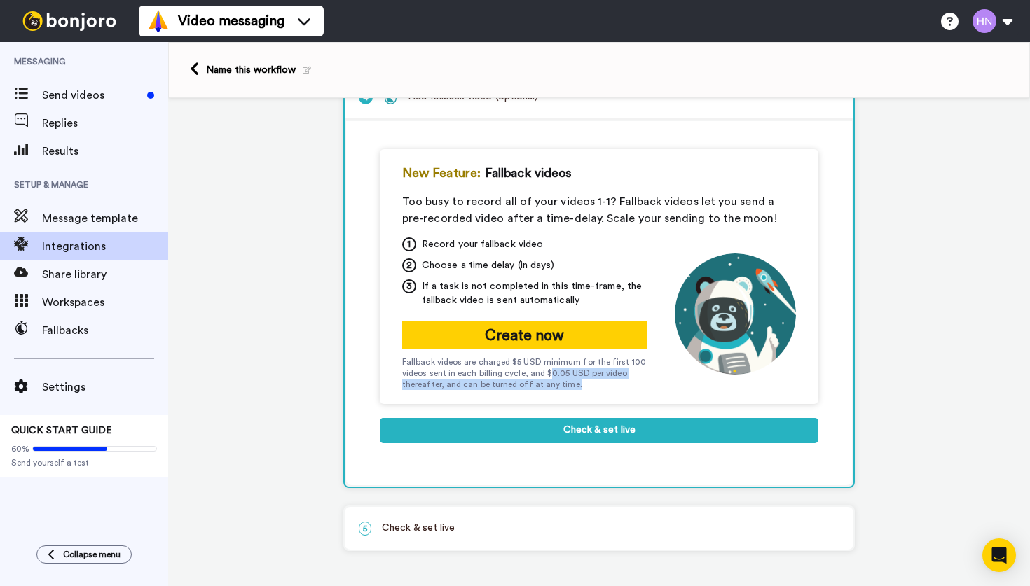
scroll to position [234, 0]
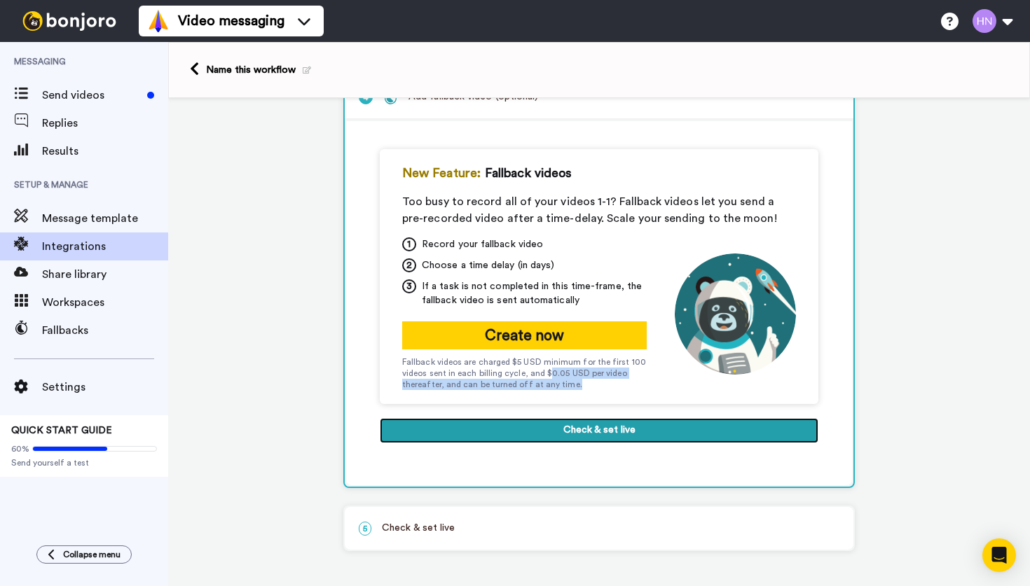
click at [607, 433] on button "Check & set live" at bounding box center [599, 430] width 439 height 25
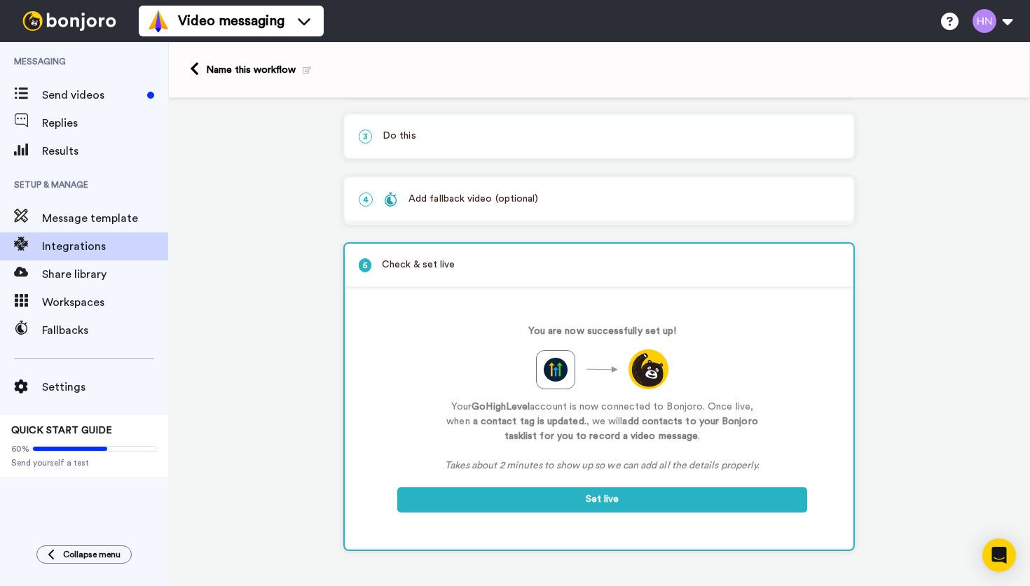
scroll to position [132, 0]
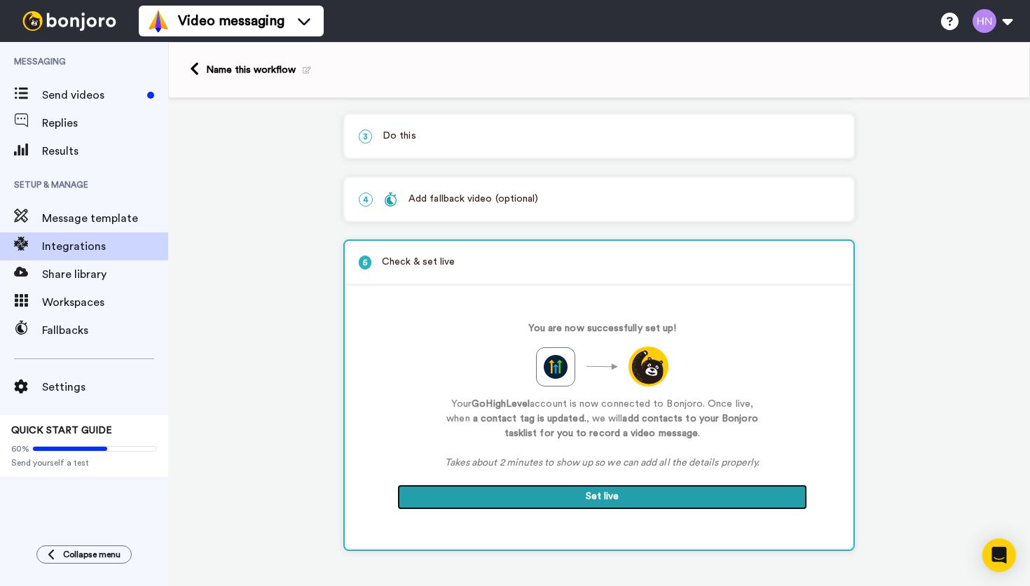
click at [600, 489] on button "Set live" at bounding box center [602, 497] width 410 height 25
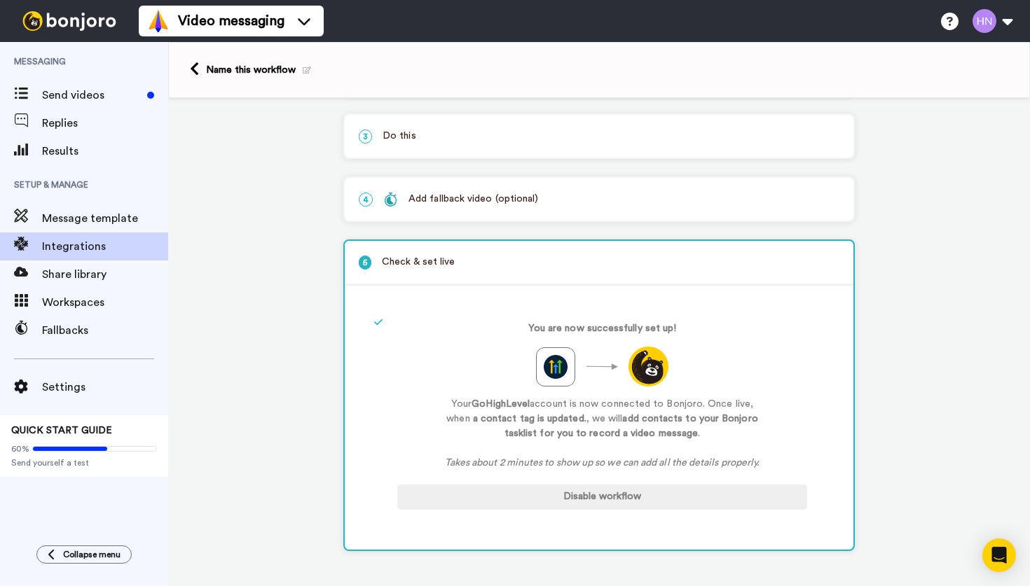
scroll to position [0, 0]
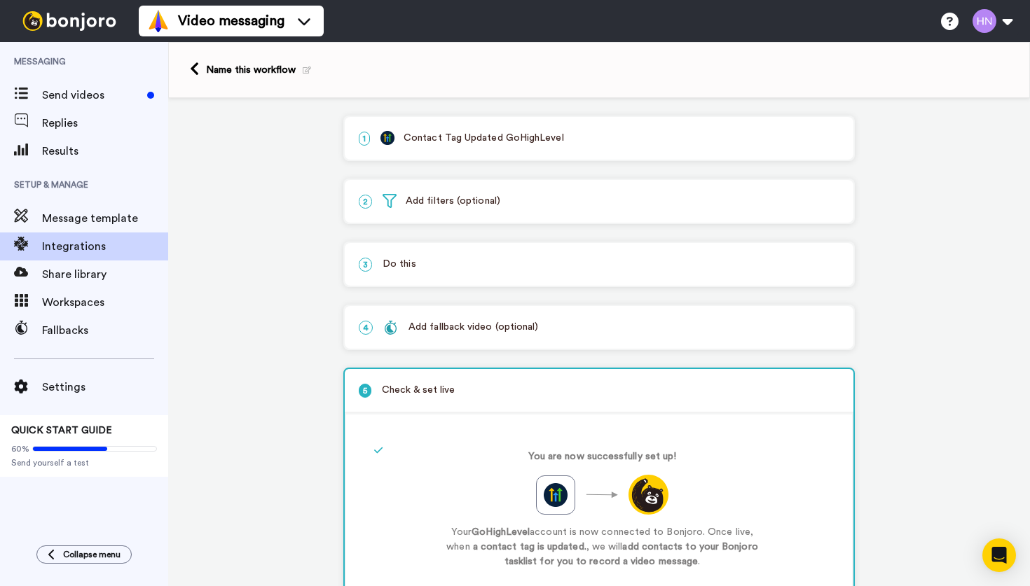
click at [442, 261] on p "3 Do this" at bounding box center [599, 264] width 481 height 15
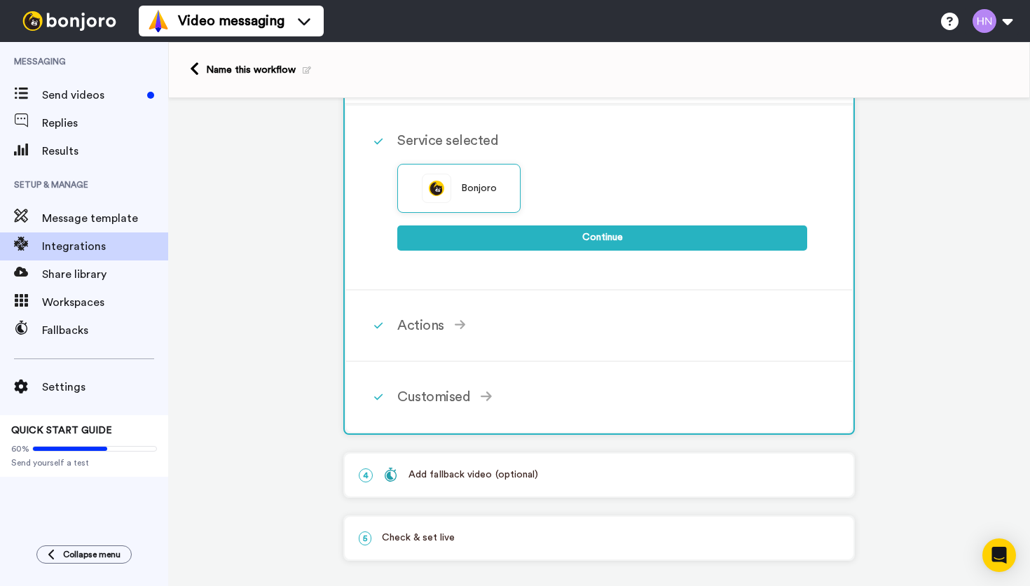
scroll to position [196, 0]
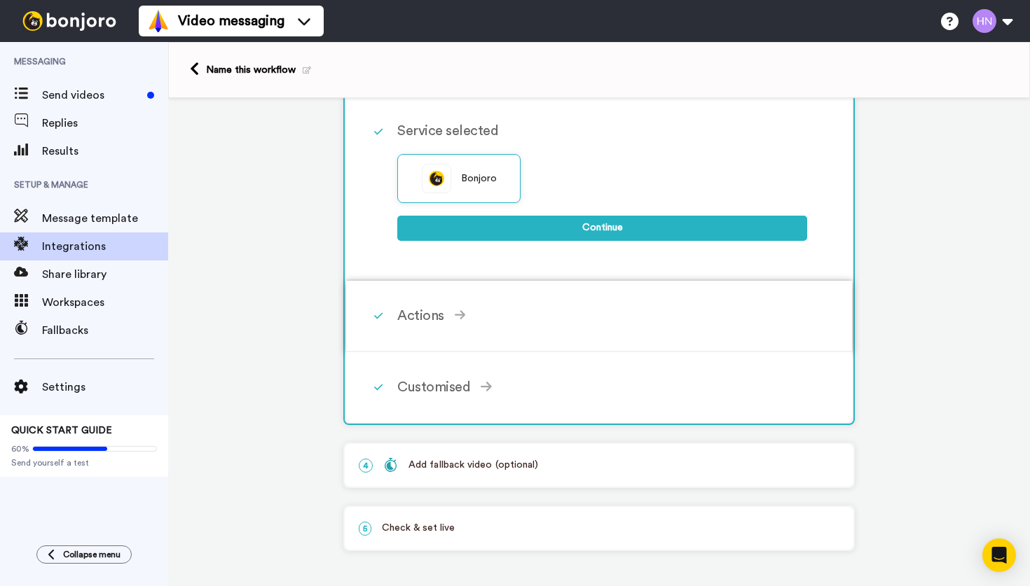
click at [480, 318] on div "Actions" at bounding box center [602, 315] width 410 height 21
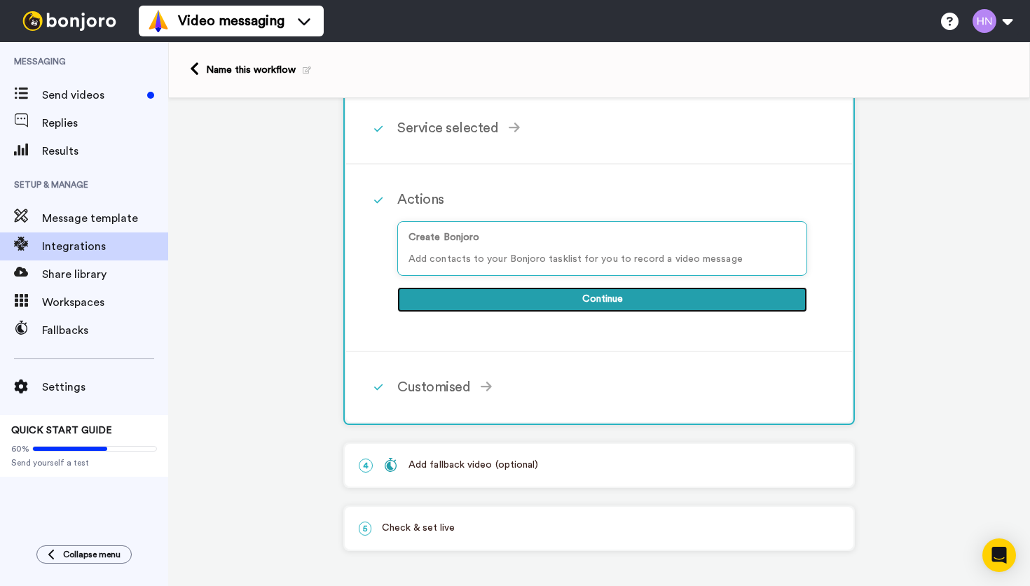
click at [585, 305] on button "Continue" at bounding box center [602, 299] width 410 height 25
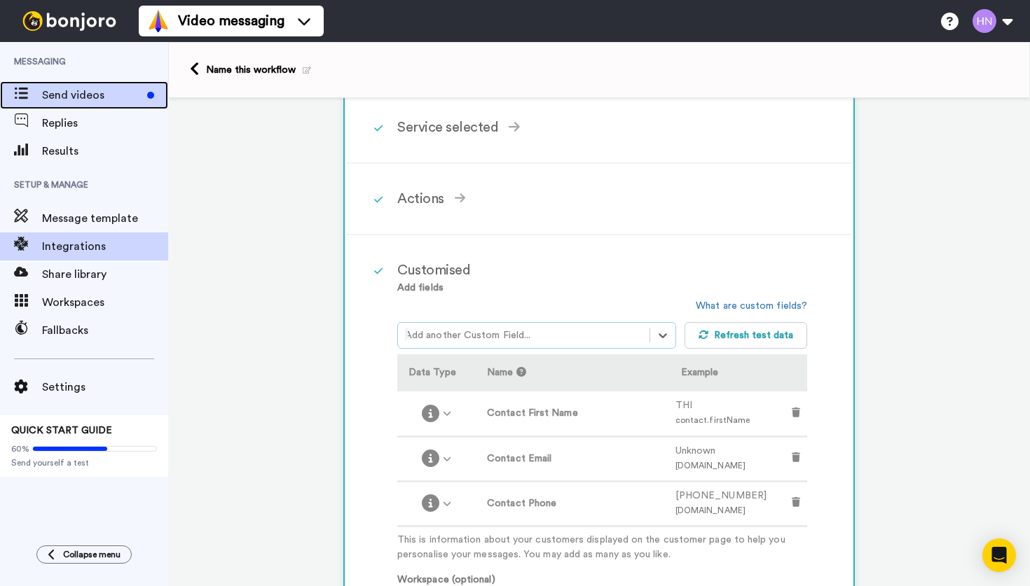
click at [81, 98] on span "Send videos" at bounding box center [91, 95] width 99 height 17
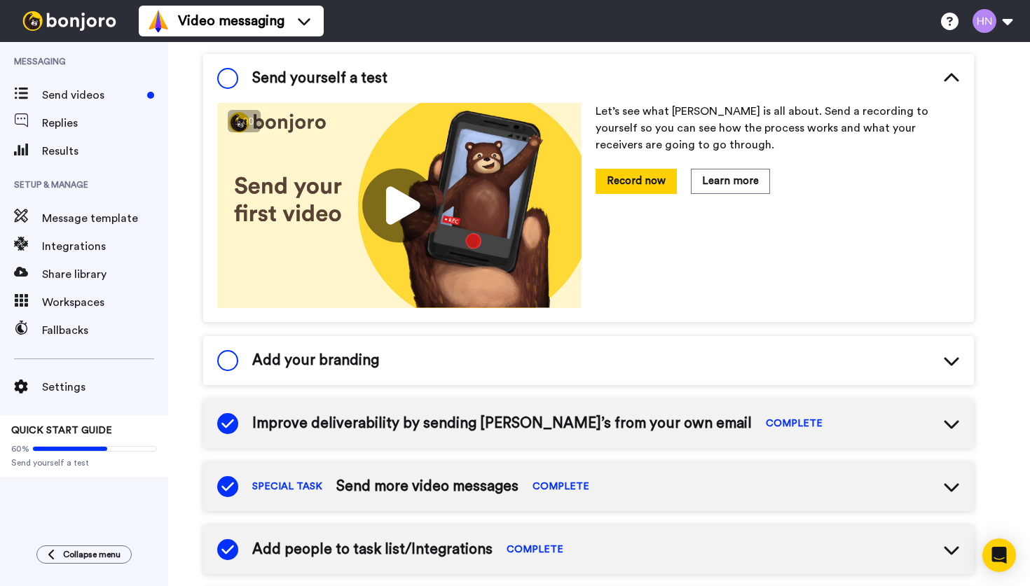
scroll to position [164, 0]
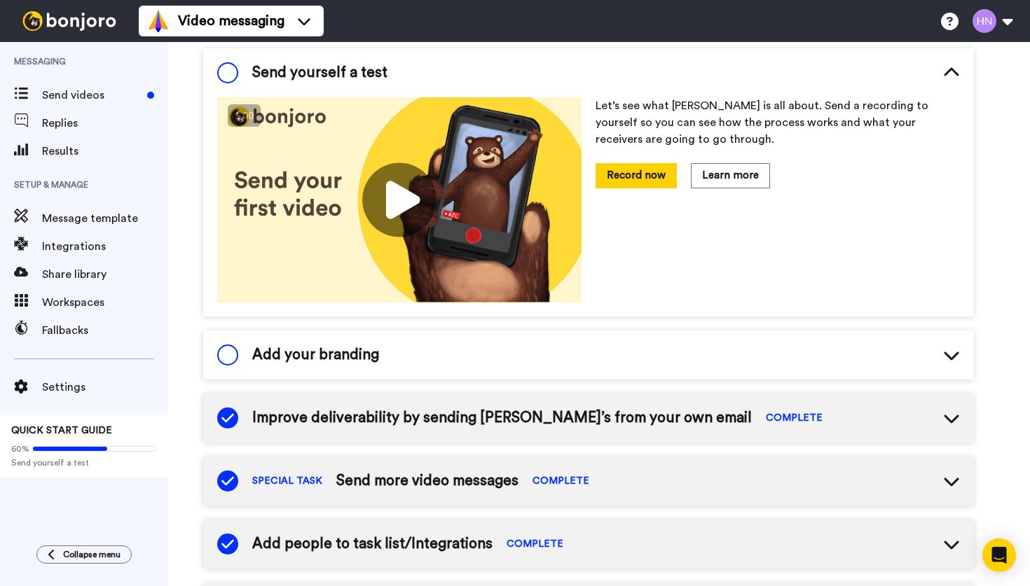
click at [394, 352] on div "Add your branding" at bounding box center [588, 355] width 771 height 49
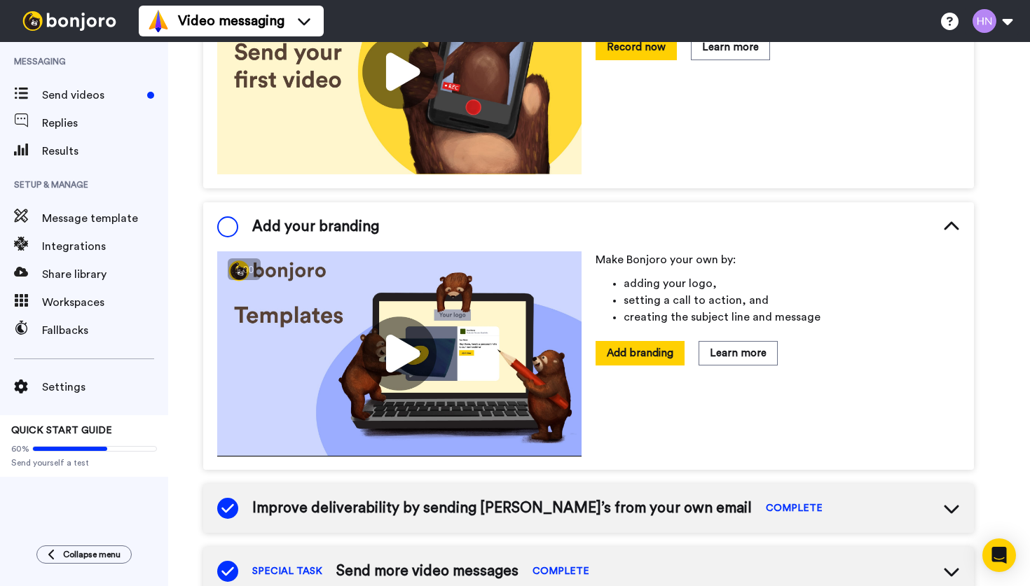
scroll to position [296, 0]
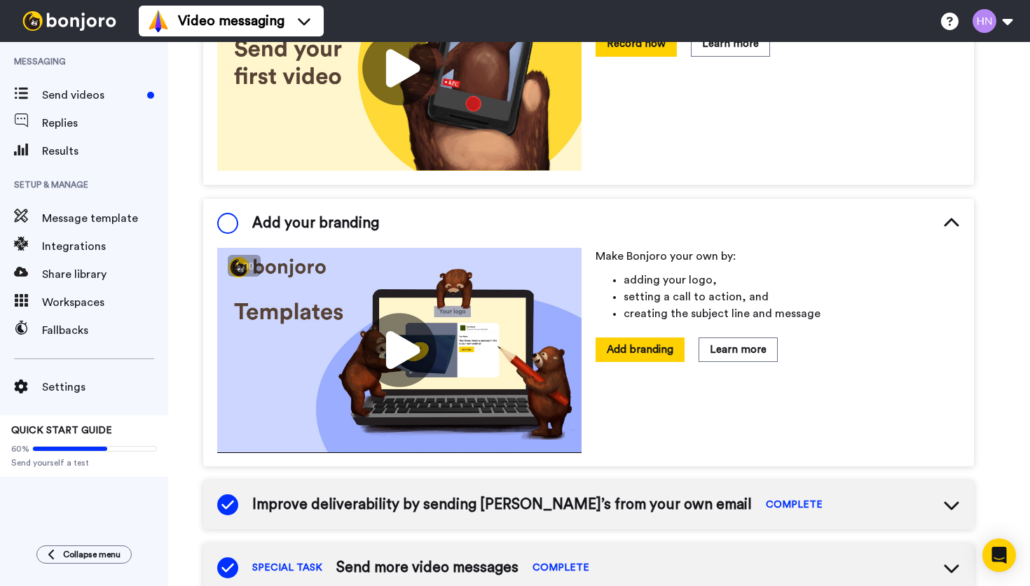
click at [399, 345] on img at bounding box center [399, 350] width 364 height 205
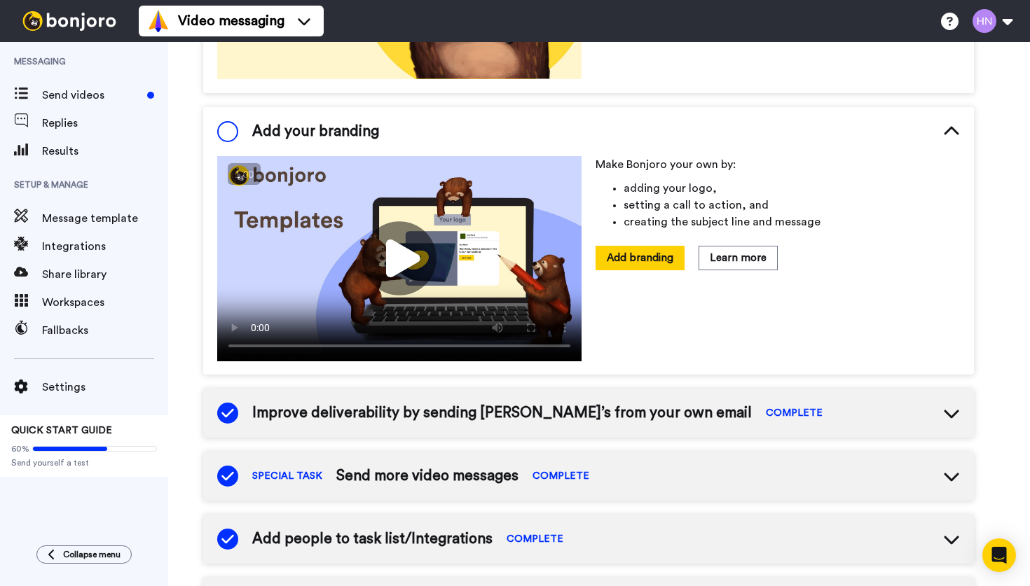
scroll to position [389, 0]
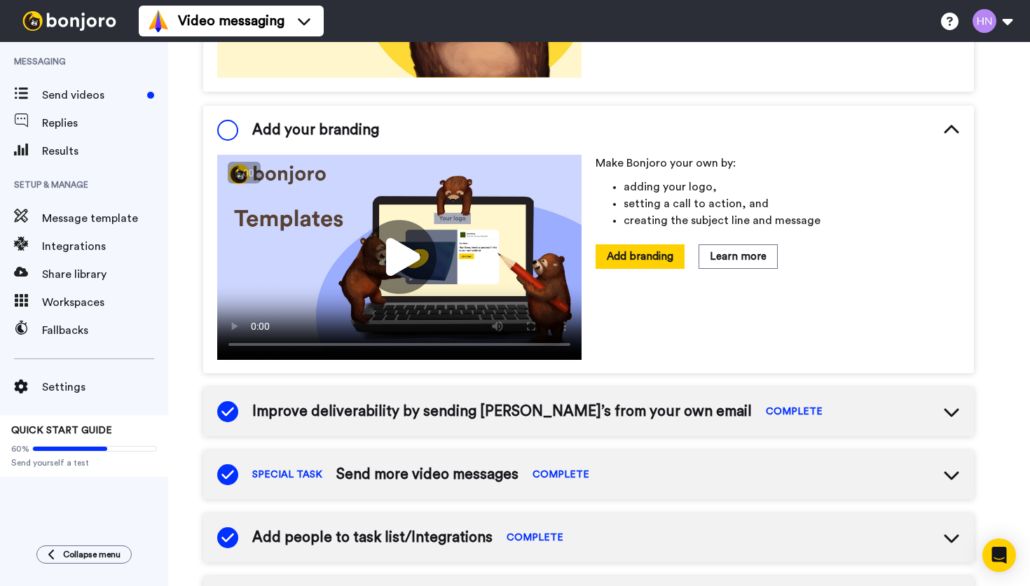
click at [668, 415] on span "Improve deliverability by sending [PERSON_NAME]’s from your own email" at bounding box center [502, 411] width 500 height 21
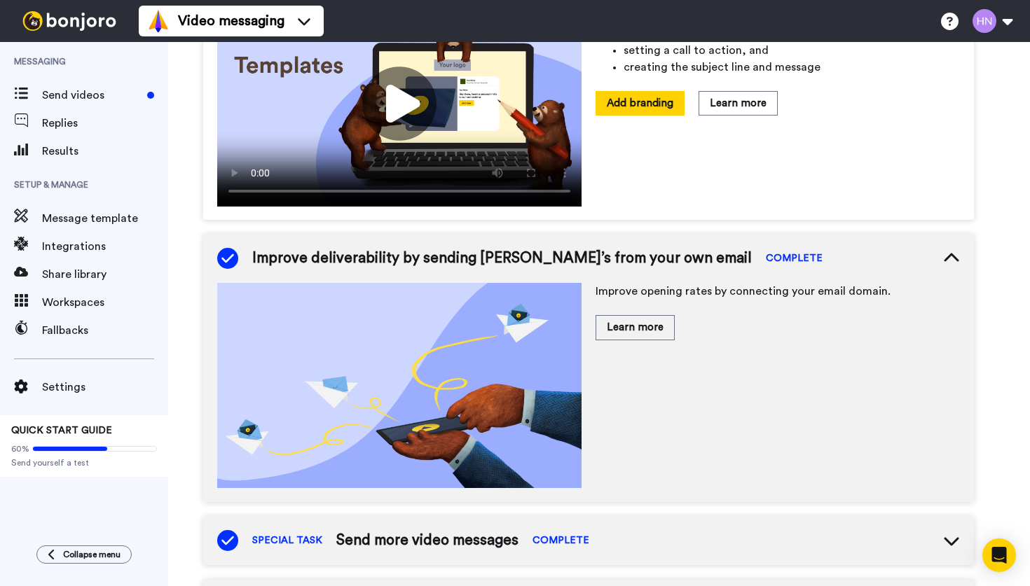
scroll to position [551, 0]
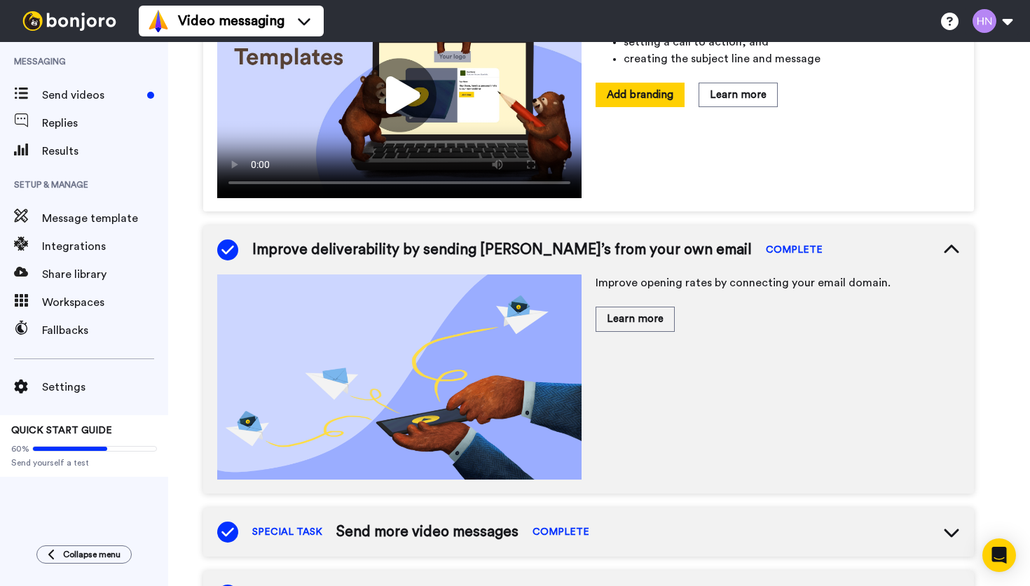
click at [766, 250] on span "COMPLETE" at bounding box center [794, 250] width 57 height 14
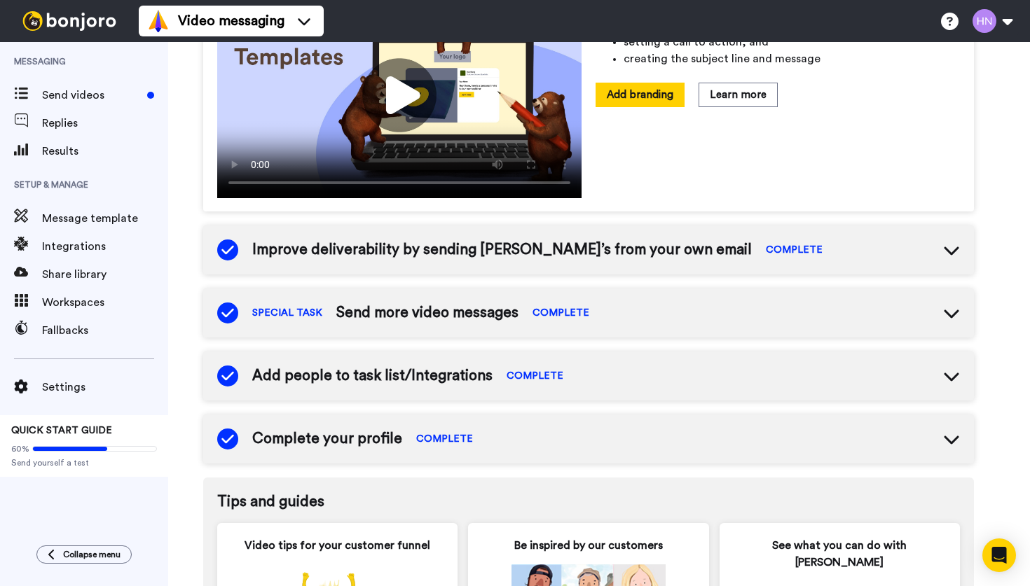
click at [647, 319] on div "SPECIAL TASK Send more video messages COMPLETE" at bounding box center [588, 313] width 771 height 49
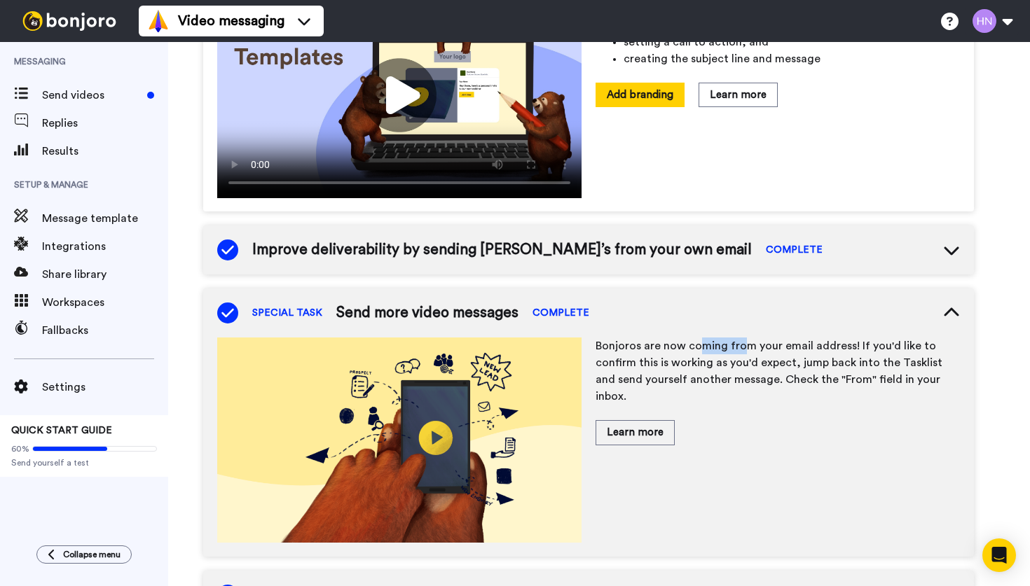
drag, startPoint x: 697, startPoint y: 350, endPoint x: 738, endPoint y: 349, distance: 40.7
click at [738, 349] on p "Bonjoros are now coming from your email address! If you'd like to confirm this …" at bounding box center [778, 371] width 364 height 67
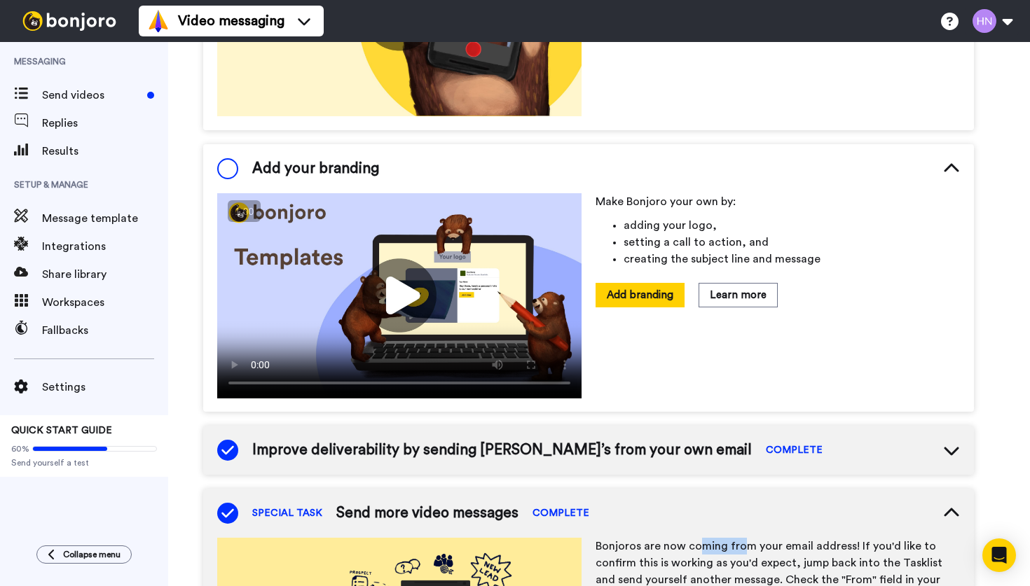
scroll to position [351, 0]
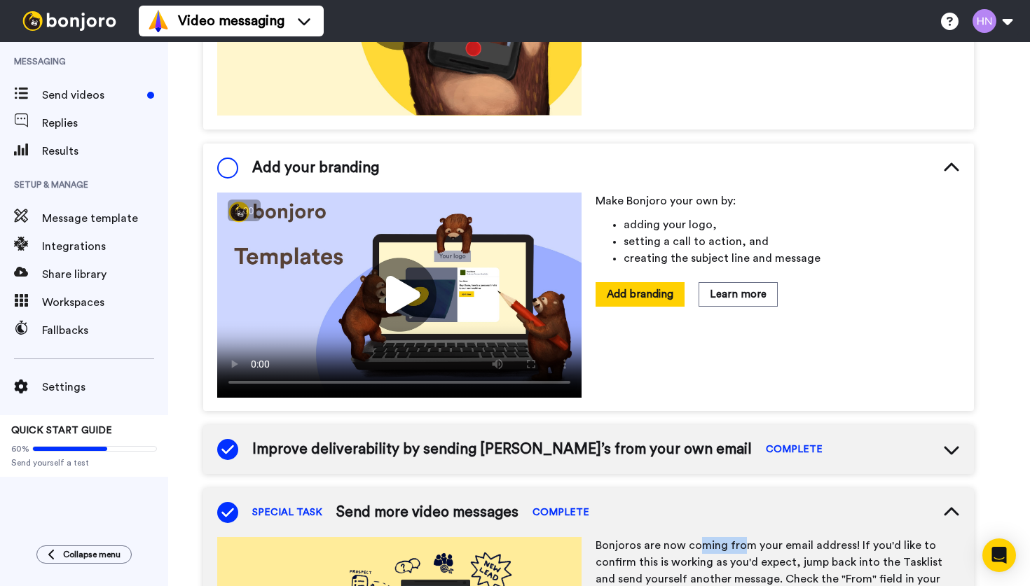
click at [486, 451] on span "Improve deliverability by sending [PERSON_NAME]’s from your own email" at bounding box center [502, 449] width 500 height 21
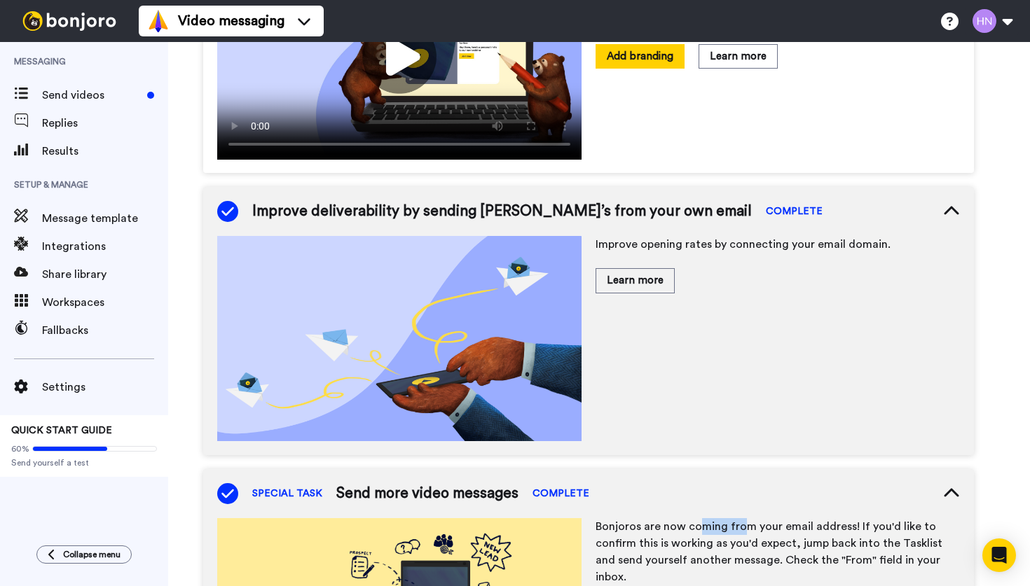
scroll to position [586, 0]
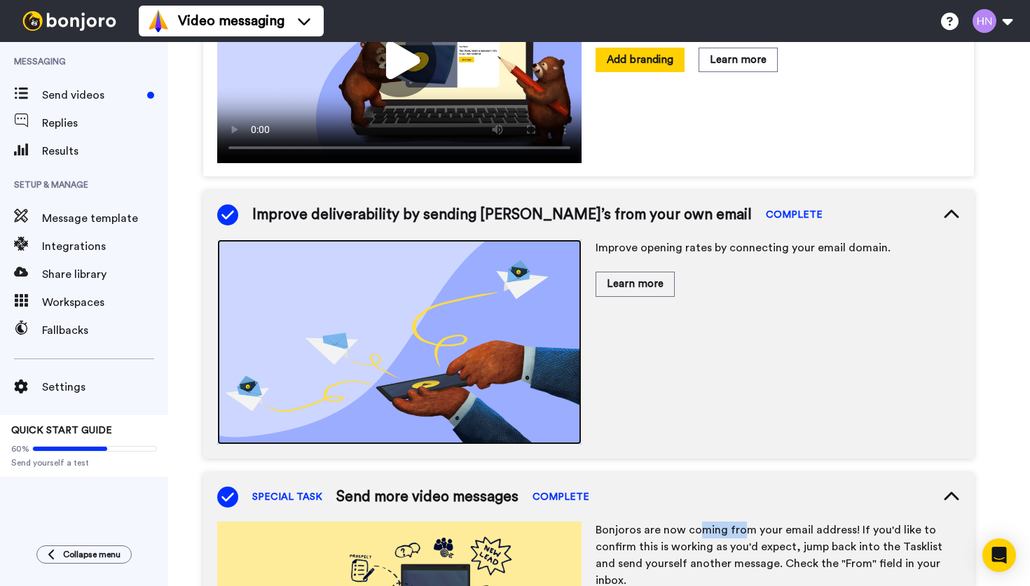
click at [391, 322] on img at bounding box center [399, 342] width 364 height 205
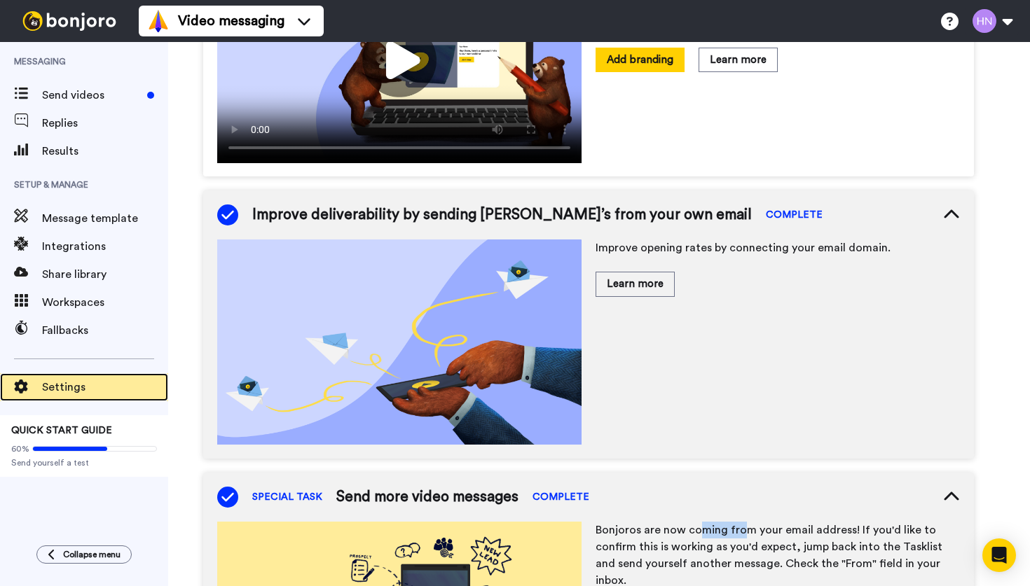
click at [68, 394] on span "Settings" at bounding box center [105, 387] width 126 height 17
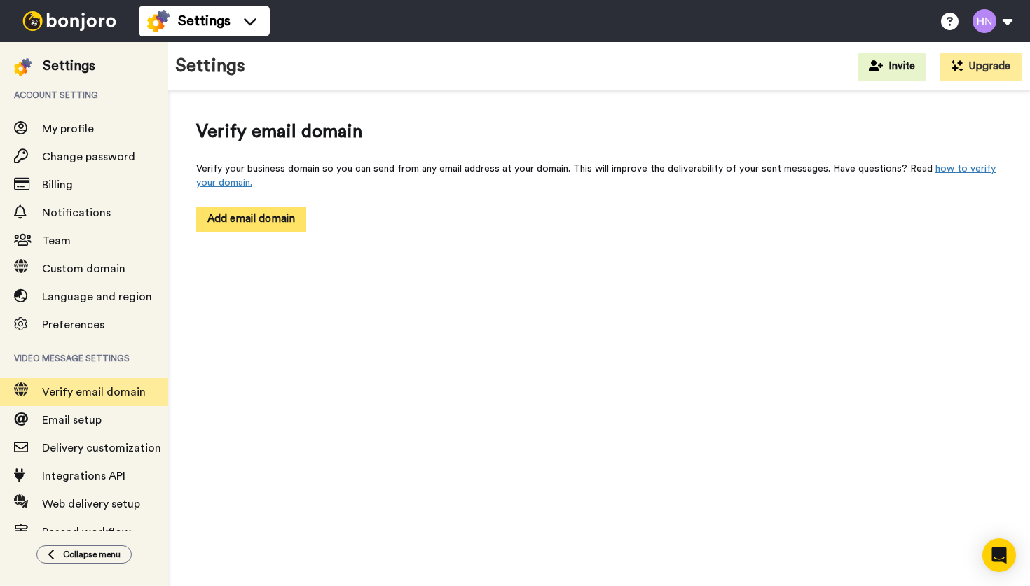
click at [233, 221] on button "Add email domain" at bounding box center [251, 219] width 110 height 25
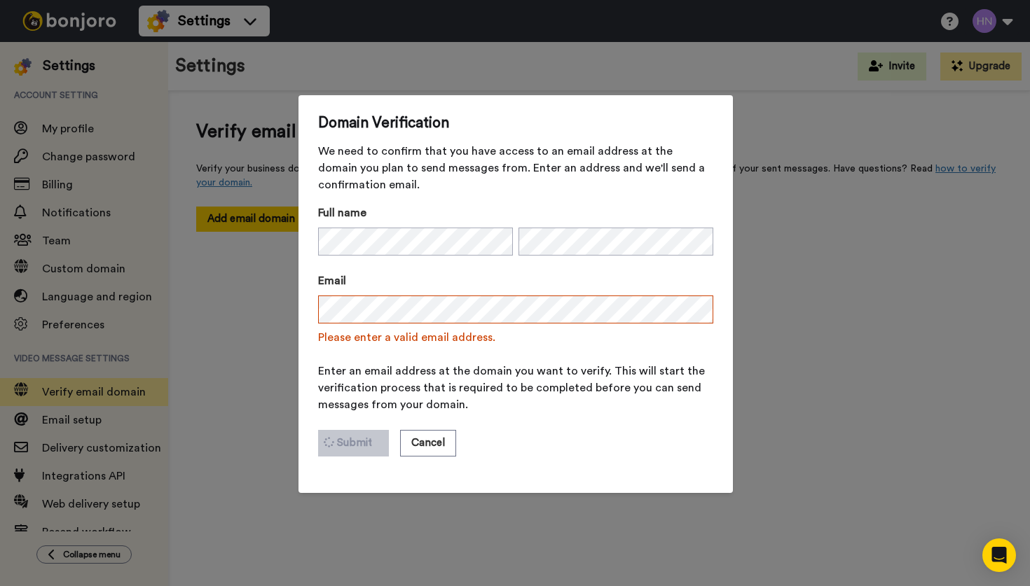
click at [354, 346] on form "Full name Email Please enter a valid email address. Enter an email address at t…" at bounding box center [515, 339] width 395 height 269
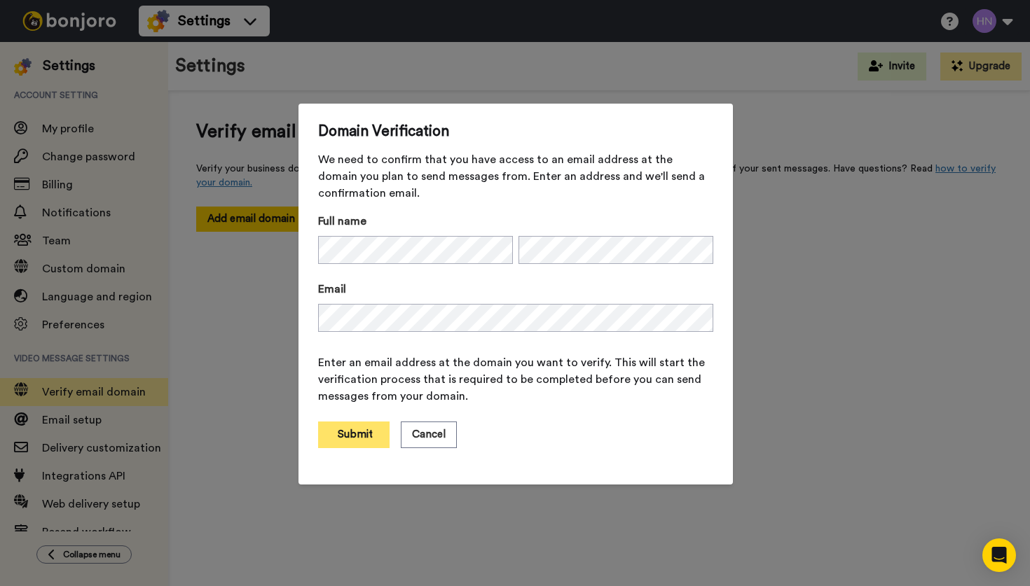
click at [357, 434] on button "Submit" at bounding box center [353, 435] width 71 height 27
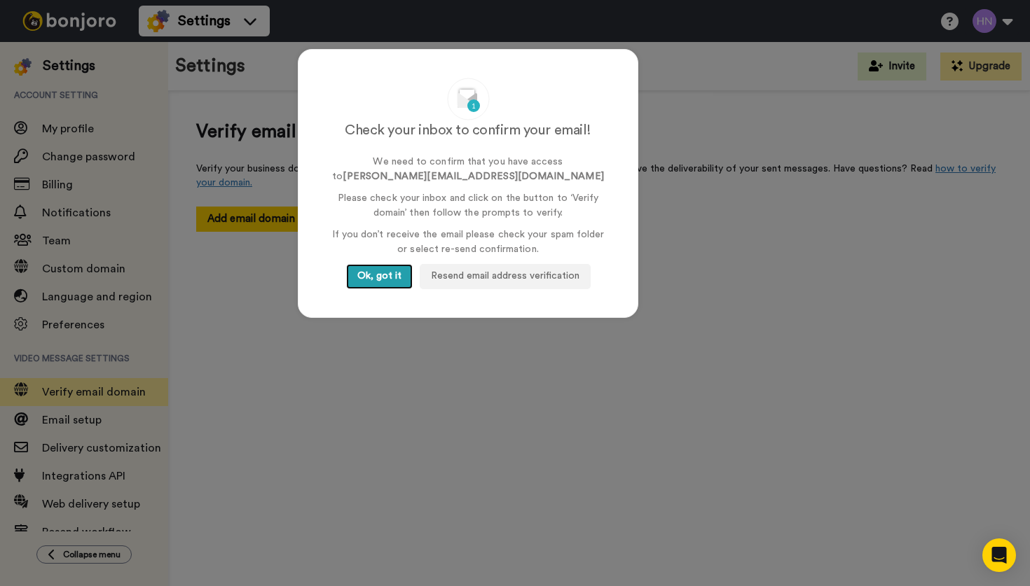
click at [380, 280] on button "Ok, got it" at bounding box center [379, 276] width 67 height 25
